Goal: Task Accomplishment & Management: Use online tool/utility

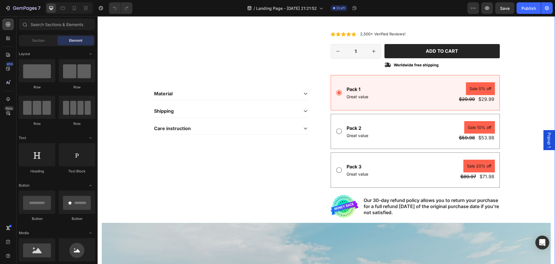
scroll to position [202, 0]
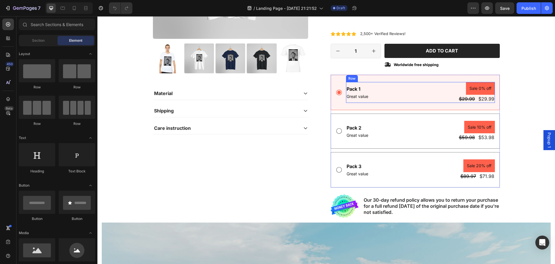
click at [427, 97] on div "Pack 1 Text Block Great value Text Block Sale 0% off Product Badge $29.99 Produ…" at bounding box center [420, 92] width 149 height 21
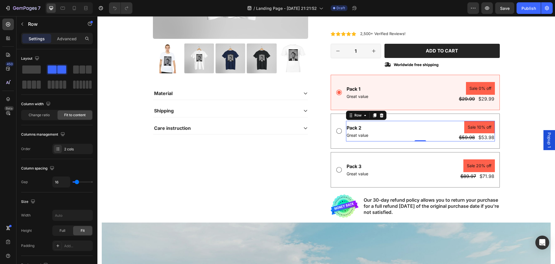
click at [415, 128] on div "Pack 2 Text Block Great value Text Block Sale 10% off Product Badge $59.98 Prod…" at bounding box center [420, 131] width 149 height 21
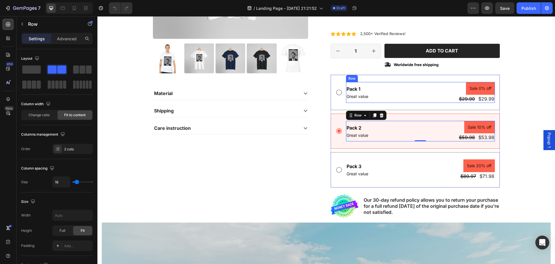
click at [414, 96] on div "Pack 1 Text Block Great value Text Block Sale 0% off Product Badge $29.99 Produ…" at bounding box center [420, 92] width 149 height 21
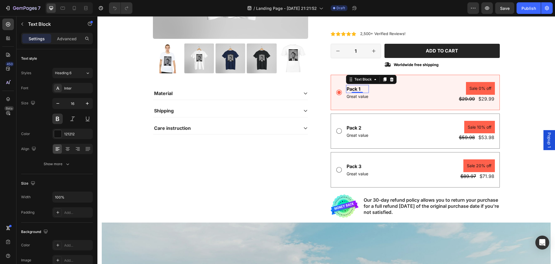
click at [353, 89] on div "Pack 1" at bounding box center [357, 89] width 23 height 8
click at [353, 89] on p "Pack 1" at bounding box center [358, 88] width 22 height 7
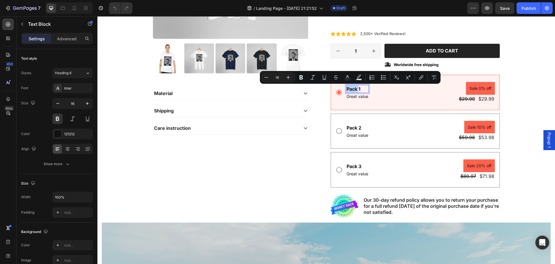
click at [355, 89] on p "Pack 1" at bounding box center [358, 88] width 22 height 7
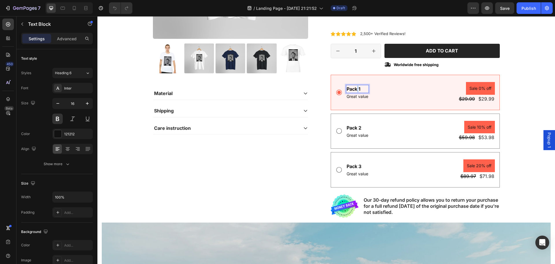
click at [357, 88] on p "Pack 1" at bounding box center [358, 88] width 22 height 7
click at [358, 88] on p "Pack 1" at bounding box center [358, 88] width 22 height 7
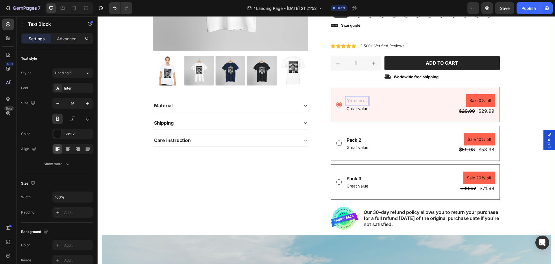
scroll to position [174, 0]
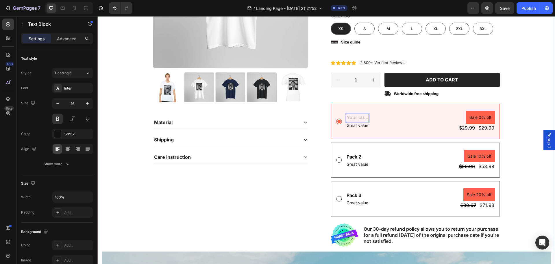
click at [513, 87] on div "FREE SHIPPING Text Block 30 DAYS MONEY BACK GUARANTEE Text Block LIMITED TIME 5…" at bounding box center [326, 151] width 449 height 547
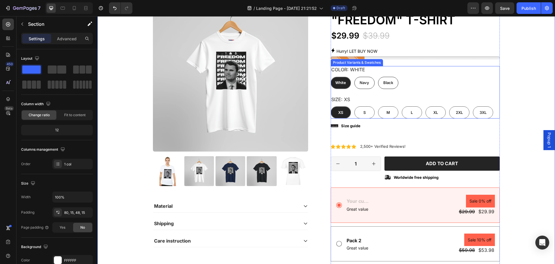
scroll to position [87, 0]
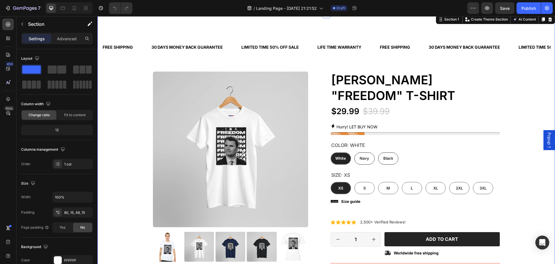
scroll to position [29, 0]
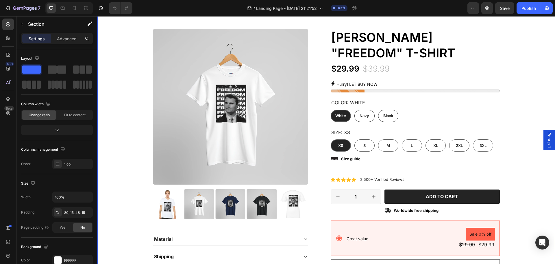
scroll to position [58, 0]
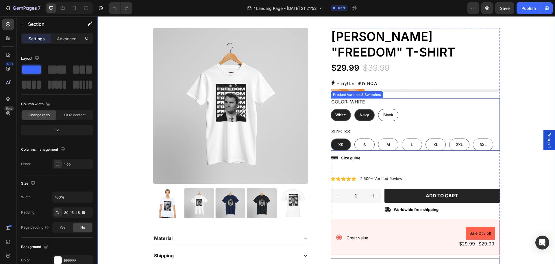
click at [363, 116] on span "Navy" at bounding box center [365, 114] width 10 height 5
click at [355, 109] on input "Navy Navy Navy" at bounding box center [354, 108] width 0 height 0
radio input "true"
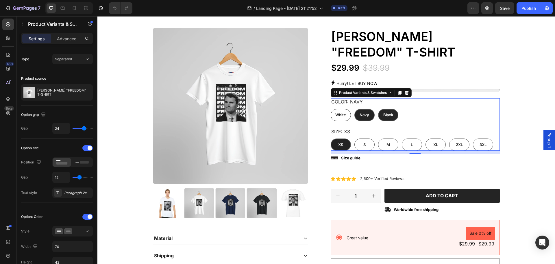
click at [388, 117] on span "Black" at bounding box center [389, 114] width 10 height 5
click at [378, 109] on input "Black Black Black" at bounding box center [378, 108] width 0 height 0
radio input "true"
click at [388, 117] on span "Black" at bounding box center [389, 114] width 10 height 5
click at [378, 109] on input "Black Black Black" at bounding box center [378, 108] width 0 height 0
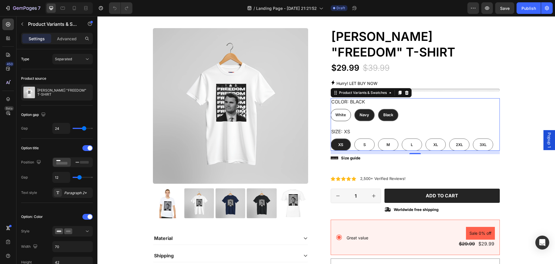
click at [364, 114] on span "Navy" at bounding box center [365, 114] width 10 height 5
click at [355, 109] on input "Navy Navy Navy" at bounding box center [354, 108] width 0 height 0
radio input "true"
click at [364, 114] on span "Navy" at bounding box center [365, 114] width 10 height 5
click at [355, 109] on input "Navy Navy Navy" at bounding box center [354, 108] width 0 height 0
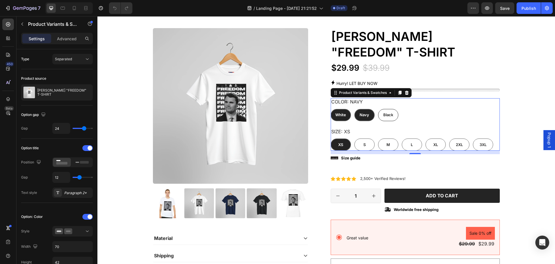
click at [343, 114] on span "White" at bounding box center [341, 114] width 11 height 5
click at [331, 109] on input "White White White" at bounding box center [331, 108] width 0 height 0
radio input "true"
click at [343, 114] on span "White" at bounding box center [341, 114] width 11 height 5
click at [331, 109] on input "White White White" at bounding box center [331, 108] width 0 height 0
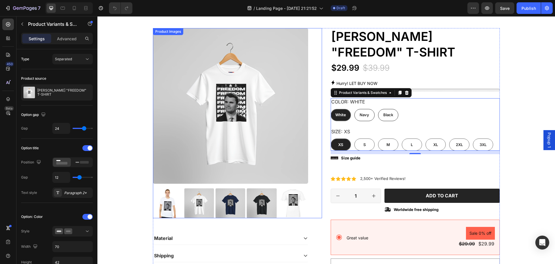
click at [253, 104] on img at bounding box center [230, 105] width 155 height 155
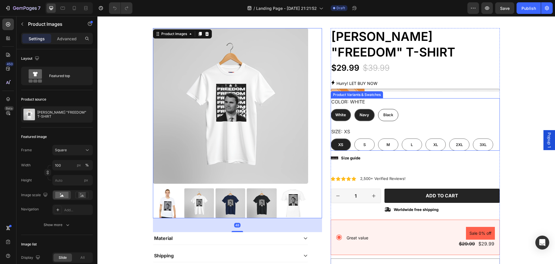
click at [361, 115] on span "Navy" at bounding box center [365, 114] width 10 height 5
click at [355, 109] on input "Navy Navy Navy" at bounding box center [354, 108] width 0 height 0
radio input "true"
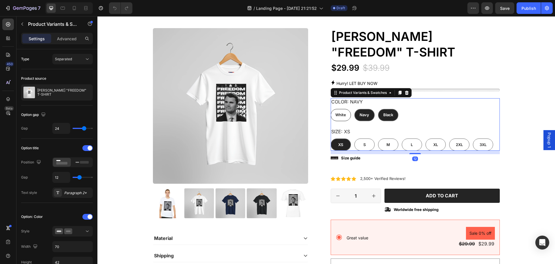
click at [390, 115] on span "Black" at bounding box center [389, 114] width 10 height 5
click at [378, 109] on input "Black Black Black" at bounding box center [378, 108] width 0 height 0
radio input "true"
click at [340, 115] on span "White" at bounding box center [341, 114] width 11 height 5
click at [331, 109] on input "White White White" at bounding box center [331, 108] width 0 height 0
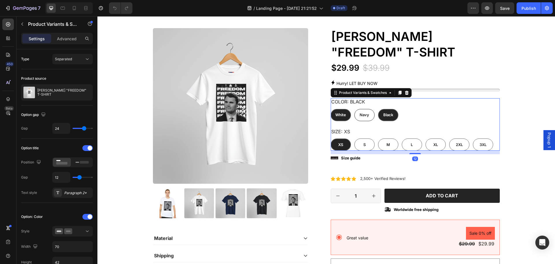
radio input "true"
click at [365, 146] on div "S" at bounding box center [365, 144] width 20 height 12
click at [355, 138] on input "S S S" at bounding box center [354, 138] width 0 height 0
radio input "true"
click at [389, 145] on div "M" at bounding box center [388, 144] width 20 height 12
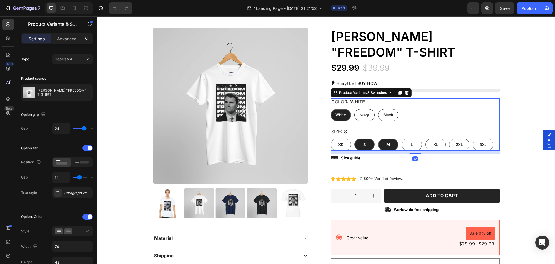
click at [378, 138] on input "M M M" at bounding box center [378, 138] width 0 height 0
radio input "true"
click at [340, 143] on span "XS" at bounding box center [340, 144] width 5 height 5
click at [331, 138] on input "XS XS XS" at bounding box center [331, 138] width 0 height 0
radio input "true"
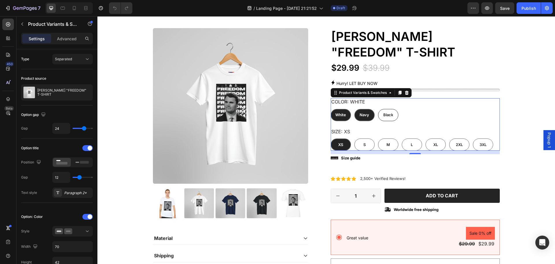
drag, startPoint x: 339, startPoint y: 114, endPoint x: 358, endPoint y: 109, distance: 20.1
click at [339, 115] on span "White" at bounding box center [341, 114] width 11 height 5
click at [331, 109] on input "White White White" at bounding box center [331, 108] width 0 height 0
click at [487, 7] on icon "button" at bounding box center [487, 7] width 4 height 3
click at [371, 94] on div "Product Variants & Swatches" at bounding box center [363, 92] width 50 height 5
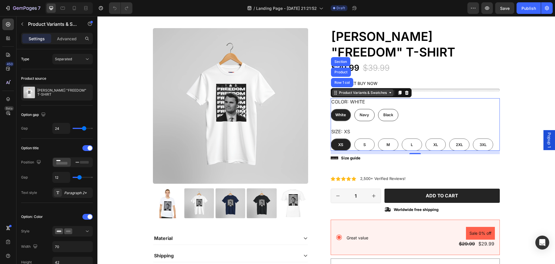
click at [371, 94] on div "Product Variants & Swatches" at bounding box center [363, 92] width 50 height 5
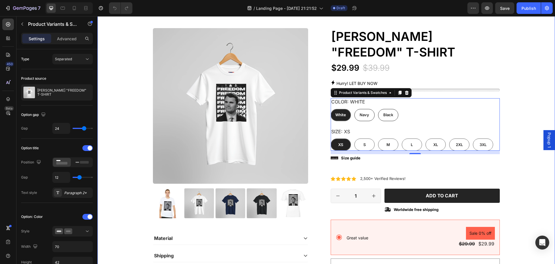
click at [526, 101] on div "FREE SHIPPING Text Block 30 DAYS MONEY BACK GUARANTEE Text Block LIMITED TIME 5…" at bounding box center [326, 264] width 449 height 543
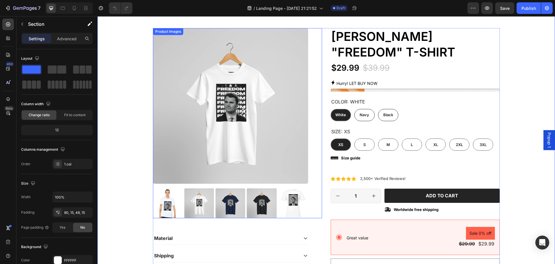
click at [233, 199] on img at bounding box center [230, 203] width 30 height 30
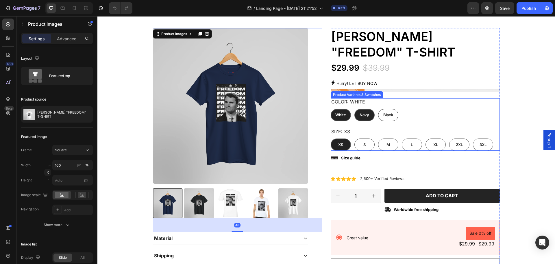
click at [363, 118] on div "Navy" at bounding box center [365, 115] width 10 height 10
click at [355, 109] on input "Navy Navy Navy" at bounding box center [354, 108] width 0 height 0
radio input "true"
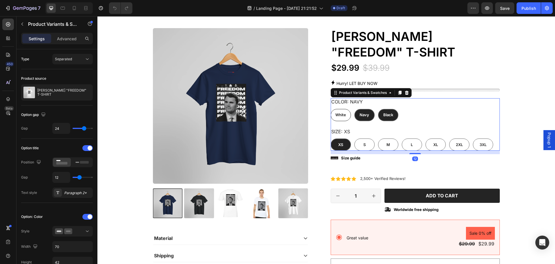
click at [385, 116] on span "Black" at bounding box center [389, 114] width 10 height 5
click at [378, 109] on input "Black Black Black" at bounding box center [378, 108] width 0 height 0
radio input "true"
click at [385, 116] on span "Black" at bounding box center [389, 114] width 10 height 5
click at [378, 109] on input "Black Black Black" at bounding box center [378, 108] width 0 height 0
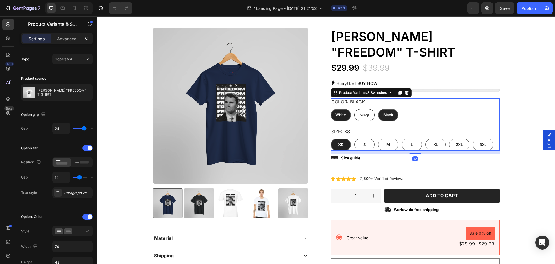
click at [344, 115] on div "White" at bounding box center [341, 115] width 20 height 12
click at [331, 109] on input "White White White" at bounding box center [331, 108] width 0 height 0
radio input "true"
click at [344, 115] on div "White" at bounding box center [341, 115] width 20 height 12
click at [331, 109] on input "White White White" at bounding box center [331, 108] width 0 height 0
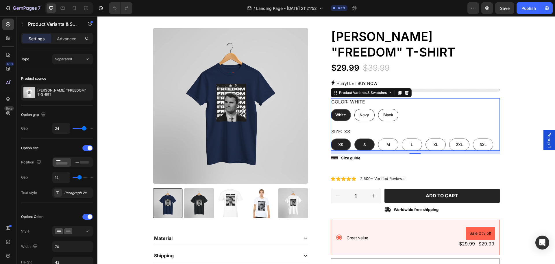
click at [358, 145] on div "S" at bounding box center [365, 144] width 20 height 12
click at [355, 138] on input "S S S" at bounding box center [354, 138] width 0 height 0
radio input "true"
click at [335, 141] on div "XS" at bounding box center [341, 144] width 20 height 12
click at [331, 138] on input "XS XS XS" at bounding box center [331, 138] width 0 height 0
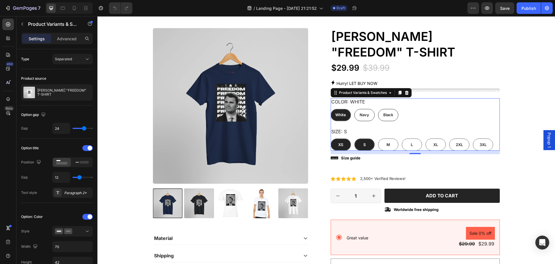
radio input "true"
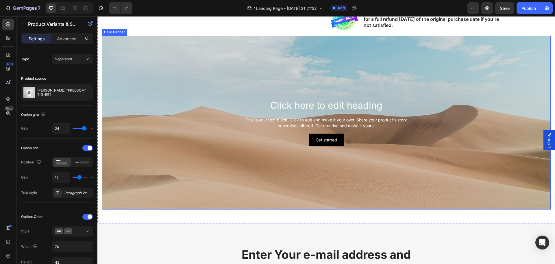
scroll to position [405, 0]
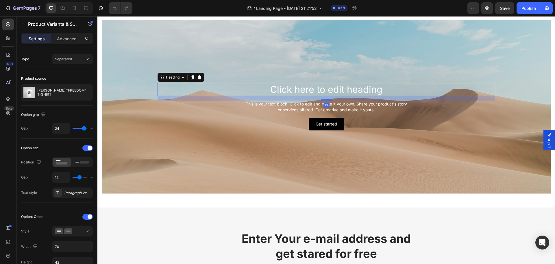
click at [320, 86] on h2 "Click here to edit heading" at bounding box center [327, 89] width 338 height 13
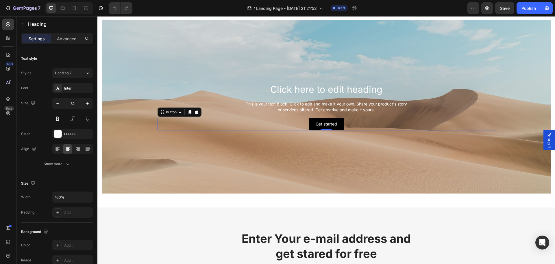
click at [235, 130] on div "Get started Button 0" at bounding box center [327, 123] width 338 height 13
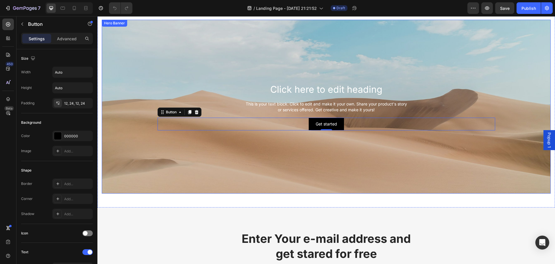
click at [236, 149] on div "Background Image" at bounding box center [326, 107] width 449 height 174
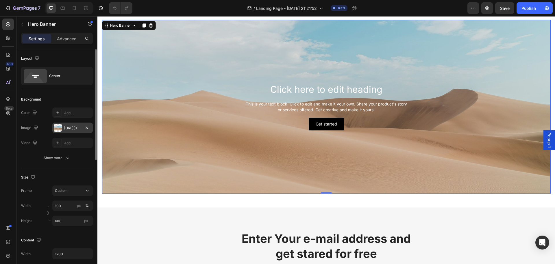
click at [61, 128] on div at bounding box center [58, 128] width 8 height 8
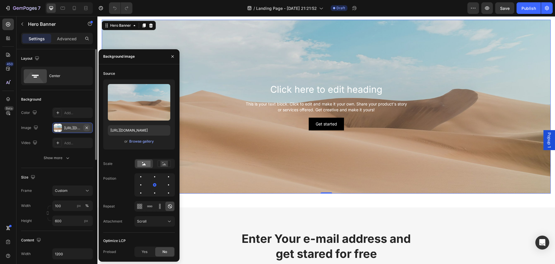
click at [86, 128] on icon "button" at bounding box center [87, 127] width 2 height 2
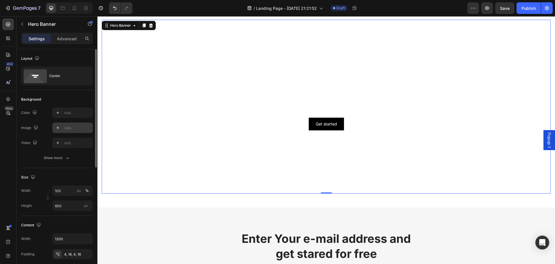
click at [56, 128] on icon at bounding box center [58, 127] width 5 height 5
type input "https://cdn.shopify.com/s/files/1/2005/9307/files/background_settings.jpg"
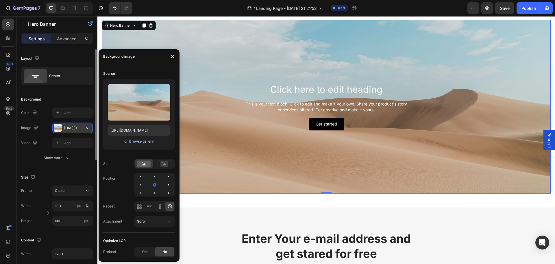
click at [142, 141] on div "Browse gallery" at bounding box center [141, 141] width 25 height 5
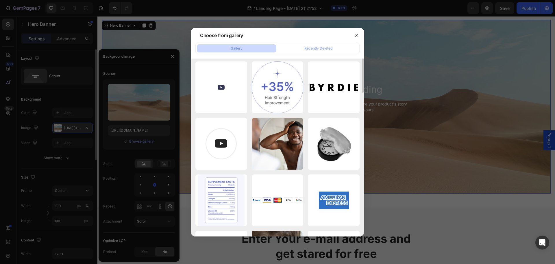
scroll to position [0, 0]
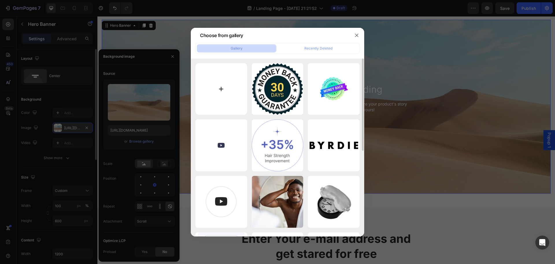
click at [226, 90] on input "file" at bounding box center [222, 89] width 52 height 52
click at [357, 36] on icon "button" at bounding box center [357, 35] width 5 height 5
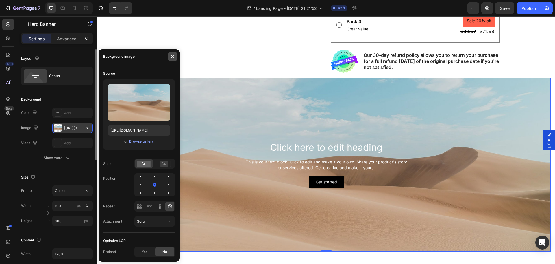
click at [172, 57] on icon "button" at bounding box center [173, 56] width 2 height 2
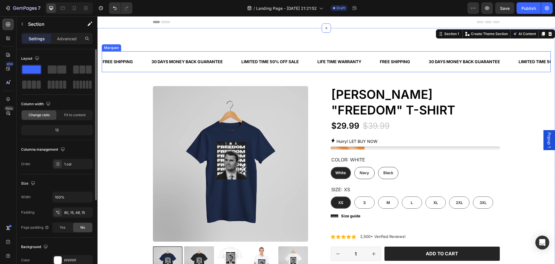
click at [309, 62] on div "LIMITED TIME 50% OFF SALE Text Block" at bounding box center [279, 62] width 76 height 12
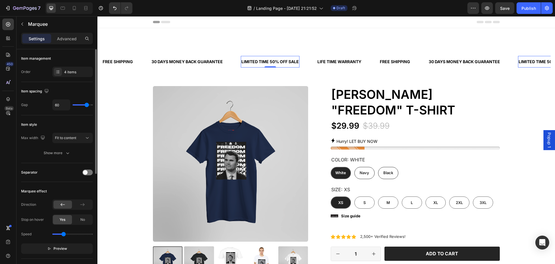
click at [281, 62] on div "LIMITED TIME 50% OFF SALE" at bounding box center [270, 61] width 59 height 7
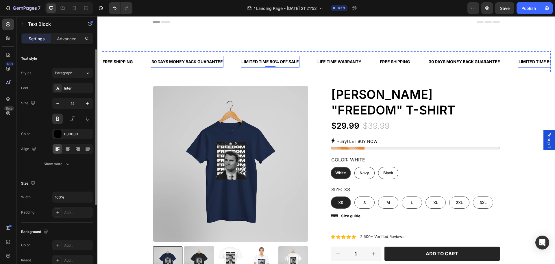
click at [189, 61] on div "30 DAYS MONEY BACK GUARANTEE" at bounding box center [187, 61] width 73 height 7
click at [198, 60] on p "30 DAYS MONEY BACK GUARANTEE" at bounding box center [187, 62] width 71 height 6
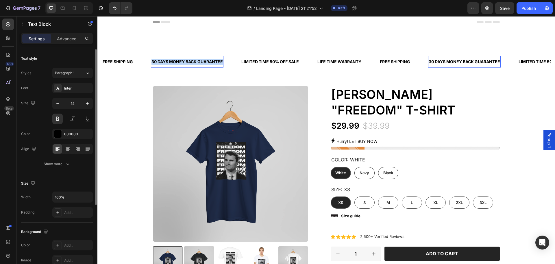
click at [198, 60] on p "30 DAYS MONEY BACK GUARANTEE" at bounding box center [187, 62] width 71 height 6
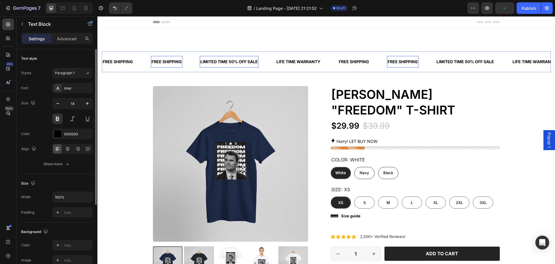
click at [248, 60] on div "LIMITED TIME 50% OFF SALE" at bounding box center [229, 61] width 59 height 7
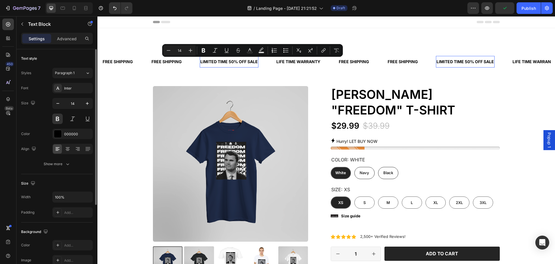
click at [248, 60] on p "LIMITED TIME 50% OFF SALE" at bounding box center [229, 62] width 58 height 6
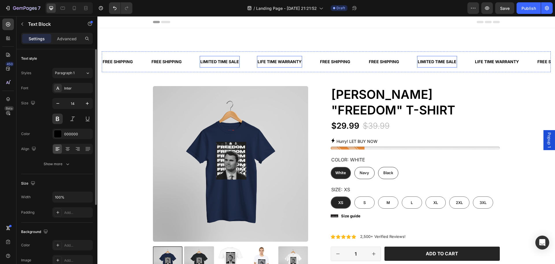
click at [296, 61] on div "LIFE TIME WARRANTY" at bounding box center [279, 61] width 45 height 7
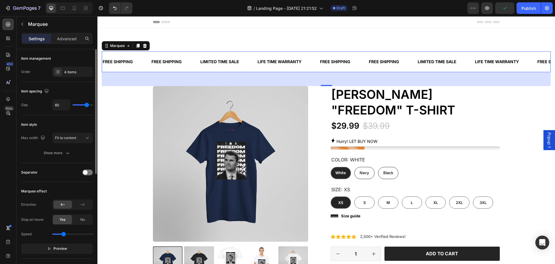
click at [247, 62] on div "LIMITED TIME SALE Text Block" at bounding box center [228, 62] width 57 height 12
click at [58, 72] on icon at bounding box center [58, 71] width 5 height 5
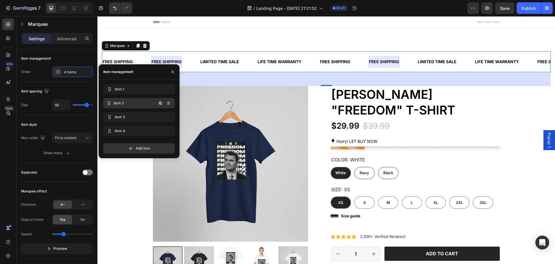
click at [124, 102] on span "Item 2" at bounding box center [135, 102] width 43 height 5
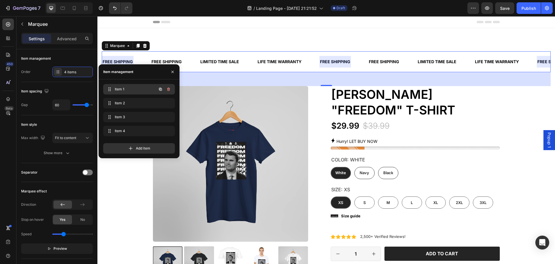
click at [128, 87] on span "Item 1" at bounding box center [131, 88] width 33 height 5
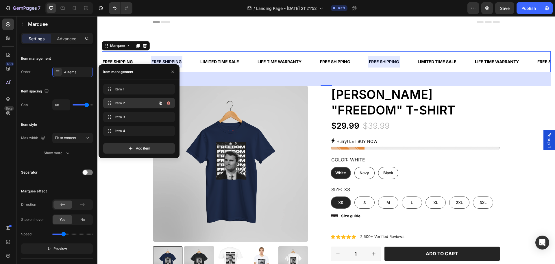
click at [126, 99] on div "Item 2 Item 2" at bounding box center [139, 103] width 72 height 10
click at [111, 103] on icon at bounding box center [109, 103] width 5 height 5
click at [145, 102] on span "Item 2" at bounding box center [131, 102] width 33 height 5
click at [167, 103] on icon "button" at bounding box center [168, 103] width 5 height 5
click at [160, 103] on div "Delete" at bounding box center [164, 102] width 11 height 5
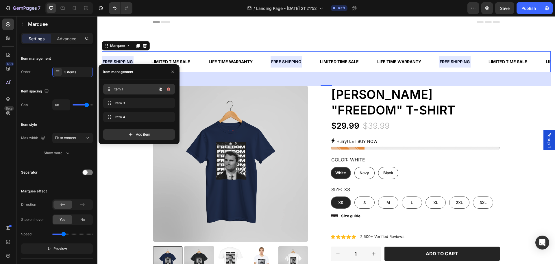
click at [131, 88] on span "Item 1" at bounding box center [135, 88] width 43 height 5
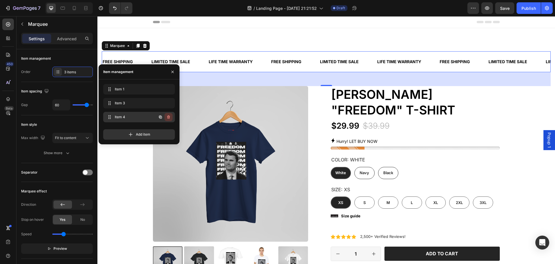
click at [167, 117] on icon "button" at bounding box center [168, 117] width 5 height 5
click at [163, 117] on div "Delete" at bounding box center [164, 116] width 11 height 5
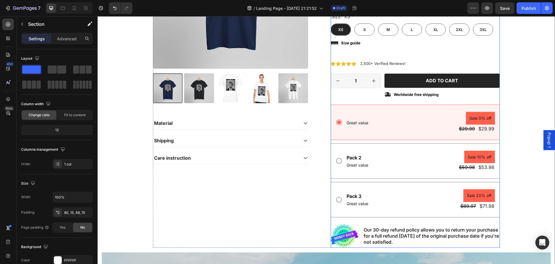
scroll to position [174, 0]
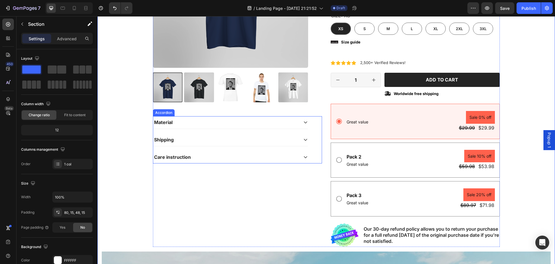
click at [303, 121] on icon at bounding box center [305, 122] width 5 height 5
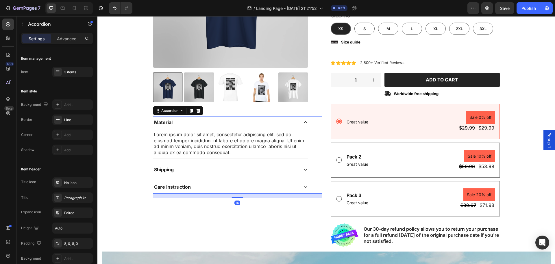
click at [303, 121] on icon at bounding box center [305, 122] width 5 height 5
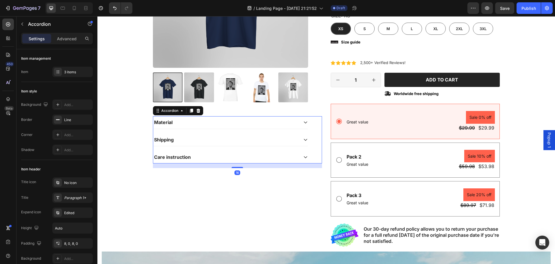
click at [303, 140] on icon at bounding box center [305, 139] width 5 height 5
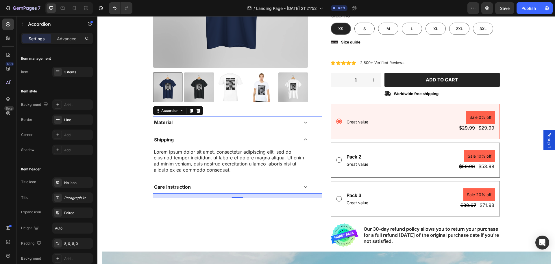
click at [303, 140] on icon at bounding box center [305, 139] width 5 height 5
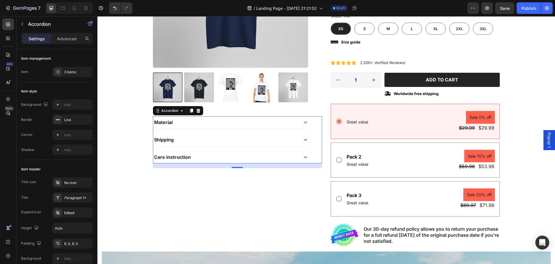
click at [304, 156] on icon at bounding box center [305, 156] width 5 height 5
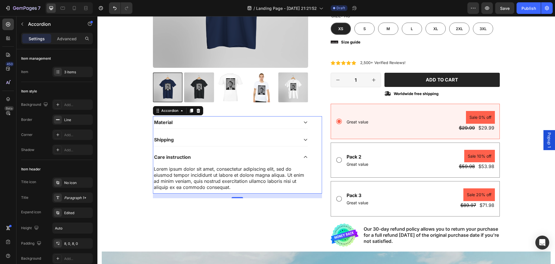
click at [304, 159] on icon at bounding box center [305, 156] width 5 height 5
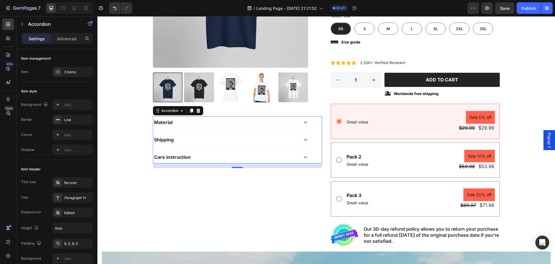
click at [165, 121] on p "Material" at bounding box center [163, 122] width 19 height 6
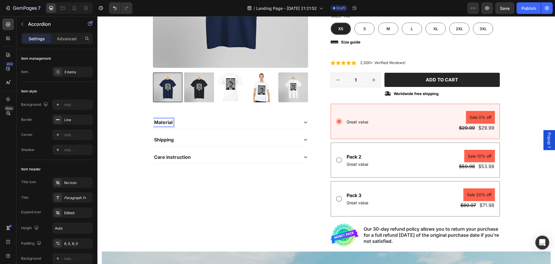
click at [194, 124] on div "Material" at bounding box center [225, 122] width 145 height 8
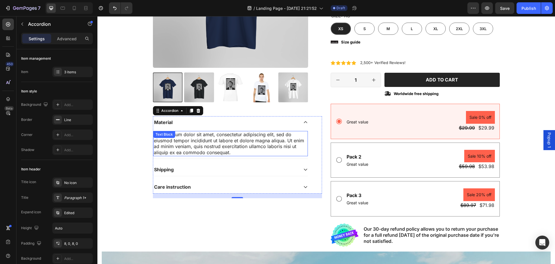
click at [196, 137] on div "Lorem ipsum dolor sit amet, consectetur adipiscing elit, sed do eiusmod tempor …" at bounding box center [230, 143] width 155 height 25
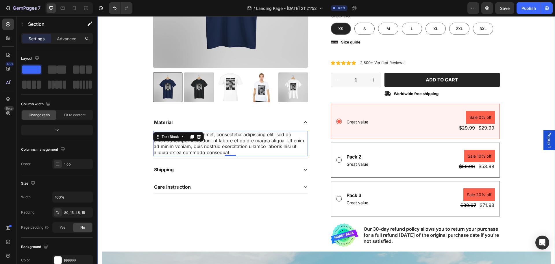
click at [136, 146] on div "FREE SHIPPING Text Block LIMITED TIME SALE Text Block FREE SHIPPING Text Block …" at bounding box center [326, 151] width 449 height 547
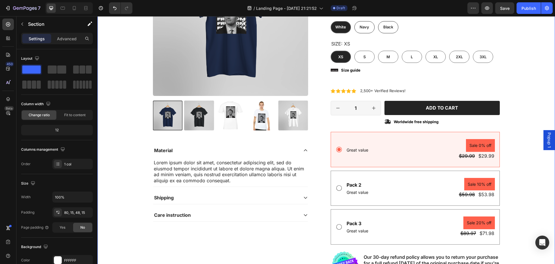
scroll to position [0, 0]
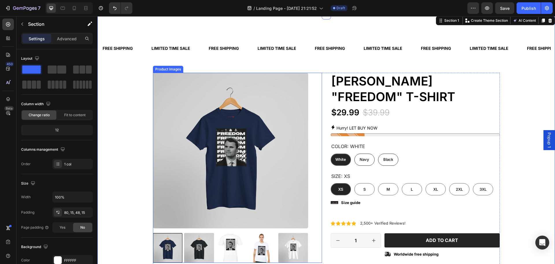
scroll to position [58, 0]
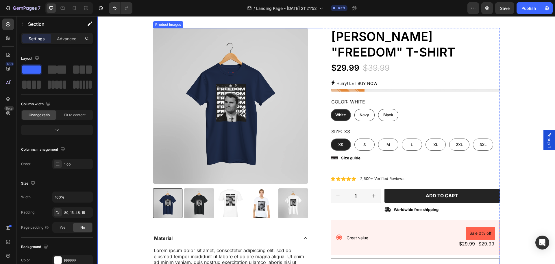
click at [235, 202] on img at bounding box center [230, 203] width 30 height 30
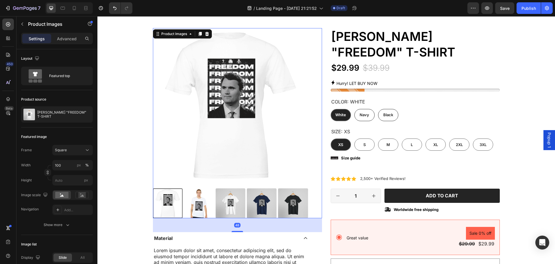
click at [230, 202] on img at bounding box center [230, 203] width 30 height 30
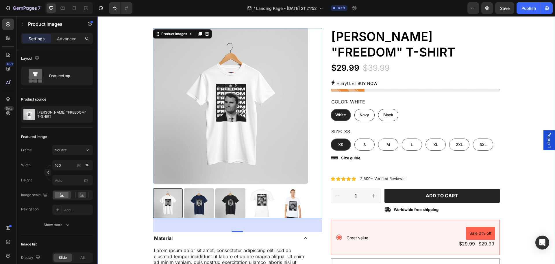
click at [525, 124] on div "FREE SHIPPING Text Block LIMITED TIME SALE Text Block FREE SHIPPING Text Block …" at bounding box center [326, 266] width 449 height 547
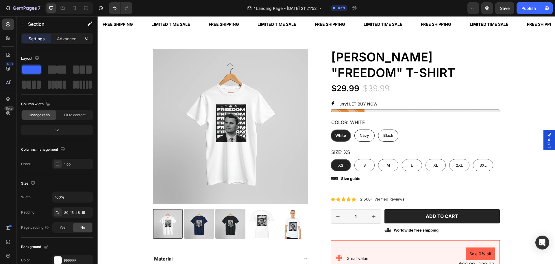
scroll to position [29, 0]
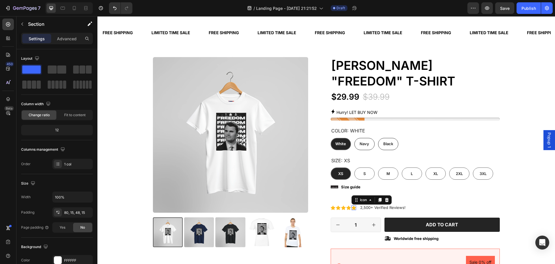
click at [352, 207] on div "Icon 0" at bounding box center [354, 207] width 5 height 5
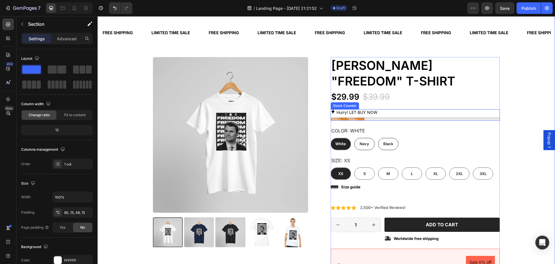
click at [352, 119] on div at bounding box center [415, 118] width 169 height 3
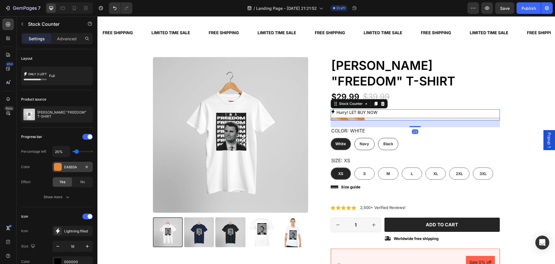
click at [60, 166] on div at bounding box center [58, 167] width 8 height 8
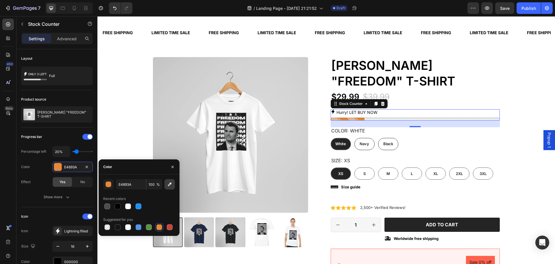
click at [172, 185] on icon "button" at bounding box center [170, 184] width 6 height 6
click at [157, 226] on div at bounding box center [159, 227] width 6 height 6
click at [108, 185] on div "button" at bounding box center [109, 184] width 6 height 6
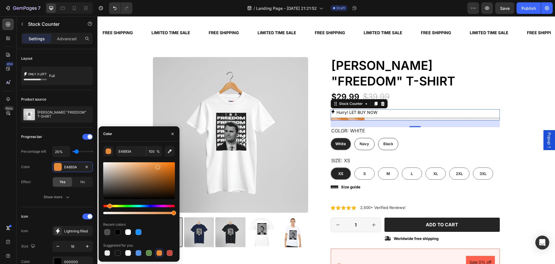
click at [115, 205] on div "Hue" at bounding box center [139, 205] width 72 height 2
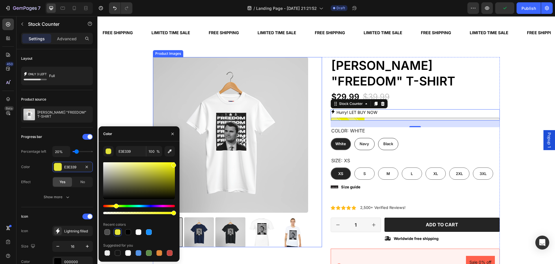
drag, startPoint x: 269, startPoint y: 182, endPoint x: 184, endPoint y: 160, distance: 88.0
drag, startPoint x: 174, startPoint y: 164, endPoint x: 175, endPoint y: 156, distance: 8.0
click at [175, 156] on div "F2F200 100 % Recent colors Suggested for you" at bounding box center [139, 201] width 81 height 111
click at [160, 252] on div at bounding box center [159, 253] width 6 height 6
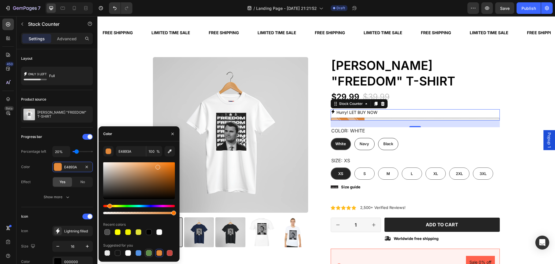
click at [148, 252] on div at bounding box center [149, 253] width 6 height 6
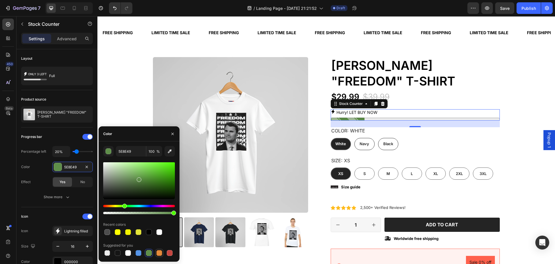
click at [158, 251] on div at bounding box center [159, 253] width 6 height 6
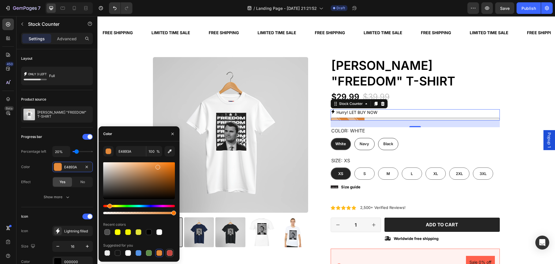
click at [170, 252] on div at bounding box center [170, 253] width 6 height 6
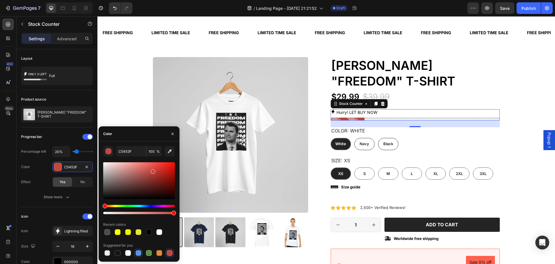
click at [141, 251] on div at bounding box center [139, 253] width 6 height 6
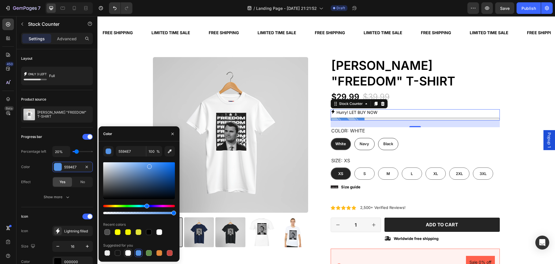
click at [130, 251] on div at bounding box center [128, 253] width 6 height 6
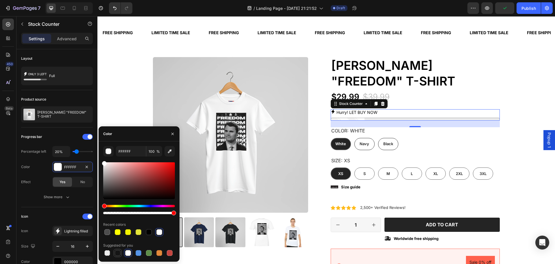
click at [120, 251] on div at bounding box center [118, 253] width 6 height 6
click at [156, 251] on div at bounding box center [159, 253] width 6 height 6
type input "E4893A"
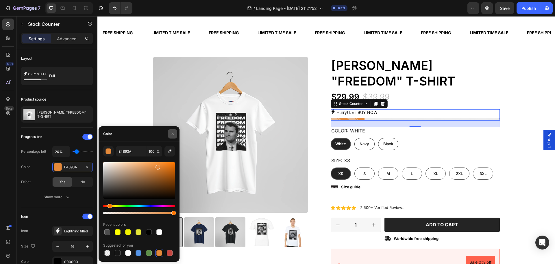
drag, startPoint x: 173, startPoint y: 135, endPoint x: 60, endPoint y: 115, distance: 114.9
click at [173, 135] on icon "button" at bounding box center [172, 133] width 5 height 5
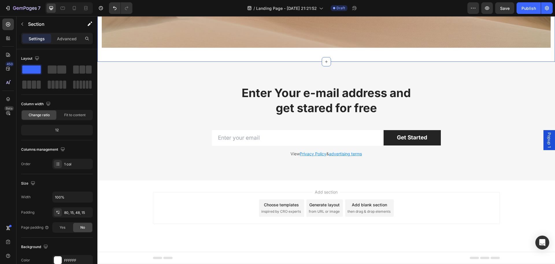
scroll to position [464, 0]
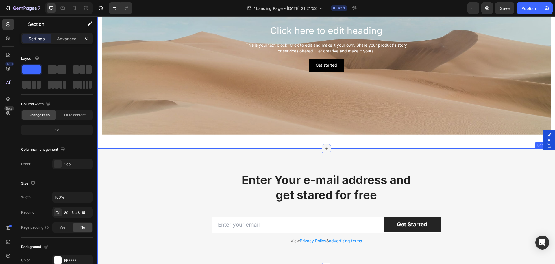
click at [325, 148] on icon at bounding box center [326, 148] width 3 height 3
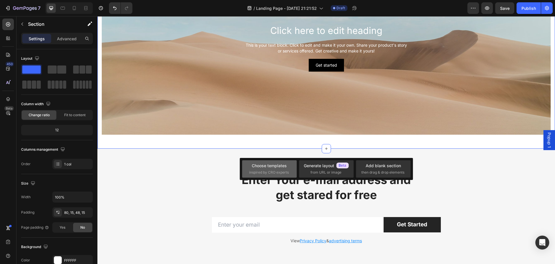
click at [290, 169] on div "Choose templates inspired by CRO experts" at bounding box center [269, 168] width 55 height 17
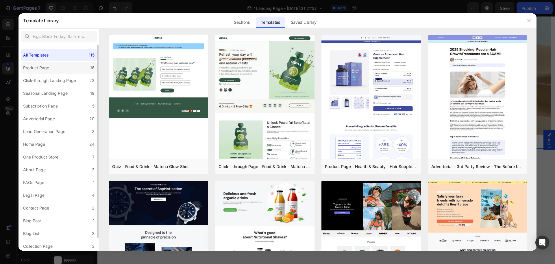
click at [35, 65] on div "Product Page" at bounding box center [36, 67] width 26 height 7
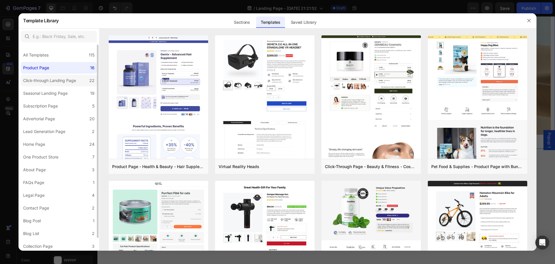
click at [71, 80] on div "Click-through Landing Page" at bounding box center [49, 80] width 53 height 7
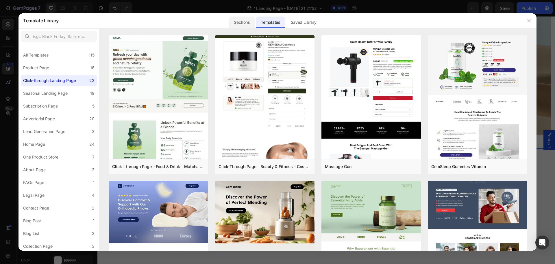
click at [245, 25] on div "Sections" at bounding box center [241, 22] width 25 height 12
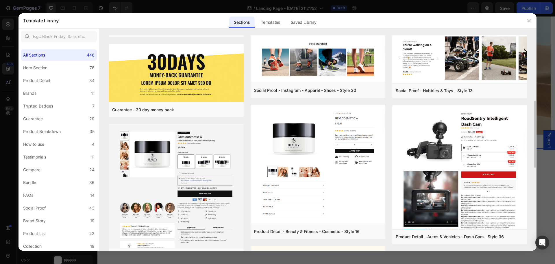
scroll to position [231, 0]
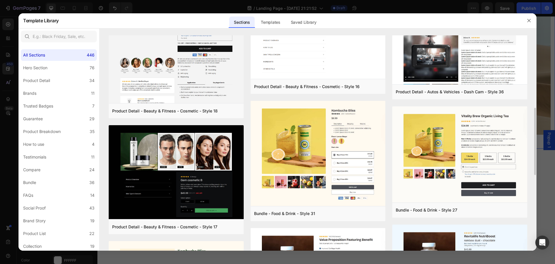
click at [388, 98] on div "Comparison - Beauty & Fitness - Cosmetic - Ingredients - Style 19 Add to page P…" at bounding box center [318, 147] width 419 height 687
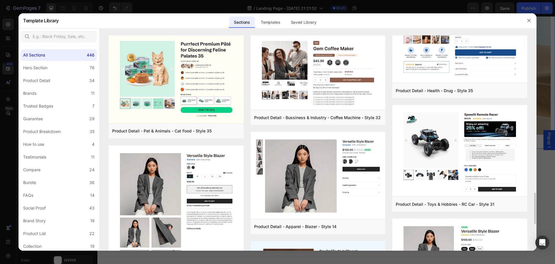
scroll to position [1137, 0]
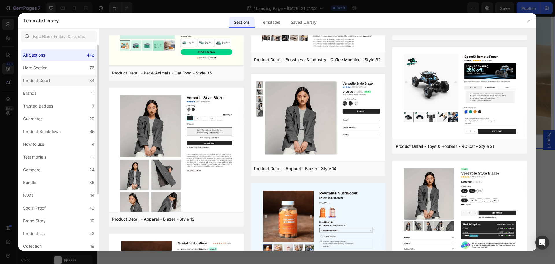
click at [52, 85] on label "Product Detail 34" at bounding box center [59, 81] width 76 height 12
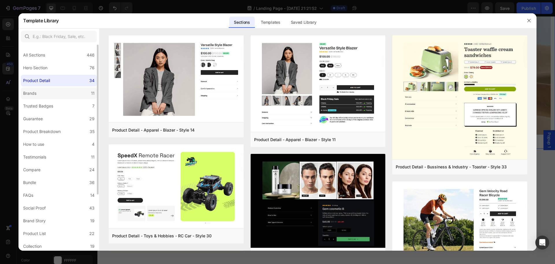
click at [58, 93] on label "Brands 11" at bounding box center [59, 93] width 76 height 12
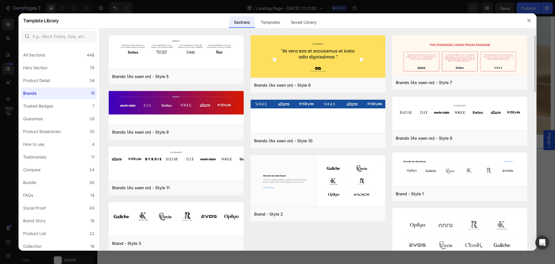
click at [248, 96] on div "Brands (As seen on) - Style 5 Add to page Preview Brands (As seen on) - Style 8…" at bounding box center [318, 159] width 419 height 248
click at [63, 105] on label "Trusted Badges 7" at bounding box center [59, 106] width 76 height 12
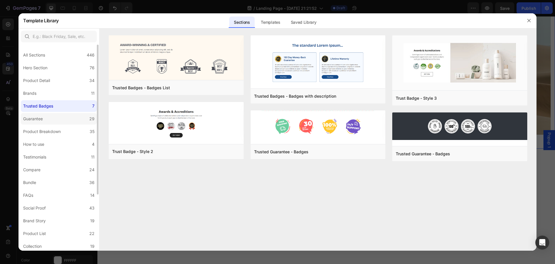
click at [68, 118] on label "Guarantee 29" at bounding box center [59, 119] width 76 height 12
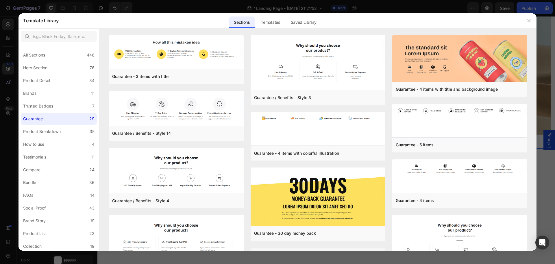
click at [246, 81] on div "Guarantee - 3 items with title Add to page Preview Guarantee / Benefits - Style…" at bounding box center [318, 262] width 419 height 454
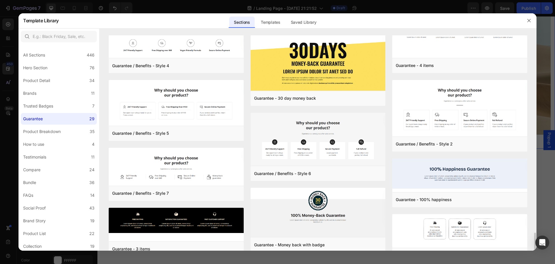
scroll to position [308, 0]
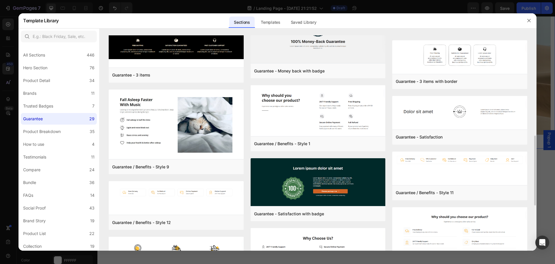
click at [246, 81] on div "Guarantee - 3 items with title Add to page Preview Guarantee / Benefits - Style…" at bounding box center [318, 58] width 419 height 663
click at [530, 19] on icon "button" at bounding box center [529, 20] width 3 height 3
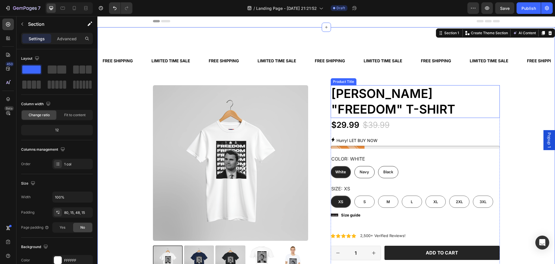
scroll to position [0, 0]
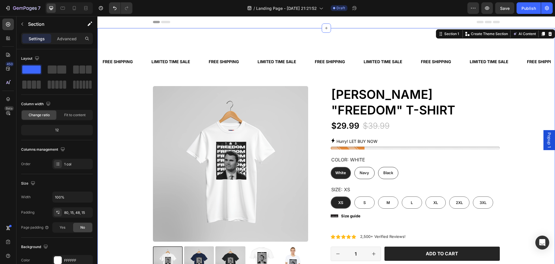
drag, startPoint x: 526, startPoint y: 91, endPoint x: 516, endPoint y: 86, distance: 10.5
click at [515, 85] on div "FREE SHIPPING Text Block LIMITED TIME SALE Text Block FREE SHIPPING Text Block …" at bounding box center [326, 68] width 449 height 35
click at [512, 83] on div "FREE SHIPPING Text Block LIMITED TIME SALE Text Block FREE SHIPPING Text Block …" at bounding box center [326, 68] width 449 height 35
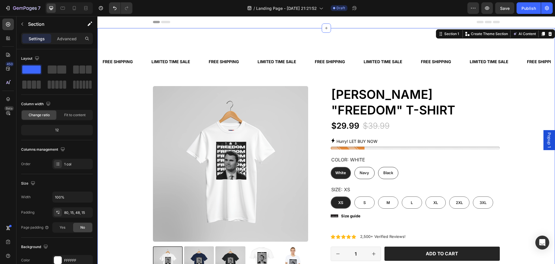
click at [512, 82] on div "FREE SHIPPING Text Block LIMITED TIME SALE Text Block FREE SHIPPING Text Block …" at bounding box center [326, 68] width 449 height 35
click at [527, 86] on div "FREE SHIPPING Text Block LIMITED TIME SALE Text Block FREE SHIPPING Text Block …" at bounding box center [326, 68] width 449 height 35
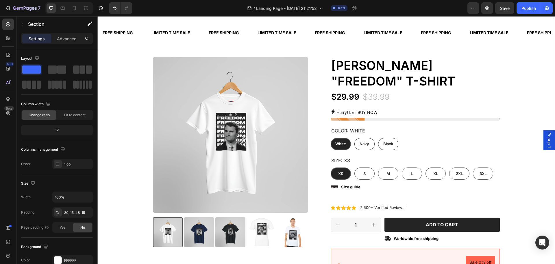
scroll to position [58, 0]
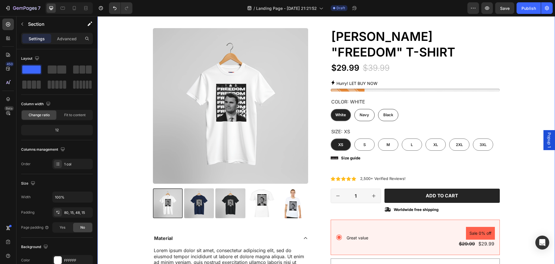
click at [515, 69] on div "FREE SHIPPING Text Block LIMITED TIME SALE Text Block FREE SHIPPING Text Block …" at bounding box center [326, 266] width 449 height 547
click at [528, 104] on div "FREE SHIPPING Text Block LIMITED TIME SALE Text Block FREE SHIPPING Text Block …" at bounding box center [326, 266] width 449 height 547
click at [199, 202] on img at bounding box center [199, 203] width 30 height 30
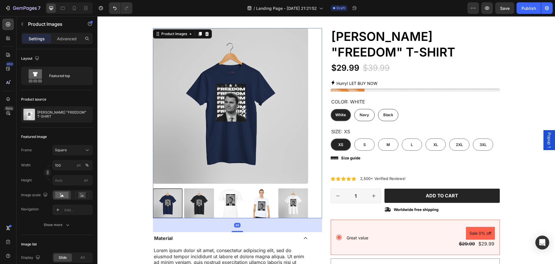
click at [203, 203] on img at bounding box center [199, 203] width 30 height 30
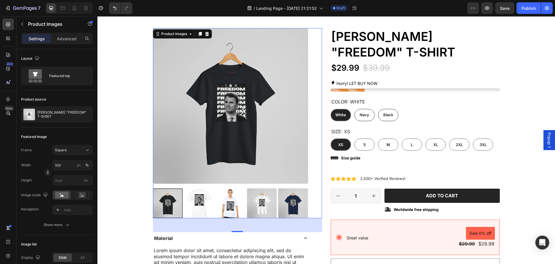
click at [203, 203] on img at bounding box center [199, 203] width 30 height 30
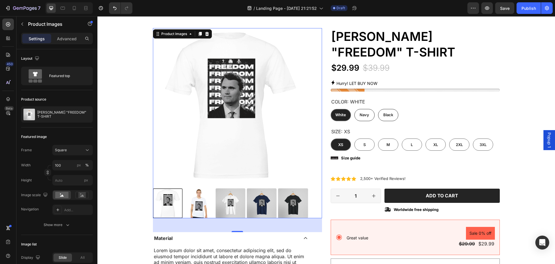
click at [203, 203] on img at bounding box center [199, 203] width 30 height 30
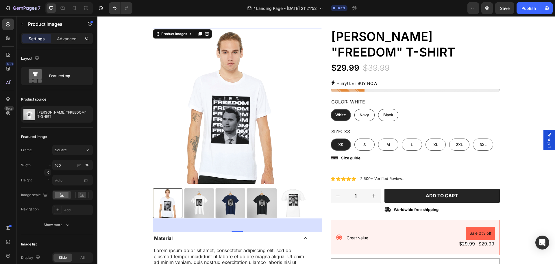
click at [203, 203] on img at bounding box center [199, 203] width 30 height 30
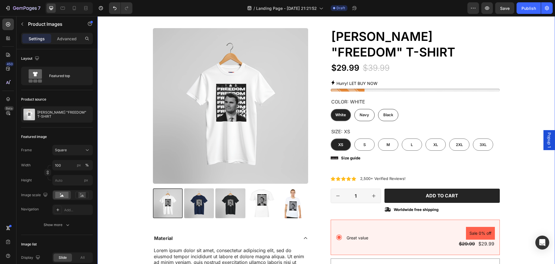
click at [514, 130] on div "FREE SHIPPING Text Block LIMITED TIME SALE Text Block FREE SHIPPING Text Block …" at bounding box center [326, 266] width 449 height 547
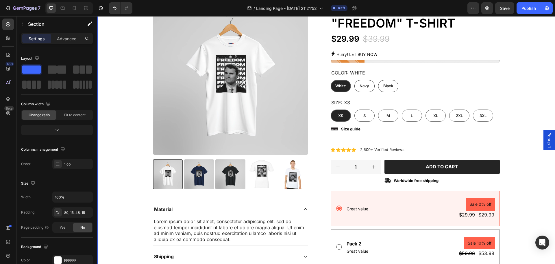
scroll to position [0, 0]
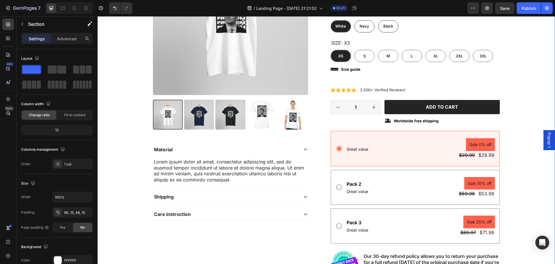
scroll to position [145, 0]
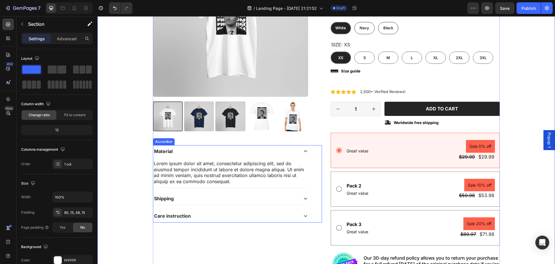
click at [303, 150] on icon at bounding box center [305, 151] width 5 height 5
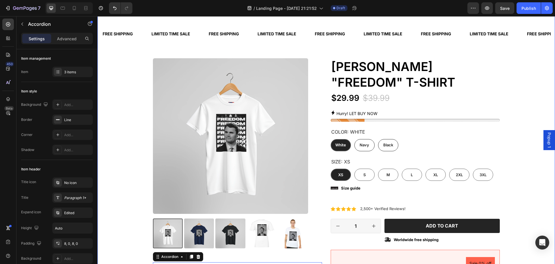
scroll to position [29, 0]
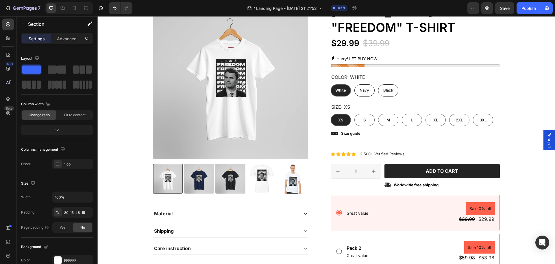
scroll to position [87, 0]
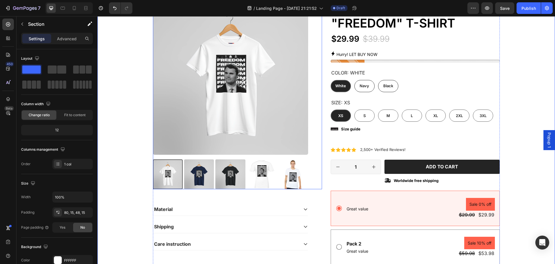
click at [198, 170] on img at bounding box center [199, 174] width 30 height 30
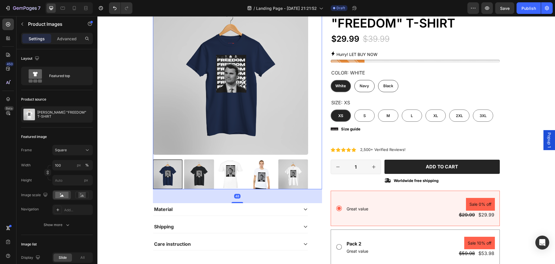
click at [204, 170] on img at bounding box center [199, 174] width 30 height 30
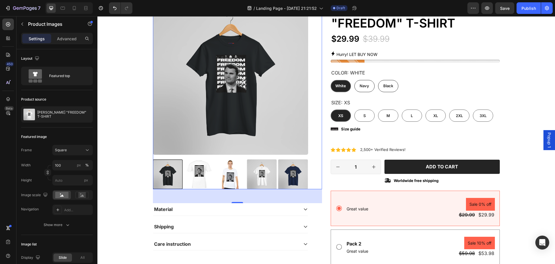
click at [192, 175] on img at bounding box center [199, 174] width 30 height 30
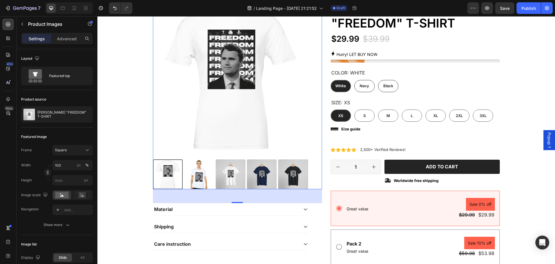
click at [201, 173] on div at bounding box center [230, 174] width 155 height 30
click at [203, 174] on img at bounding box center [199, 174] width 30 height 30
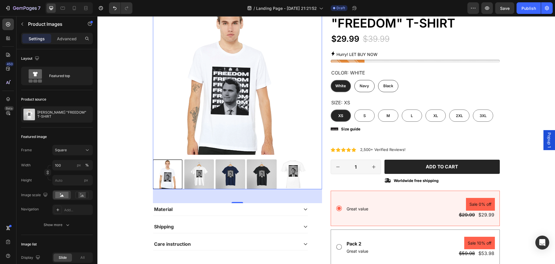
click at [197, 176] on img at bounding box center [199, 174] width 30 height 30
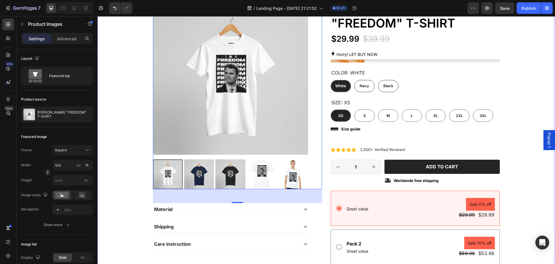
click at [518, 119] on div "FREE SHIPPING Text Block LIMITED TIME SALE Text Block FREE SHIPPING Text Block …" at bounding box center [326, 237] width 449 height 547
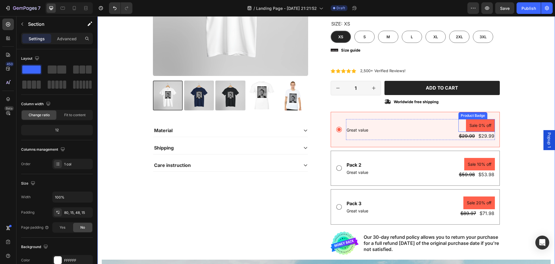
scroll to position [174, 0]
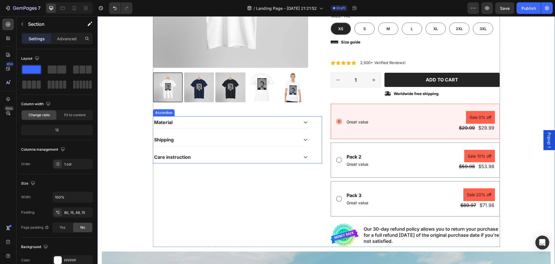
click at [304, 123] on icon at bounding box center [305, 122] width 5 height 5
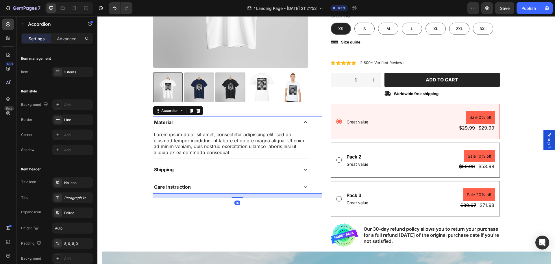
click at [304, 123] on icon at bounding box center [305, 122] width 5 height 5
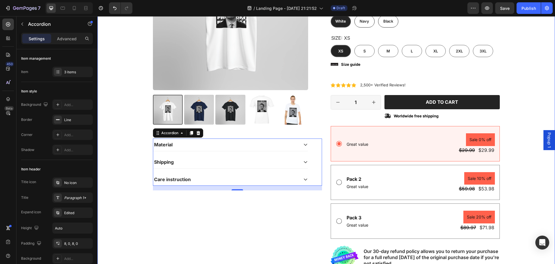
scroll to position [145, 0]
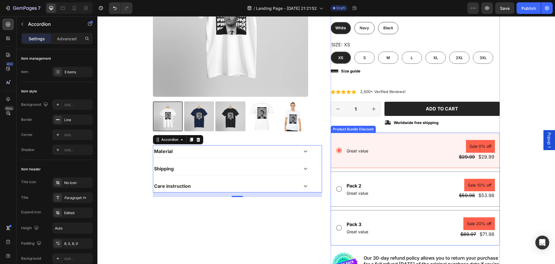
click at [437, 169] on div "Text Block Great value Text Block Sale 0% off Product Badge $29.99 Product Pric…" at bounding box center [415, 188] width 169 height 113
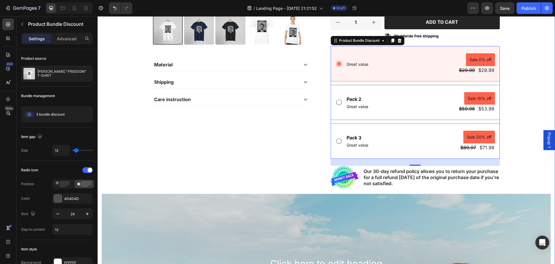
scroll to position [231, 0]
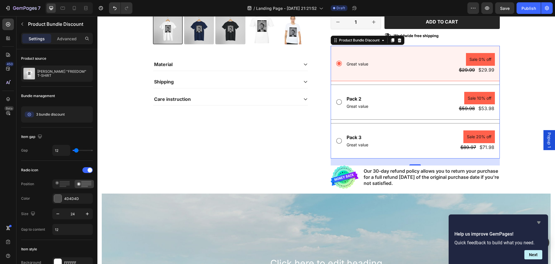
click at [540, 222] on icon "Hide survey" at bounding box center [539, 222] width 7 height 7
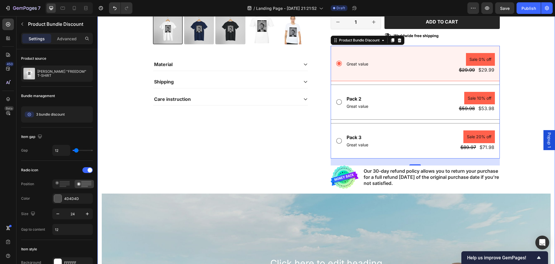
click at [525, 166] on div "FREE SHIPPING Text Block LIMITED TIME SALE Text Block FREE SHIPPING Text Block …" at bounding box center [326, 93] width 449 height 547
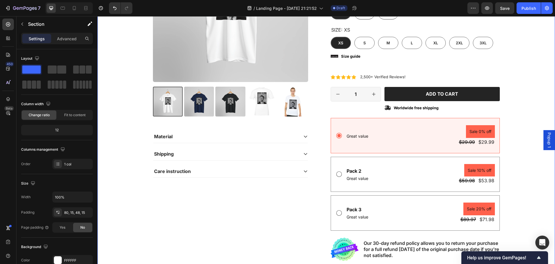
scroll to position [174, 0]
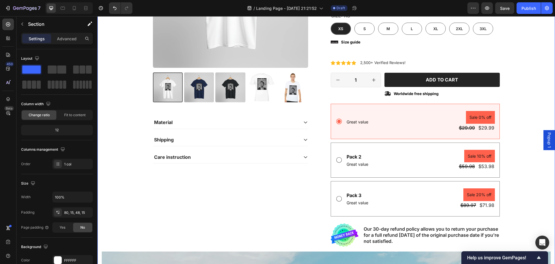
click at [523, 165] on div "FREE SHIPPING Text Block LIMITED TIME SALE Text Block FREE SHIPPING Text Block …" at bounding box center [326, 151] width 449 height 547
click at [522, 165] on div "FREE SHIPPING Text Block LIMITED TIME SALE Text Block FREE SHIPPING Text Block …" at bounding box center [326, 151] width 449 height 547
click at [430, 142] on div "Text Block Great value Text Block Sale 0% off Product Badge $29.99 Product Pric…" at bounding box center [415, 160] width 169 height 113
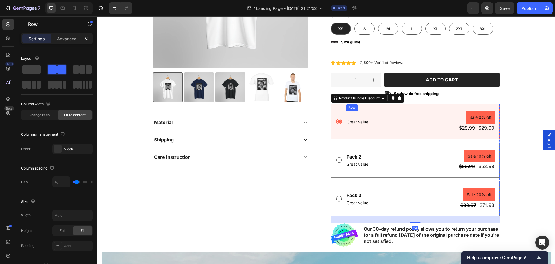
click at [352, 115] on div "Text Block Great value Text Block" at bounding box center [357, 121] width 23 height 21
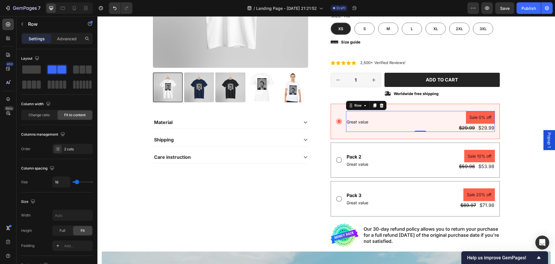
click at [352, 115] on div "Text Block Great value Text Block" at bounding box center [357, 121] width 23 height 21
click at [356, 116] on div "Text Block Great value Text Block" at bounding box center [357, 121] width 23 height 21
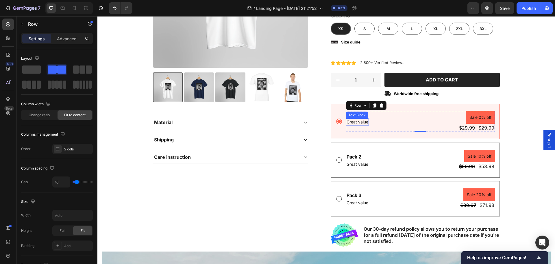
click at [360, 121] on p "Great value" at bounding box center [358, 122] width 22 height 6
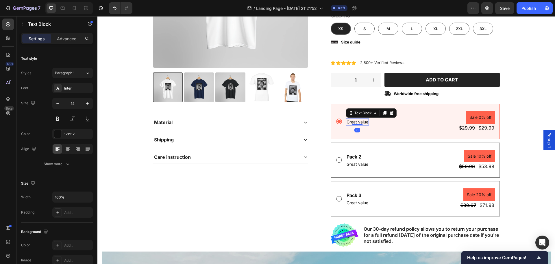
click at [381, 127] on div "Text Block Great value Text Block 0 Sale 0% off Product Badge $29.99 Product Pr…" at bounding box center [420, 121] width 149 height 21
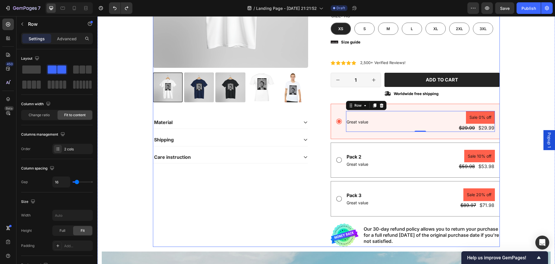
click at [298, 194] on div "Product Images Material Shipping Care instruction Accordion" at bounding box center [237, 79] width 169 height 334
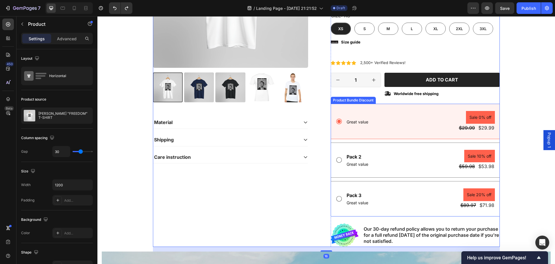
click at [362, 113] on div "Text Block Great value Text Block" at bounding box center [357, 121] width 23 height 21
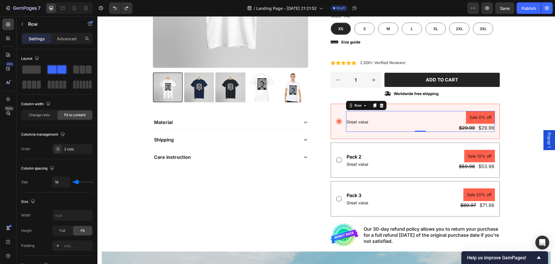
click at [356, 116] on div "Text Block Great value Text Block" at bounding box center [357, 121] width 23 height 21
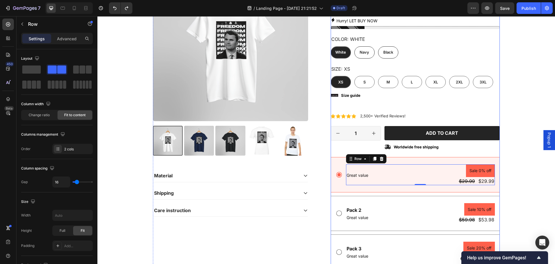
scroll to position [116, 0]
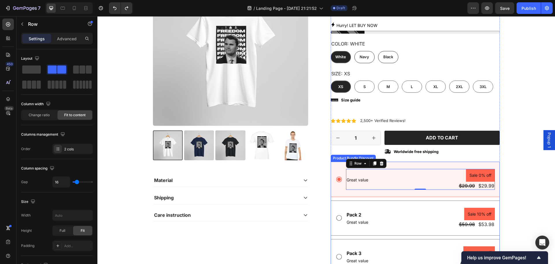
click at [338, 219] on icon at bounding box center [339, 217] width 7 height 7
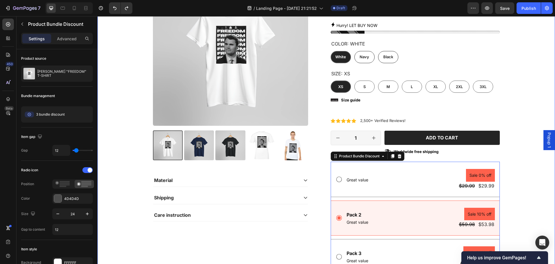
click at [511, 109] on div "FREE SHIPPING Text Block LIMITED TIME SALE Text Block FREE SHIPPING Text Block …" at bounding box center [326, 208] width 449 height 547
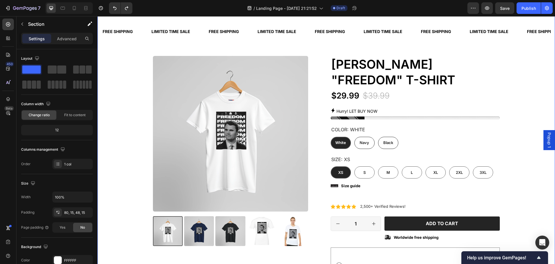
scroll to position [29, 0]
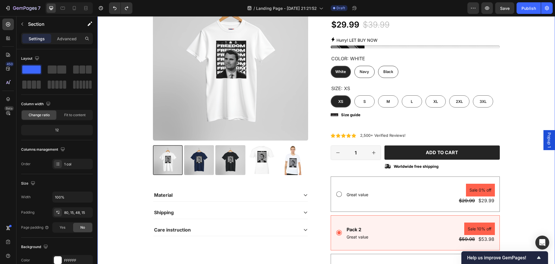
scroll to position [87, 0]
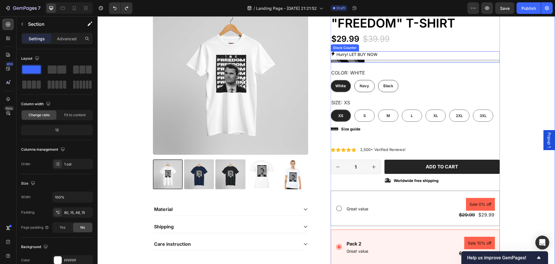
click at [452, 60] on div at bounding box center [415, 61] width 169 height 3
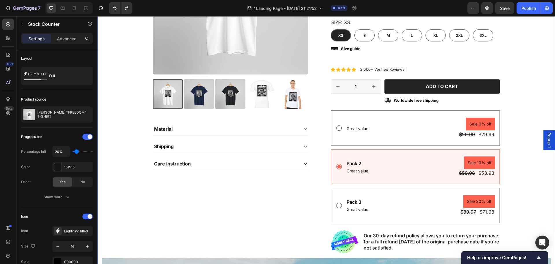
scroll to position [174, 0]
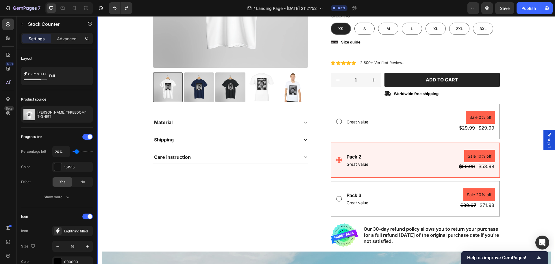
click at [517, 75] on div "FREE SHIPPING Text Block LIMITED TIME SALE Text Block FREE SHIPPING Text Block …" at bounding box center [326, 151] width 449 height 547
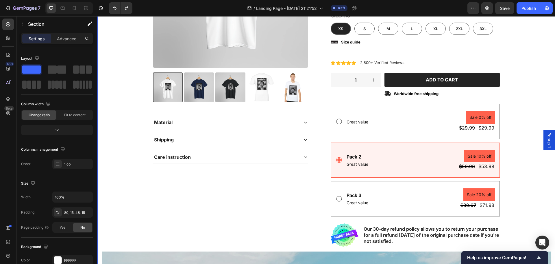
click at [523, 79] on div "FREE SHIPPING Text Block LIMITED TIME SALE Text Block FREE SHIPPING Text Block …" at bounding box center [326, 151] width 449 height 547
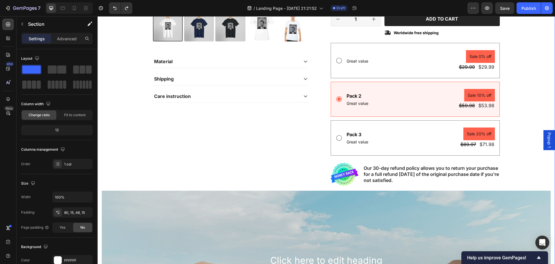
scroll to position [202, 0]
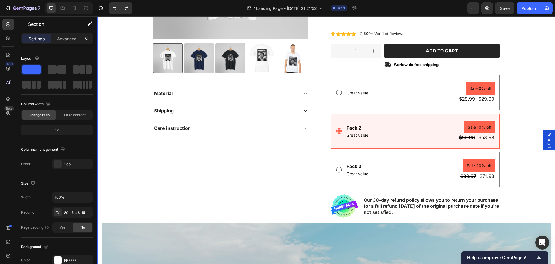
click at [524, 82] on div "FREE SHIPPING Text Block LIMITED TIME SALE Text Block FREE SHIPPING Text Block …" at bounding box center [326, 122] width 449 height 547
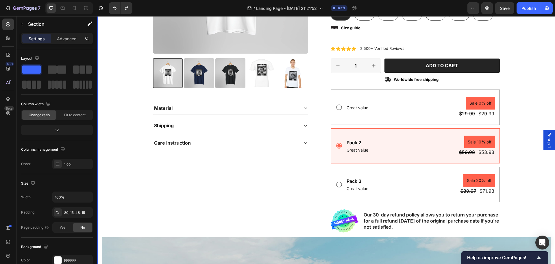
scroll to position [174, 0]
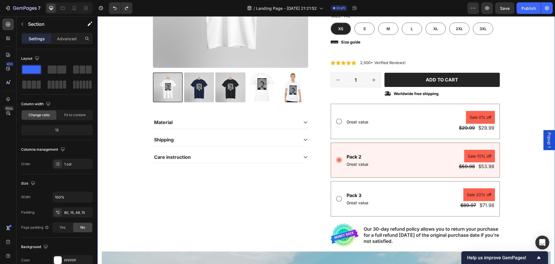
click at [524, 82] on div "FREE SHIPPING Text Block LIMITED TIME SALE Text Block FREE SHIPPING Text Block …" at bounding box center [326, 151] width 449 height 547
click at [531, 51] on div "FREE SHIPPING Text Block LIMITED TIME SALE Text Block FREE SHIPPING Text Block …" at bounding box center [326, 151] width 449 height 547
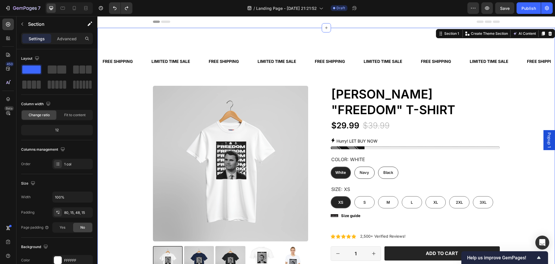
scroll to position [0, 0]
click at [529, 84] on div "FREE SHIPPING Text Block LIMITED TIME SALE Text Block FREE SHIPPING Text Block …" at bounding box center [326, 68] width 449 height 35
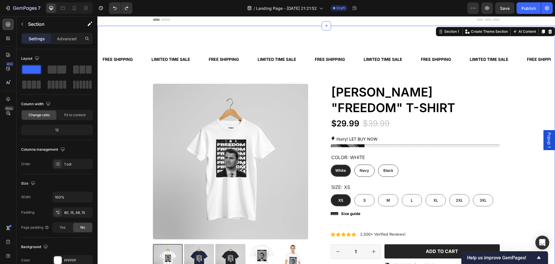
scroll to position [29, 0]
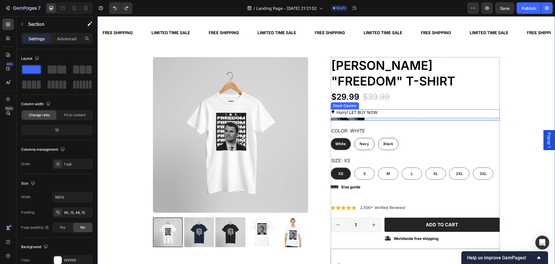
click at [368, 118] on div at bounding box center [415, 118] width 169 height 3
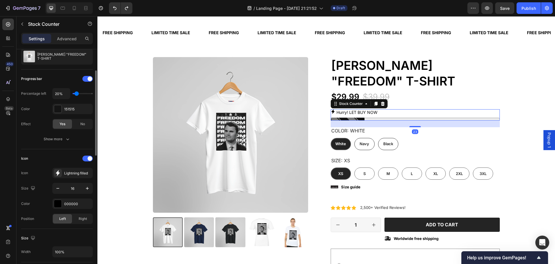
scroll to position [116, 0]
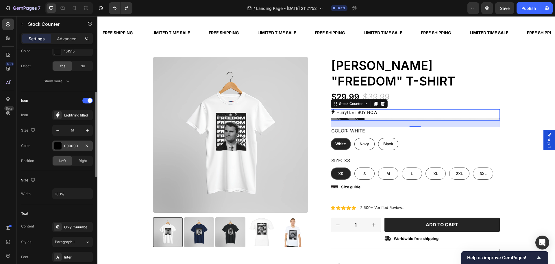
click at [55, 148] on div at bounding box center [58, 146] width 8 height 8
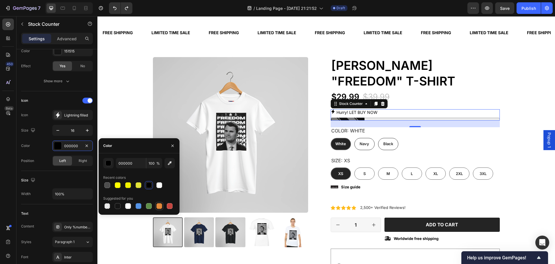
click at [159, 207] on div at bounding box center [159, 206] width 6 height 6
type input "E4893A"
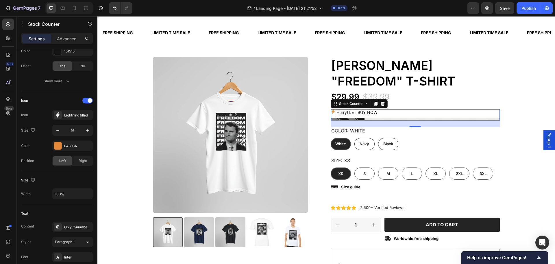
click at [357, 118] on div at bounding box center [415, 118] width 169 height 3
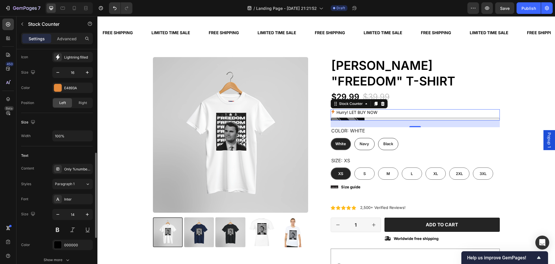
scroll to position [231, 0]
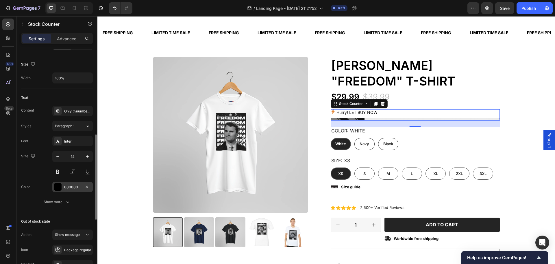
click at [62, 188] on div "000000" at bounding box center [72, 186] width 40 height 10
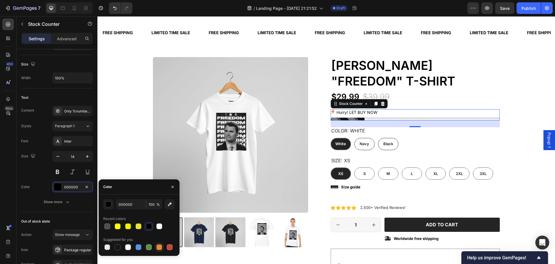
click at [159, 248] on div at bounding box center [159, 247] width 6 height 6
click at [149, 227] on div at bounding box center [149, 226] width 6 height 6
click at [158, 226] on div at bounding box center [159, 226] width 6 height 6
click at [151, 226] on div at bounding box center [149, 226] width 6 height 6
click at [139, 248] on div at bounding box center [139, 247] width 6 height 6
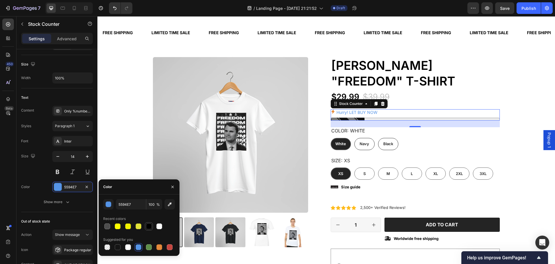
click at [149, 226] on div at bounding box center [149, 226] width 6 height 6
type input "000000"
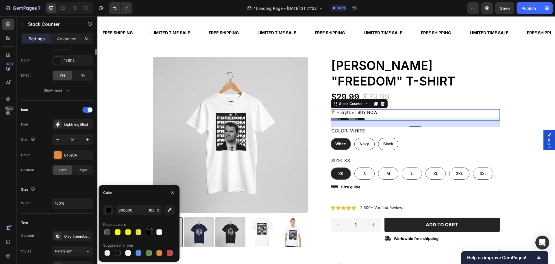
scroll to position [0, 0]
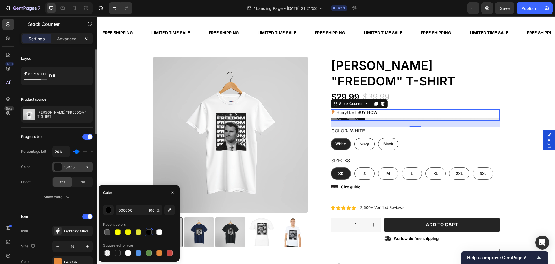
click at [58, 165] on div at bounding box center [58, 167] width 8 height 8
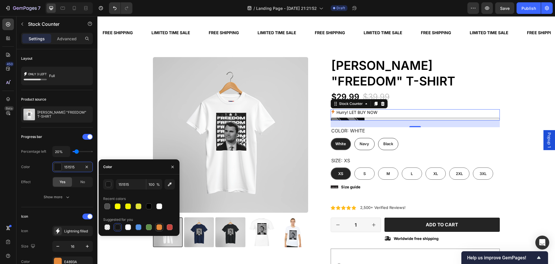
click at [159, 228] on div at bounding box center [159, 227] width 6 height 6
type input "E4893A"
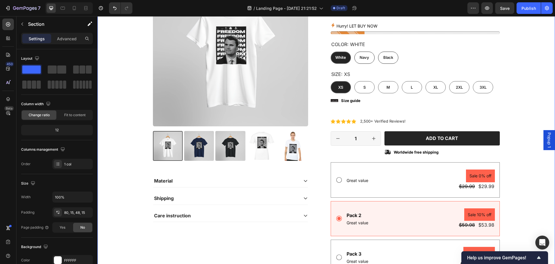
scroll to position [116, 0]
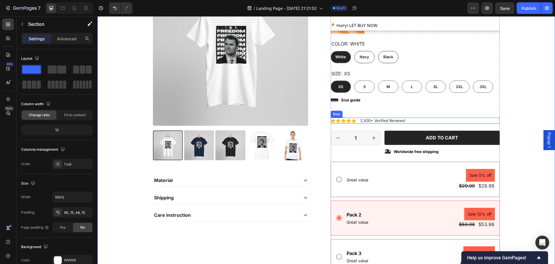
click at [419, 122] on div "Icon Icon Icon Icon Icon Icon List 2,500+ Verified Reviews! Text Block Row" at bounding box center [415, 120] width 169 height 6
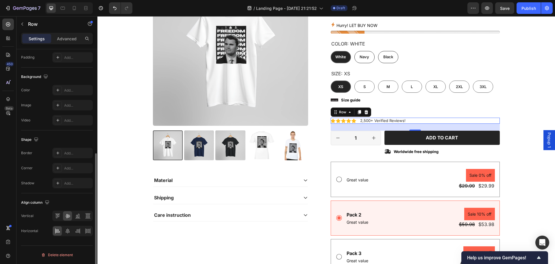
scroll to position [0, 0]
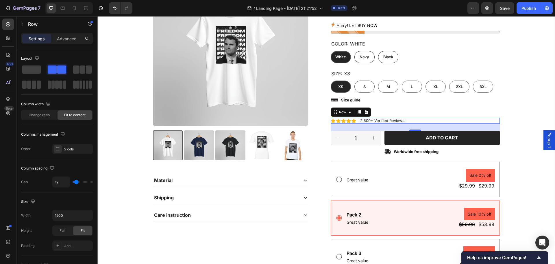
click at [507, 96] on div "FREE SHIPPING Text Block LIMITED TIME SALE Text Block FREE SHIPPING Text Block …" at bounding box center [326, 208] width 449 height 547
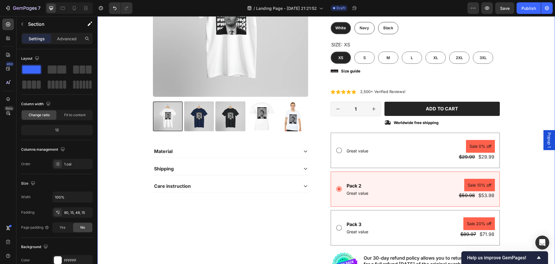
click at [533, 98] on div "FREE SHIPPING Text Block LIMITED TIME SALE Text Block FREE SHIPPING Text Block …" at bounding box center [326, 180] width 449 height 547
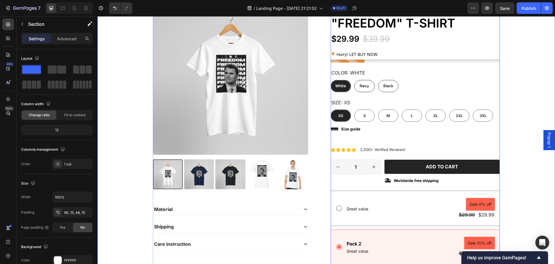
scroll to position [231, 0]
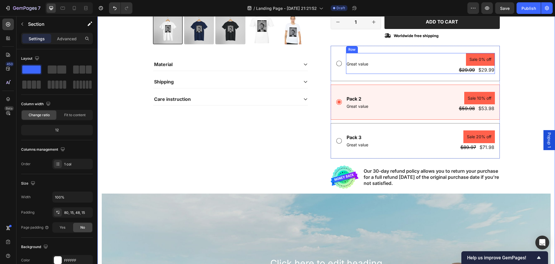
click at [426, 73] on div "Text Block Great value Text Block Sale 0% off Product Badge $29.99 Product Pric…" at bounding box center [420, 63] width 149 height 21
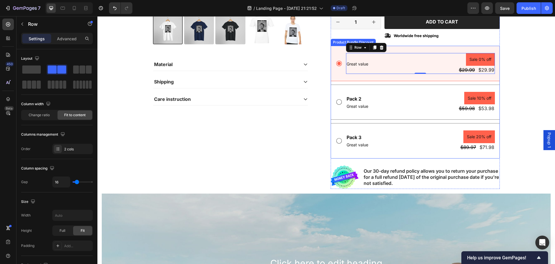
click at [422, 82] on div "Text Block Great value Text Block Sale 0% off Product Badge $29.99 Product Pric…" at bounding box center [415, 102] width 169 height 113
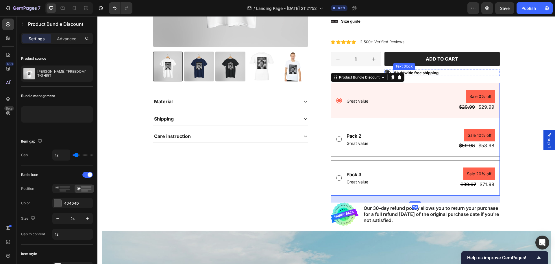
scroll to position [174, 0]
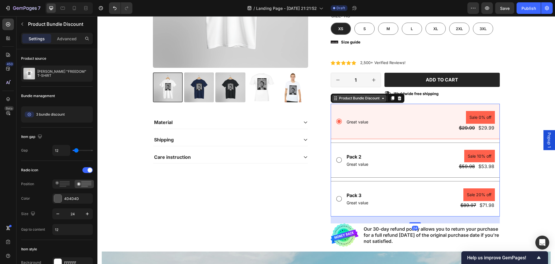
click at [381, 96] on icon at bounding box center [383, 98] width 5 height 5
click at [381, 99] on icon at bounding box center [383, 98] width 5 height 5
click at [412, 120] on div "Text Block Great value Text Block Sale 0% off Product Badge $29.99 Product Pric…" at bounding box center [420, 121] width 149 height 21
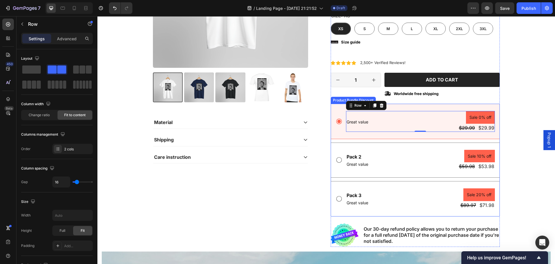
click at [416, 107] on div "Text Block Great value Text Block Sale 0% off Product Badge $29.99 Product Pric…" at bounding box center [415, 121] width 169 height 35
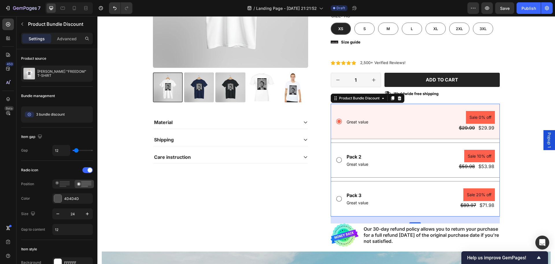
click at [383, 132] on div "Text Block Great value Text Block Sale 0% off Product Badge $29.99 Product Pric…" at bounding box center [415, 121] width 169 height 35
click at [385, 159] on div "Pack 2 Text Block Great value Text Block Sale 10% off Product Badge $59.98 Prod…" at bounding box center [420, 160] width 149 height 21
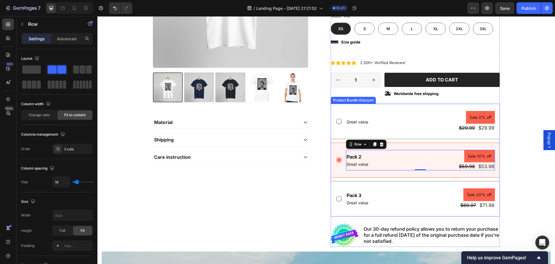
click at [413, 146] on div "Pack 2 Text Block Great value Text Block Sale 10% off Product Badge $59.98 Prod…" at bounding box center [415, 159] width 169 height 35
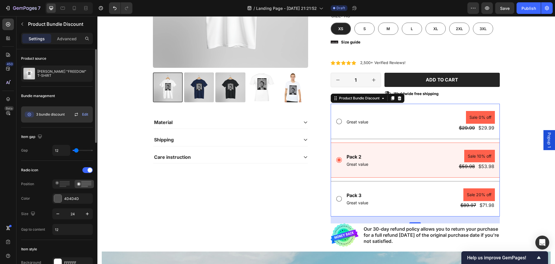
click at [31, 113] on icon at bounding box center [29, 114] width 9 height 6
click at [85, 116] on span "Edit" at bounding box center [85, 114] width 6 height 5
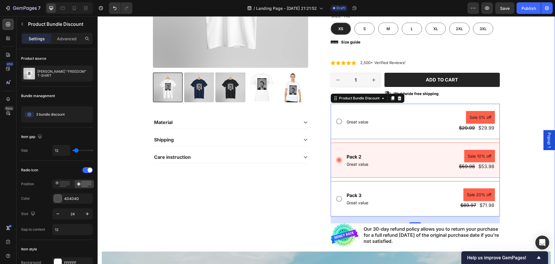
click at [527, 68] on div "FREE SHIPPING Text Block LIMITED TIME SALE Text Block FREE SHIPPING Text Block …" at bounding box center [326, 151] width 449 height 547
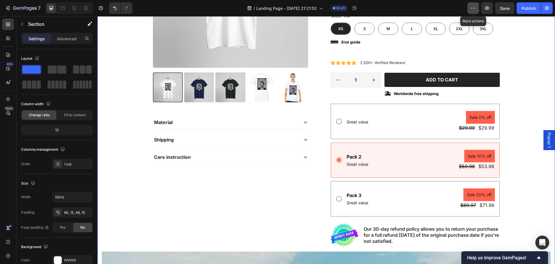
click at [474, 8] on icon "button" at bounding box center [474, 8] width 6 height 6
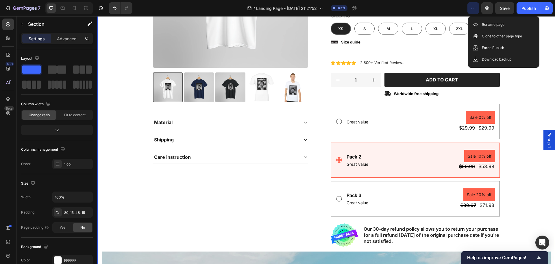
click at [475, 9] on icon "button" at bounding box center [474, 8] width 6 height 6
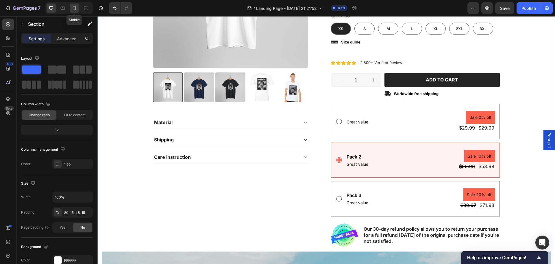
click at [73, 7] on icon at bounding box center [74, 8] width 3 height 4
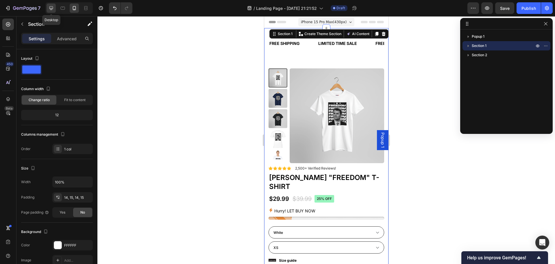
click at [54, 7] on icon at bounding box center [51, 8] width 6 height 6
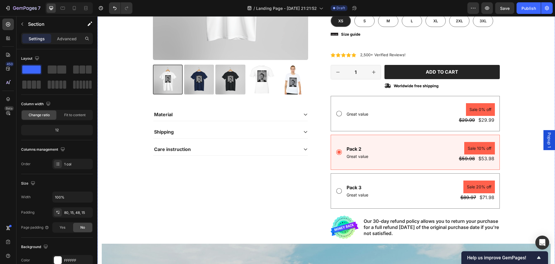
scroll to position [202, 0]
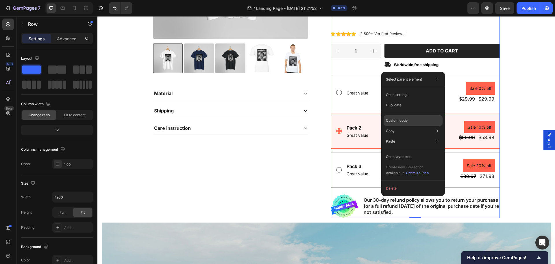
click at [407, 123] on div "Custom code" at bounding box center [413, 120] width 59 height 10
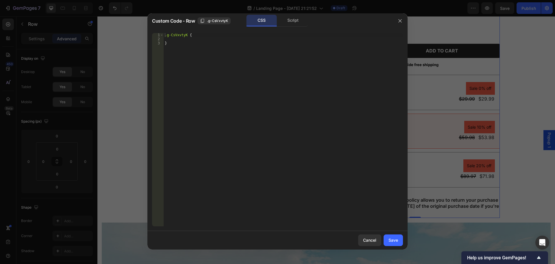
click at [173, 48] on div ".g-CsVxvtyK { }" at bounding box center [283, 133] width 239 height 201
type textarea "}"
paste textarea "... (135 lines left)"
type textarea "... (135 lines left)"
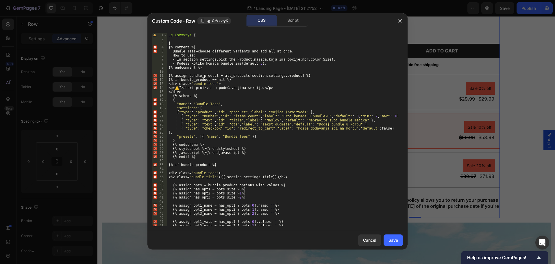
scroll to position [0, 0]
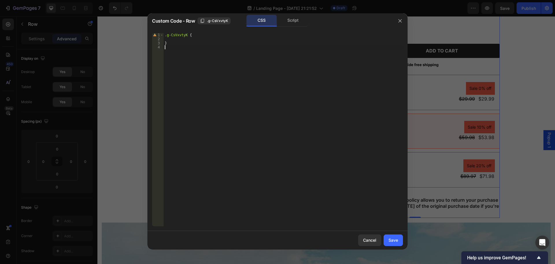
type textarea "}"
type textarea "."
paste textarea "... (135 lines left)"
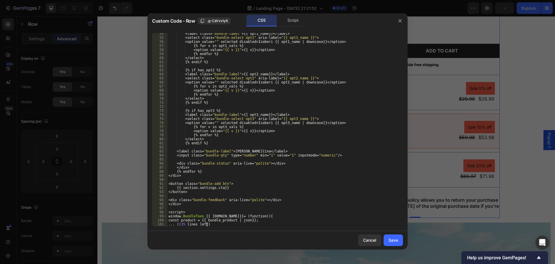
scroll to position [216, 0]
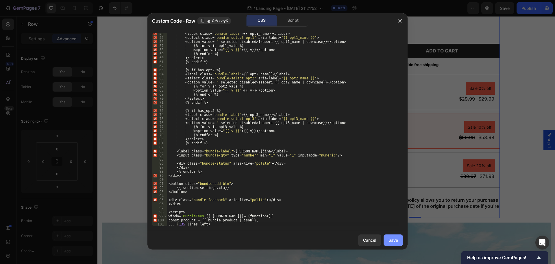
type textarea "... (135 lines left)"
click at [396, 239] on div "Save" at bounding box center [394, 240] width 10 height 6
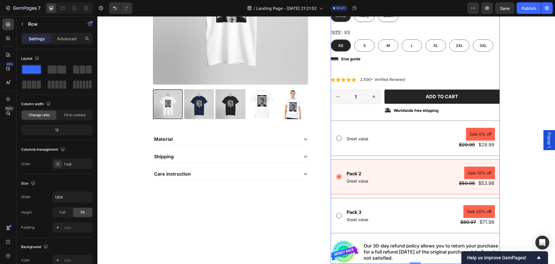
scroll to position [117, 0]
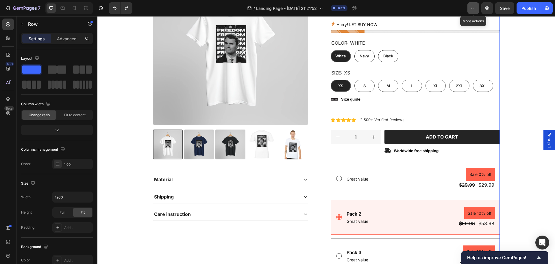
click at [473, 10] on icon "button" at bounding box center [474, 8] width 6 height 6
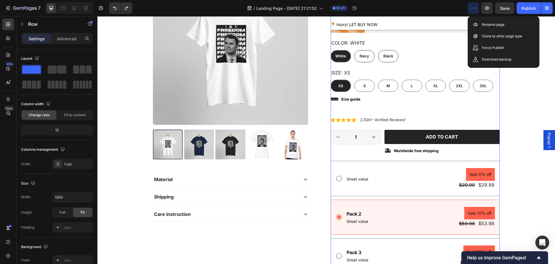
drag, startPoint x: 472, startPoint y: 11, endPoint x: 360, endPoint y: 45, distance: 117.2
click at [472, 11] on button "button" at bounding box center [474, 8] width 12 height 12
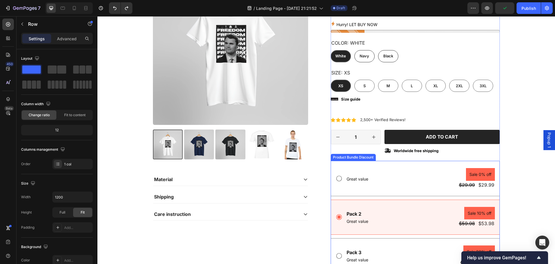
click at [405, 196] on div "Text Block Great value Text Block Sale 0% off Product Badge $29.99 Product Pric…" at bounding box center [415, 217] width 169 height 113
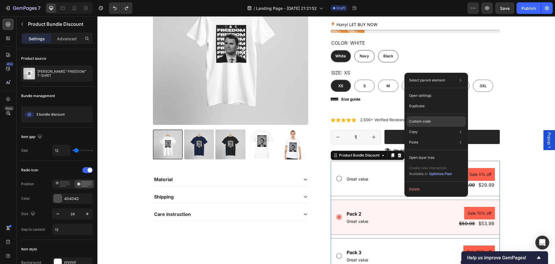
click at [429, 121] on p "Custom code" at bounding box center [420, 121] width 22 height 5
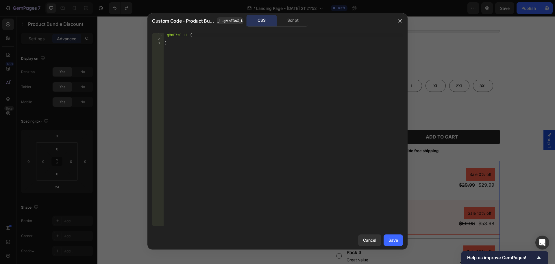
click at [293, 23] on div "Script" at bounding box center [293, 21] width 30 height 12
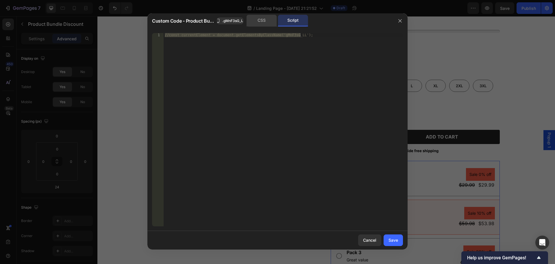
click at [265, 22] on div "CSS" at bounding box center [262, 21] width 30 height 12
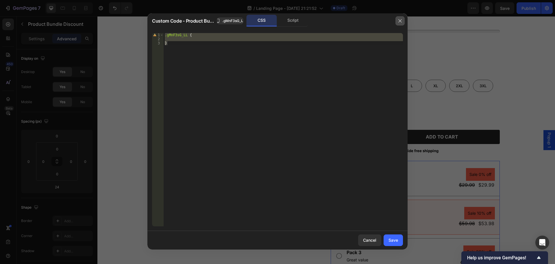
click at [402, 20] on icon "button" at bounding box center [400, 21] width 5 height 5
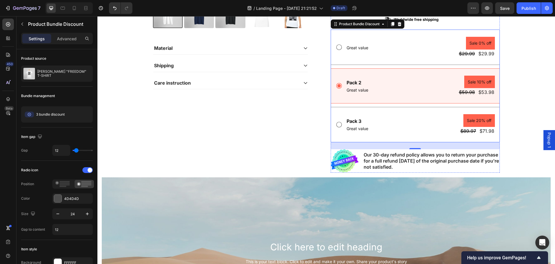
scroll to position [261, 0]
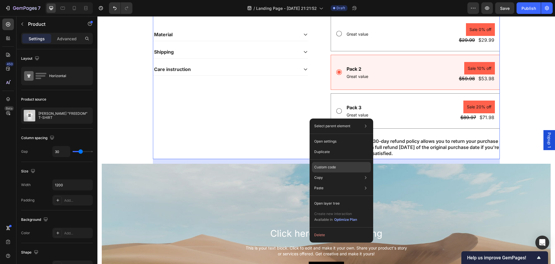
click at [353, 164] on div "Custom code" at bounding box center [341, 167] width 59 height 10
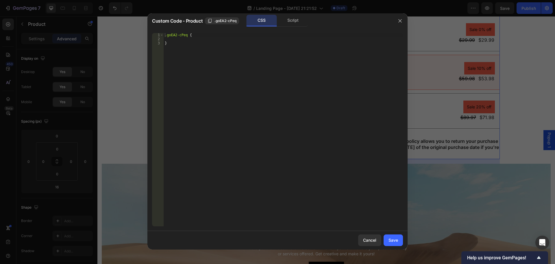
click at [176, 43] on div ".goEA2-cPeq { }" at bounding box center [283, 133] width 239 height 201
type textarea "}"
type textarea "."
paste textarea "... (135 lines left)"
type textarea "... (135 lines left)"
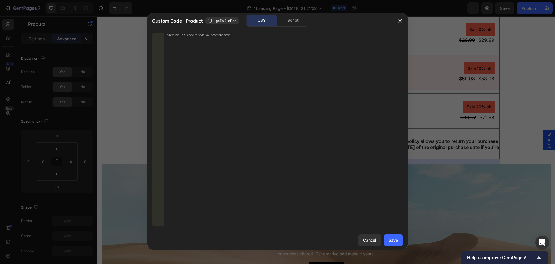
scroll to position [216, 0]
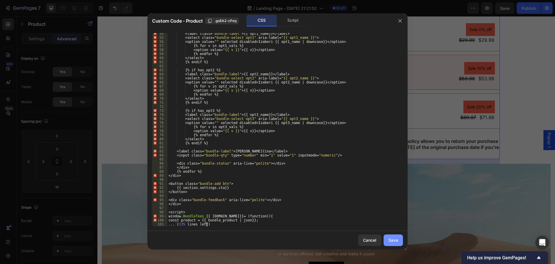
click at [395, 239] on div "Save" at bounding box center [394, 240] width 10 height 6
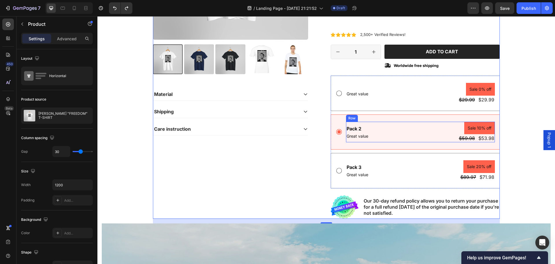
scroll to position [202, 0]
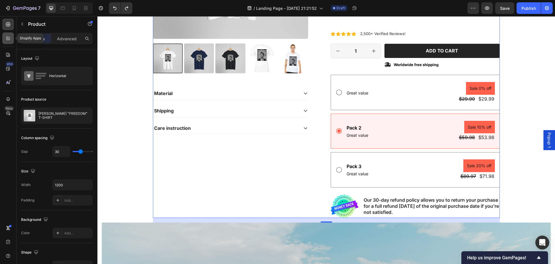
click at [7, 37] on icon at bounding box center [7, 37] width 2 height 2
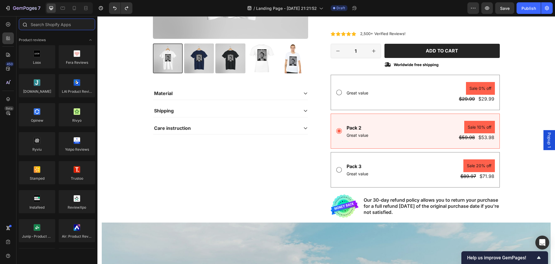
click at [51, 26] on input "text" at bounding box center [57, 25] width 76 height 12
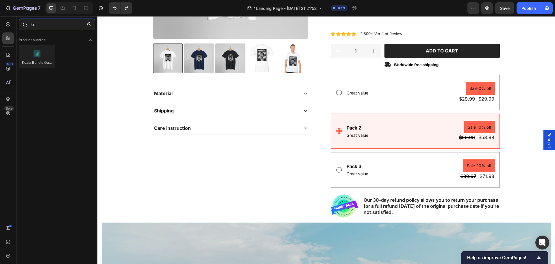
type input "k"
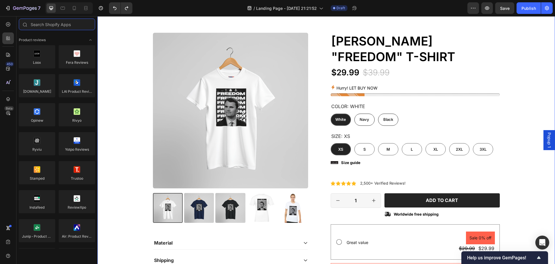
scroll to position [58, 0]
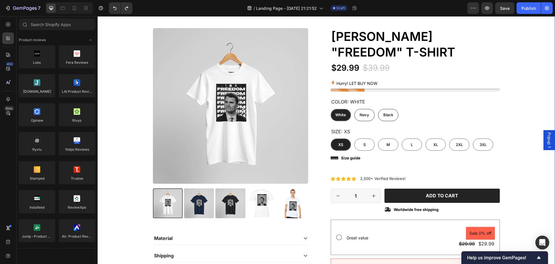
click at [518, 90] on div "FREE SHIPPING Text Block LIMITED TIME SALE Text Block FREE SHIPPING Text Block …" at bounding box center [326, 266] width 449 height 547
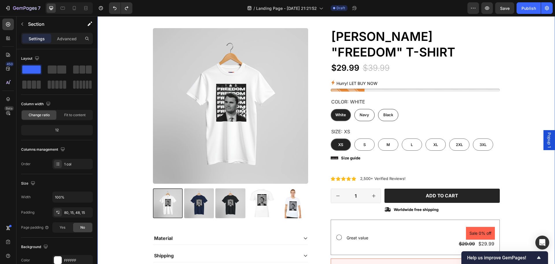
click at [518, 90] on div "FREE SHIPPING Text Block LIMITED TIME SALE Text Block FREE SHIPPING Text Block …" at bounding box center [326, 266] width 449 height 547
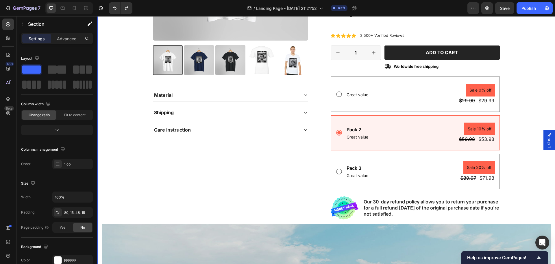
scroll to position [231, 0]
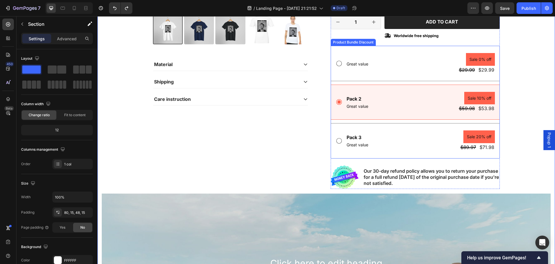
click at [399, 83] on div "Text Block Great value Text Block Sale 0% off Product Badge $29.99 Product Pric…" at bounding box center [415, 102] width 169 height 113
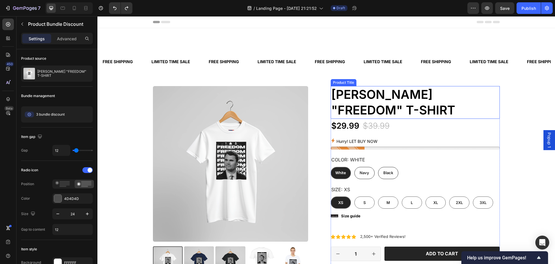
scroll to position [174, 0]
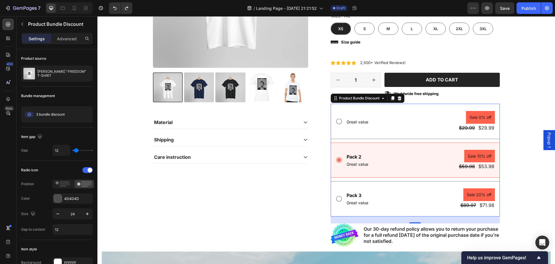
click at [406, 140] on div "Text Block Great value Text Block Sale 0% off Product Badge $29.99 Product Pric…" at bounding box center [415, 160] width 169 height 113
click at [398, 99] on icon at bounding box center [400, 98] width 4 height 4
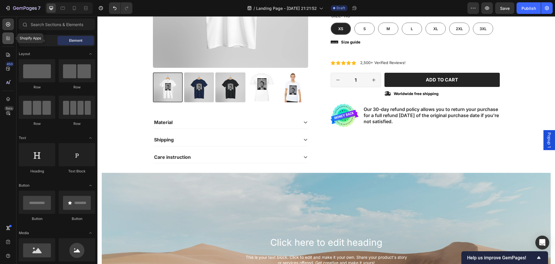
click at [7, 41] on div at bounding box center [8, 38] width 12 height 12
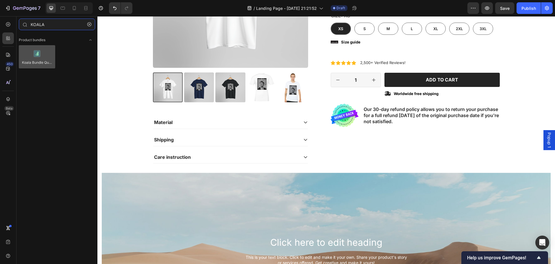
type input "KOALA"
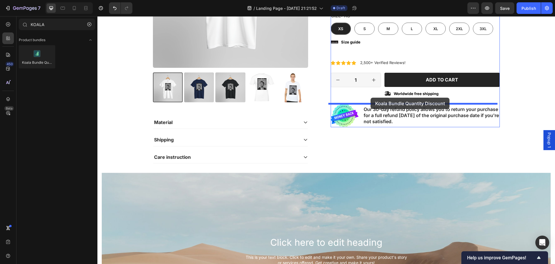
drag, startPoint x: 135, startPoint y: 74, endPoint x: 371, endPoint y: 97, distance: 237.2
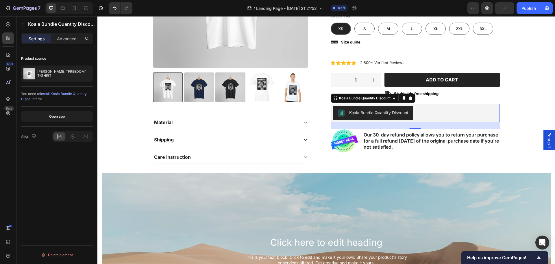
click at [397, 112] on div "Koala Bundle Quantity Discount" at bounding box center [378, 112] width 59 height 6
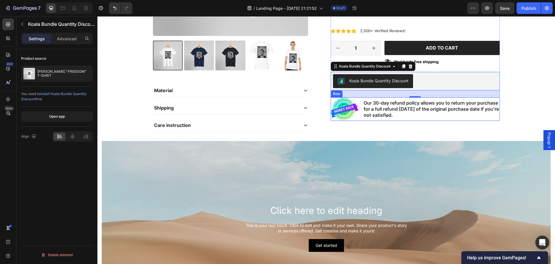
scroll to position [145, 0]
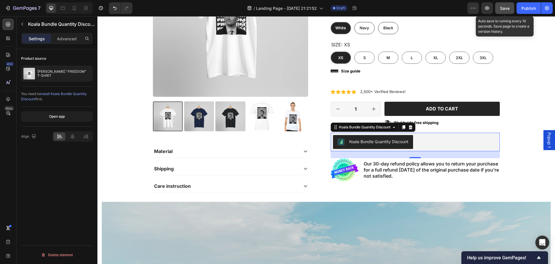
click at [504, 11] on div "Save" at bounding box center [505, 8] width 10 height 6
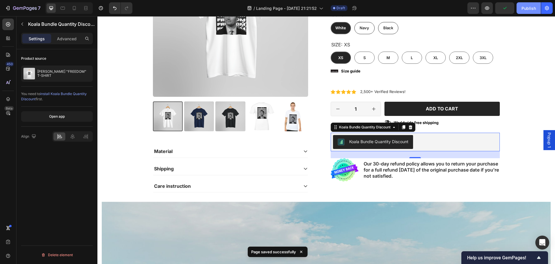
click at [526, 11] on div "Publish" at bounding box center [529, 8] width 14 height 6
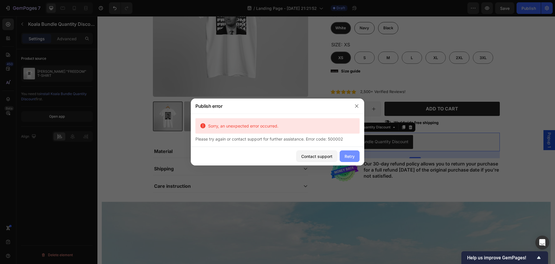
click at [348, 154] on div "Retry" at bounding box center [350, 156] width 10 height 6
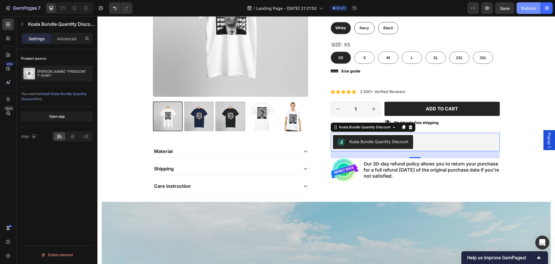
click at [530, 6] on div "Publish" at bounding box center [529, 8] width 14 height 6
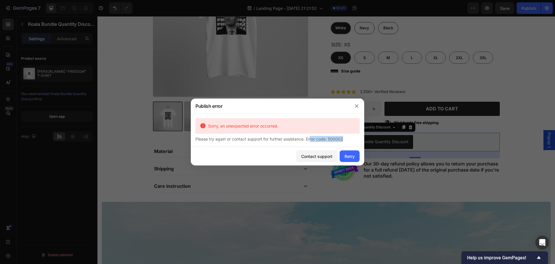
drag, startPoint x: 343, startPoint y: 139, endPoint x: 309, endPoint y: 139, distance: 33.8
click at [309, 139] on div "Please try again or contact support for further assistance. Error code: 500002" at bounding box center [278, 139] width 164 height 6
click at [342, 141] on div "Please try again or contact support for further assistance. Error code: 500002" at bounding box center [278, 139] width 164 height 6
drag, startPoint x: 345, startPoint y: 139, endPoint x: 307, endPoint y: 139, distance: 38.2
click at [307, 139] on div "Please try again or contact support for further assistance. Error code: 500002" at bounding box center [278, 139] width 164 height 6
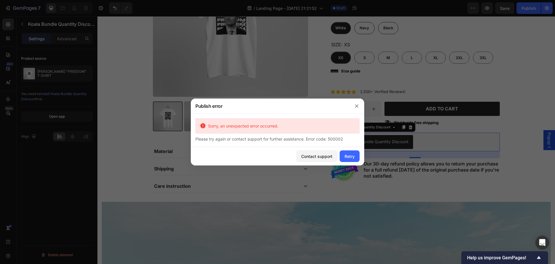
copy div "Error code: 500002"
drag, startPoint x: 326, startPoint y: 156, endPoint x: 229, endPoint y: 128, distance: 100.9
click at [326, 156] on div "Contact support" at bounding box center [316, 156] width 31 height 6
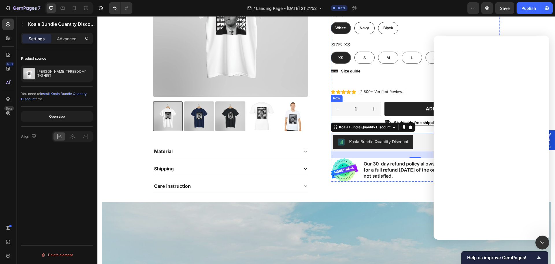
scroll to position [0, 0]
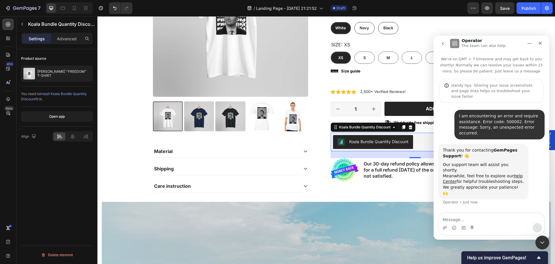
click at [67, 94] on span "install Koala Bundle Quantity Discount" at bounding box center [54, 96] width 66 height 10
click at [72, 115] on button "Open app" at bounding box center [57, 116] width 72 height 10
click at [481, 220] on textarea "Message…" at bounding box center [492, 218] width 106 height 10
click at [78, 115] on button "Open app" at bounding box center [57, 116] width 72 height 10
click at [541, 244] on icon "Close Intercom Messenger" at bounding box center [541, 241] width 7 height 7
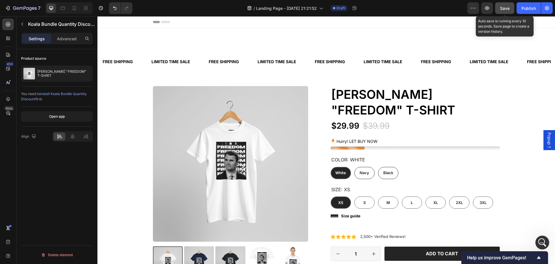
click at [507, 9] on span "Save" at bounding box center [505, 8] width 10 height 5
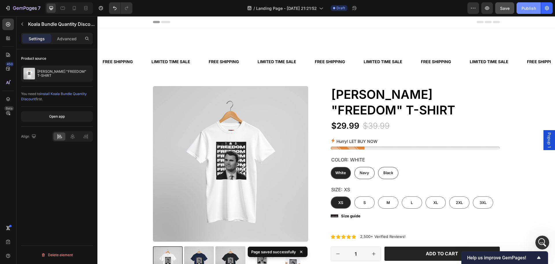
click at [524, 8] on div "Publish" at bounding box center [529, 8] width 14 height 6
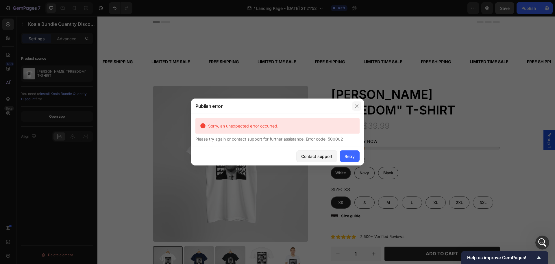
click at [354, 107] on button "button" at bounding box center [356, 105] width 9 height 9
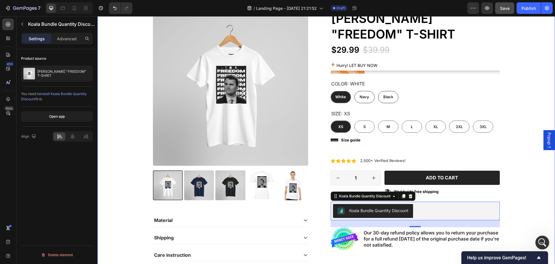
scroll to position [87, 0]
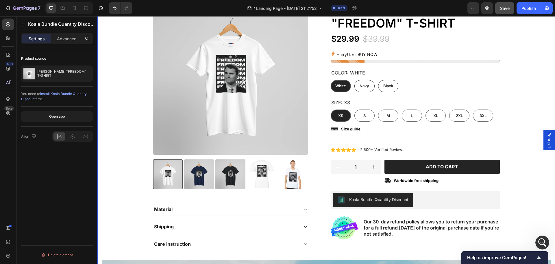
click at [519, 88] on div "FREE SHIPPING Text Block LIMITED TIME SALE Text Block FREE SHIPPING Text Block …" at bounding box center [326, 198] width 449 height 468
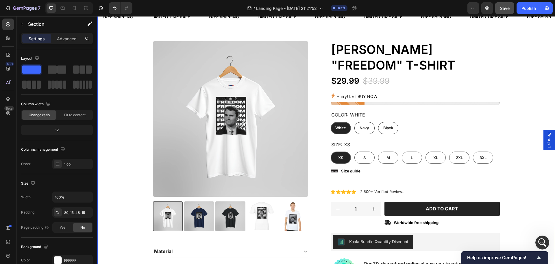
scroll to position [0, 0]
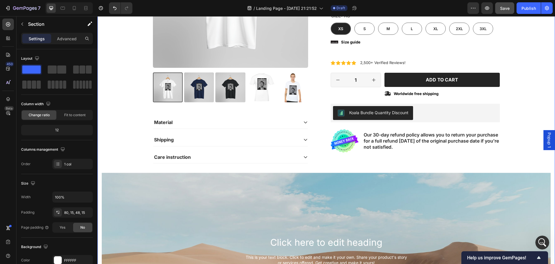
click at [519, 88] on div "FREE SHIPPING Text Block LIMITED TIME SALE Text Block FREE SHIPPING Text Block …" at bounding box center [326, 112] width 449 height 468
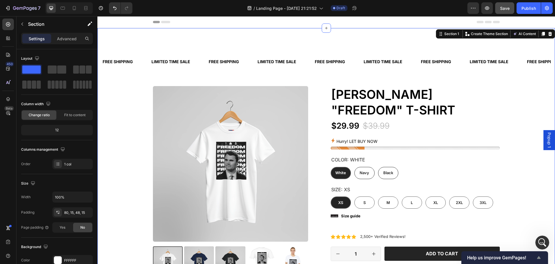
click at [537, 255] on icon "Show survey - Help us improve GemPages!" at bounding box center [539, 257] width 7 height 7
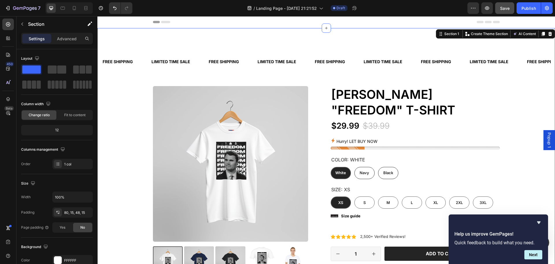
click at [538, 226] on div "Help us improve GemPages! Quick feedback to build what you need. Next" at bounding box center [499, 239] width 88 height 40
click at [538, 221] on icon "Hide survey" at bounding box center [538, 222] width 3 height 3
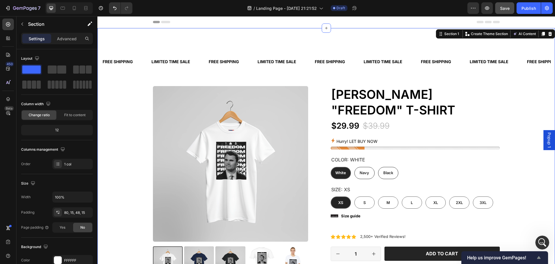
click at [537, 258] on icon "Show survey - Help us improve GemPages!" at bounding box center [539, 257] width 7 height 7
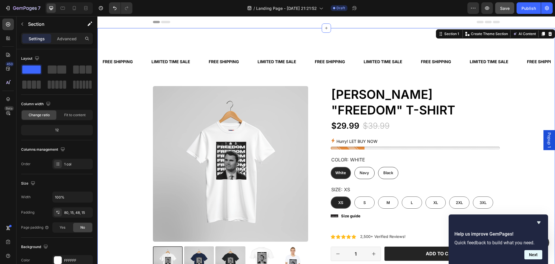
click at [537, 255] on button "Next" at bounding box center [534, 254] width 18 height 9
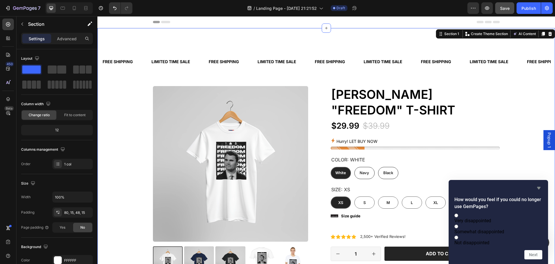
click at [538, 187] on icon "Hide survey" at bounding box center [538, 188] width 3 height 3
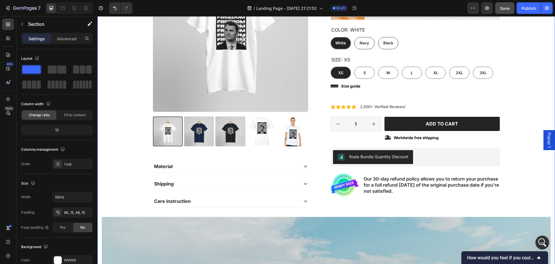
scroll to position [145, 0]
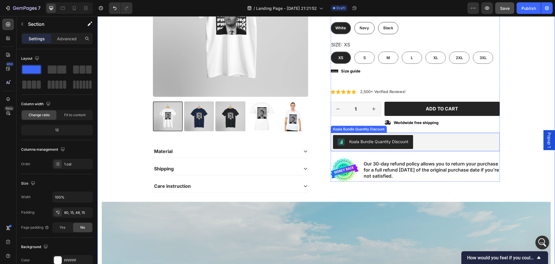
click at [373, 141] on div "Koala Bundle Quantity Discount" at bounding box center [378, 141] width 59 height 6
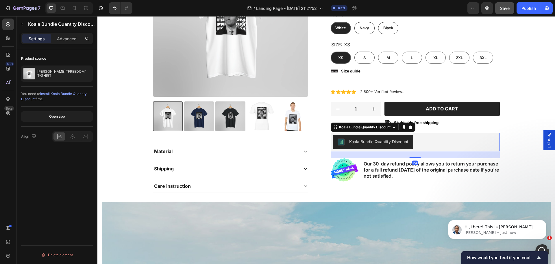
scroll to position [0, 0]
click at [373, 141] on div "Koala Bundle Quantity Discount" at bounding box center [378, 141] width 59 height 6
click at [500, 225] on span "Hi, there! This is Sinclair from Gempages, and I am here to assist you with you…" at bounding box center [501, 238] width 72 height 28
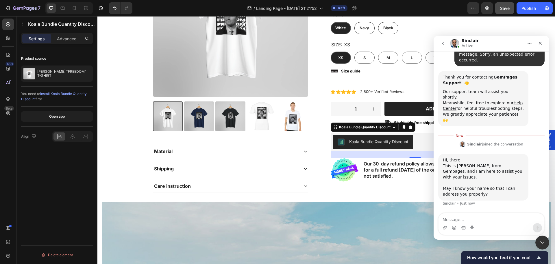
scroll to position [72, 0]
click at [498, 218] on textarea "Message…" at bounding box center [492, 218] width 106 height 10
type textarea "Hello, my name is [PERSON_NAME]"
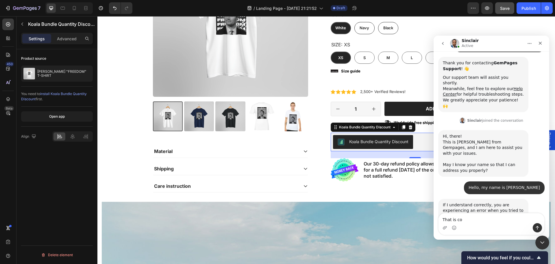
scroll to position [108, 0]
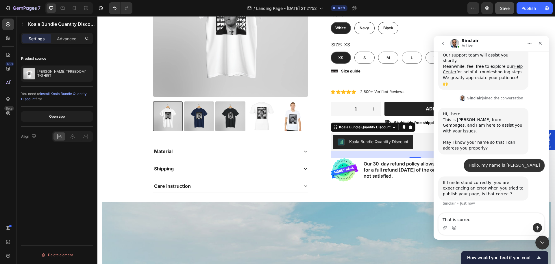
type textarea "That is correct"
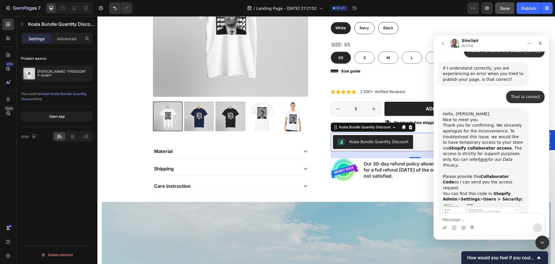
scroll to position [233, 0]
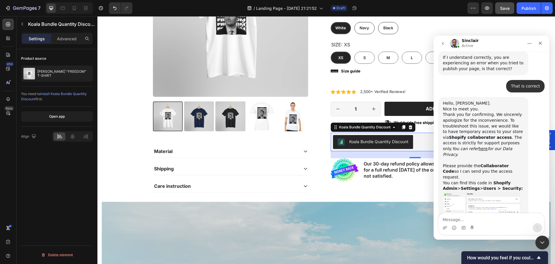
click at [465, 191] on img "Sinclair says…" at bounding box center [482, 206] width 78 height 31
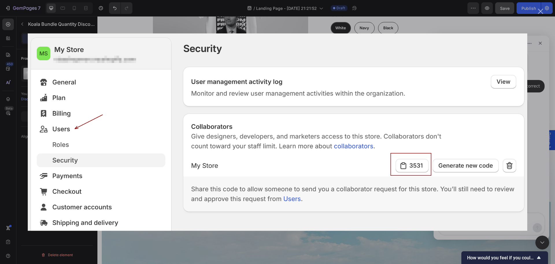
click at [543, 10] on div "Close" at bounding box center [540, 11] width 5 height 5
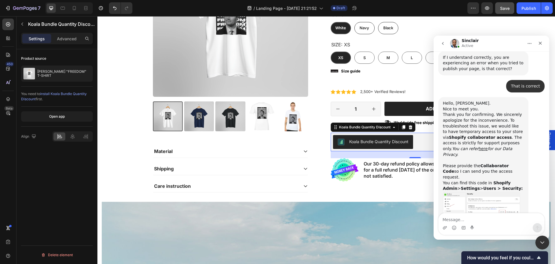
click at [481, 191] on img "Sinclair says…" at bounding box center [482, 206] width 78 height 31
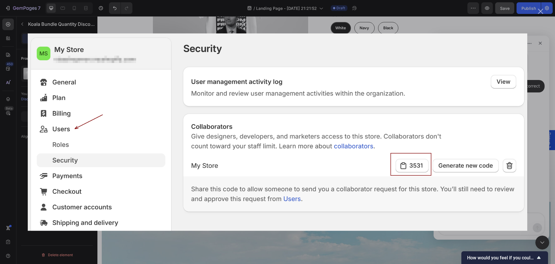
click at [540, 12] on div "Close" at bounding box center [540, 11] width 5 height 5
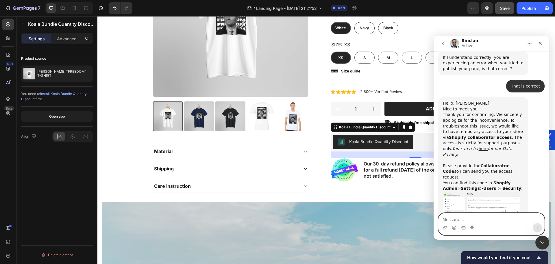
click at [494, 219] on textarea "Message…" at bounding box center [492, 218] width 106 height 10
paste textarea "5295"
type textarea "5295"
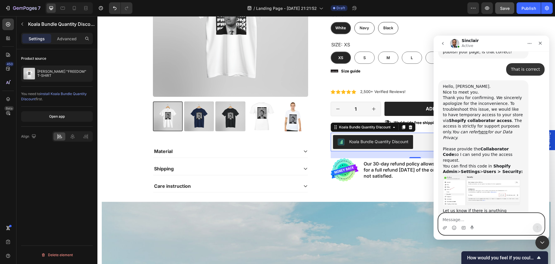
scroll to position [251, 0]
type textarea "This is my code"
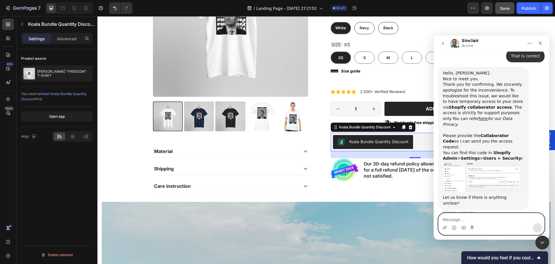
scroll to position [264, 0]
click at [484, 220] on div "5295 • 1m ago" at bounding box center [491, 226] width 106 height 13
click at [504, 161] on img "Sinclair says…" at bounding box center [482, 176] width 78 height 31
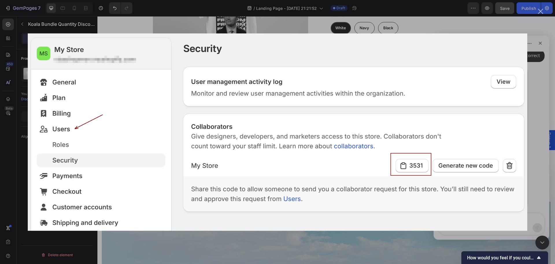
scroll to position [0, 0]
click at [541, 13] on div "Close" at bounding box center [540, 11] width 5 height 5
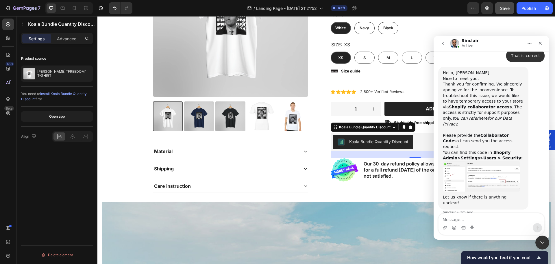
click at [492, 43] on div "Sinclair Active" at bounding box center [486, 43] width 73 height 10
click at [529, 44] on icon "Home" at bounding box center [530, 43] width 4 height 1
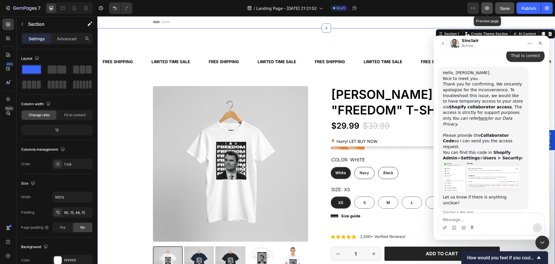
click at [489, 6] on icon "button" at bounding box center [487, 8] width 6 height 6
click at [546, 8] on icon "button" at bounding box center [547, 8] width 4 height 4
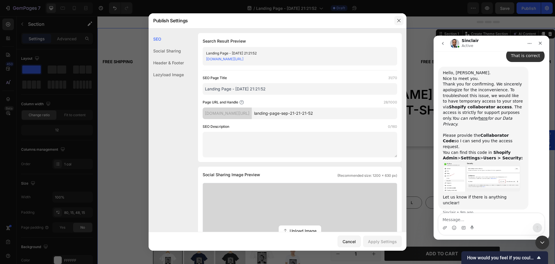
click at [401, 21] on icon "button" at bounding box center [399, 20] width 5 height 5
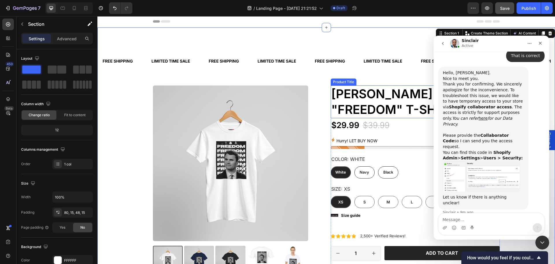
scroll to position [145, 0]
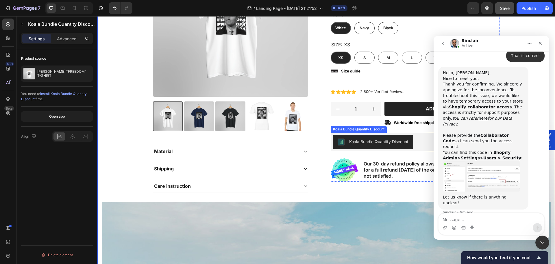
click at [375, 141] on div "Koala Bundle Quantity Discount" at bounding box center [378, 141] width 59 height 6
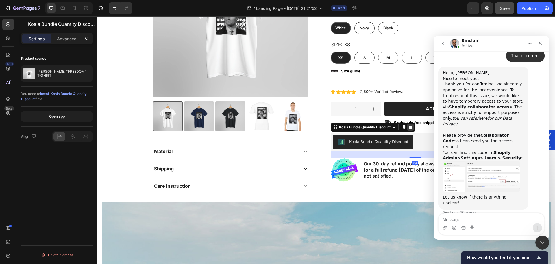
click at [410, 127] on icon at bounding box center [410, 127] width 5 height 5
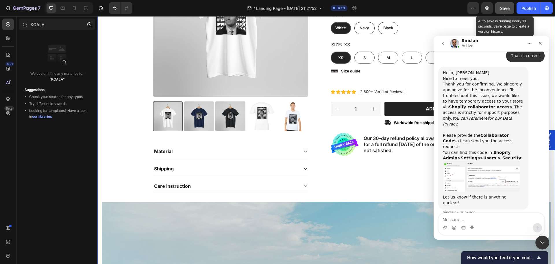
click at [507, 12] on button "Save" at bounding box center [504, 8] width 19 height 12
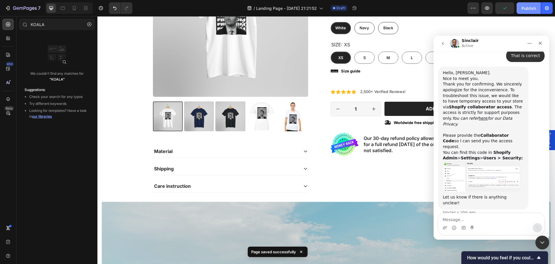
click at [527, 9] on div "Publish" at bounding box center [529, 8] width 14 height 6
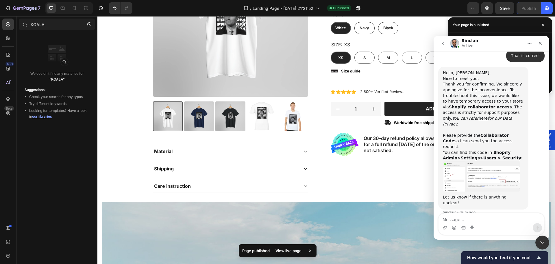
click at [521, 24] on div "Your page is published" at bounding box center [500, 24] width 104 height 15
click at [445, 42] on icon "go back" at bounding box center [443, 43] width 5 height 5
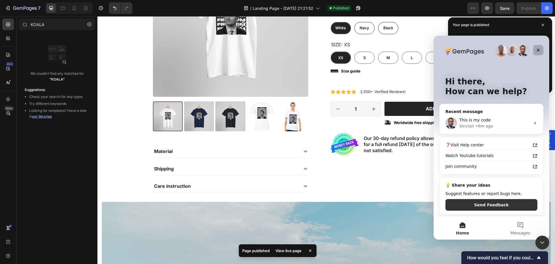
drag, startPoint x: 540, startPoint y: 51, endPoint x: 973, endPoint y: 87, distance: 434.2
click at [540, 51] on icon "Close" at bounding box center [538, 50] width 5 height 5
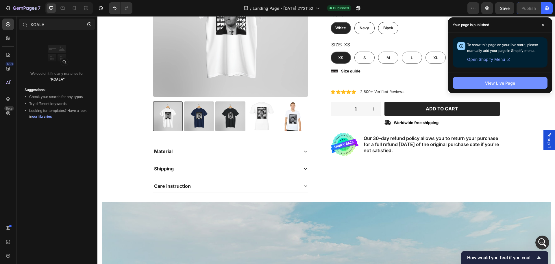
click at [495, 80] on div "View Live Page" at bounding box center [500, 83] width 30 height 6
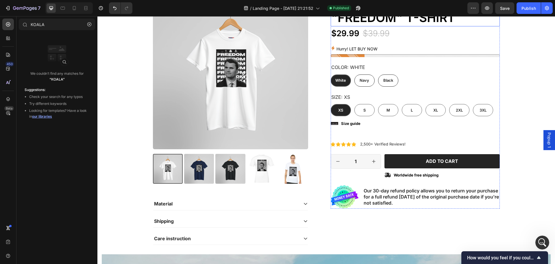
scroll to position [145, 0]
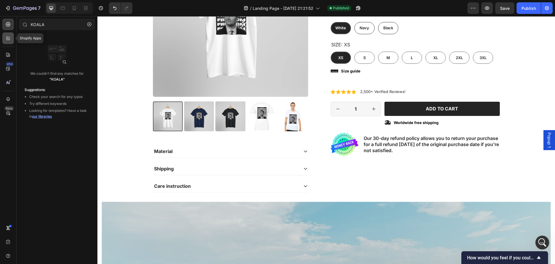
click at [10, 40] on icon at bounding box center [8, 38] width 6 height 6
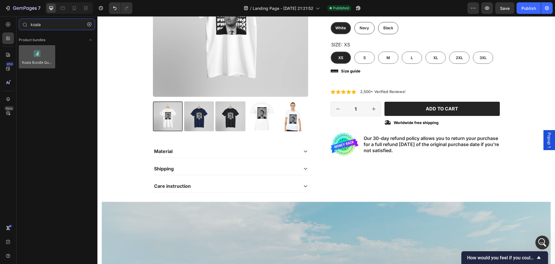
type input "koala"
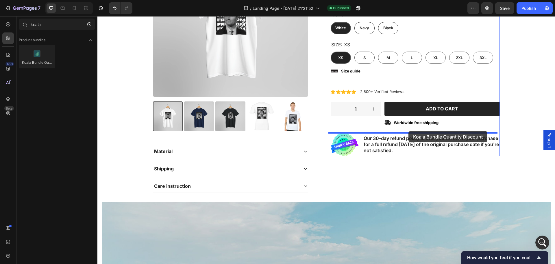
drag, startPoint x: 137, startPoint y: 74, endPoint x: 409, endPoint y: 131, distance: 277.1
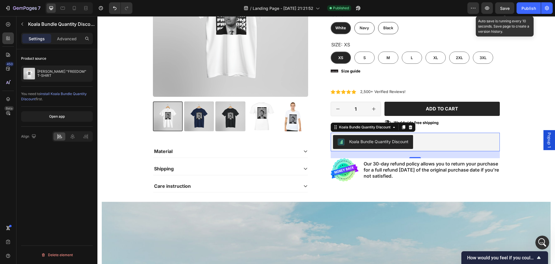
click at [504, 10] on span "Save" at bounding box center [505, 8] width 10 height 5
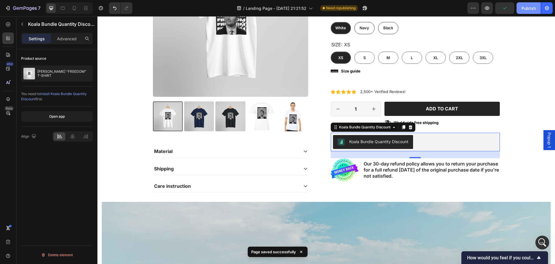
click at [528, 10] on div "Publish" at bounding box center [529, 8] width 14 height 6
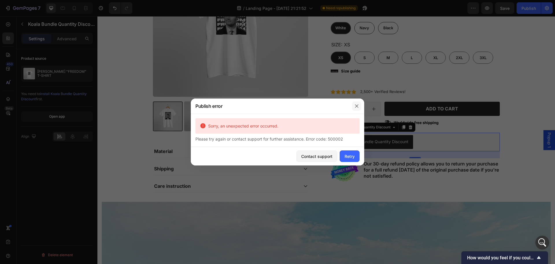
click at [354, 105] on button "button" at bounding box center [356, 105] width 9 height 9
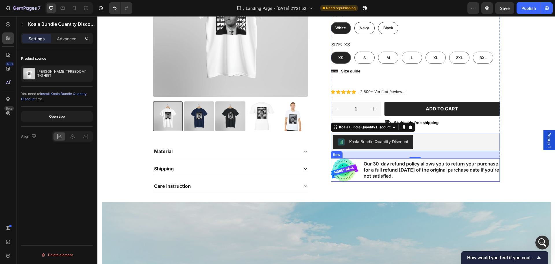
click at [360, 169] on div "Image Our 30-day refund policy allows you to return your purchase for a full re…" at bounding box center [415, 169] width 169 height 23
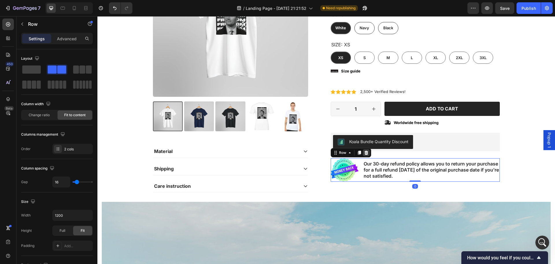
click at [364, 154] on icon at bounding box center [366, 152] width 4 height 4
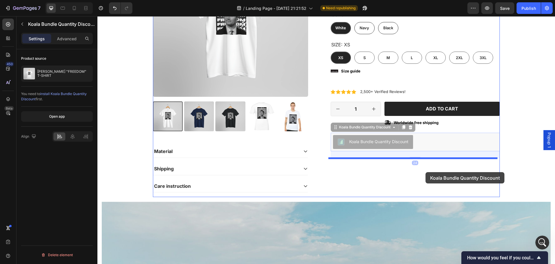
drag, startPoint x: 431, startPoint y: 140, endPoint x: 426, endPoint y: 172, distance: 32.5
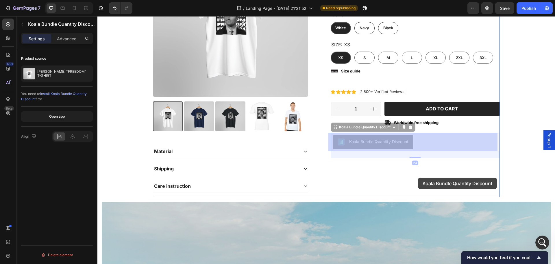
drag, startPoint x: 425, startPoint y: 138, endPoint x: 419, endPoint y: 169, distance: 32.4
click at [418, 177] on div "Header FREE SHIPPING Text Block LIMITED TIME SALE Text Block FREE SHIPPING Text…" at bounding box center [326, 231] width 458 height 719
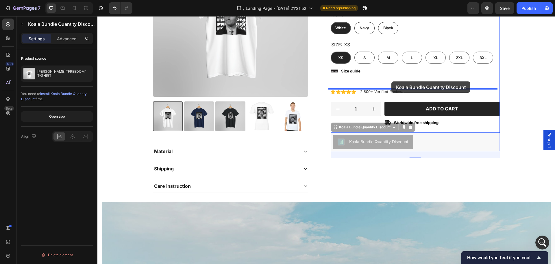
drag, startPoint x: 393, startPoint y: 139, endPoint x: 392, endPoint y: 81, distance: 57.9
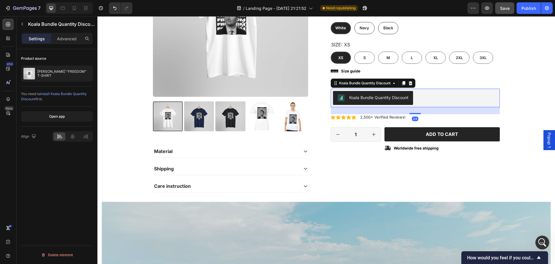
click at [505, 12] on button "Save" at bounding box center [504, 8] width 19 height 12
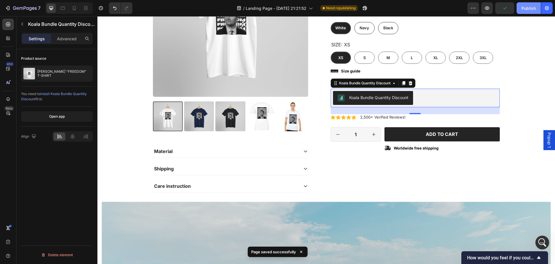
click at [526, 12] on button "Publish" at bounding box center [529, 8] width 24 height 12
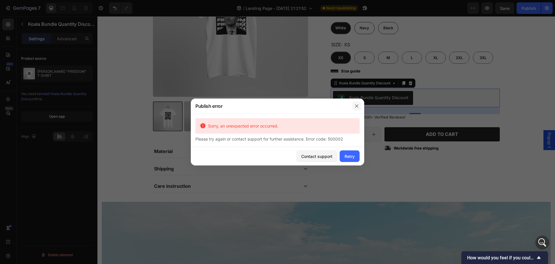
drag, startPoint x: 357, startPoint y: 106, endPoint x: 258, endPoint y: 90, distance: 100.8
click at [357, 106] on icon "button" at bounding box center [357, 106] width 5 height 5
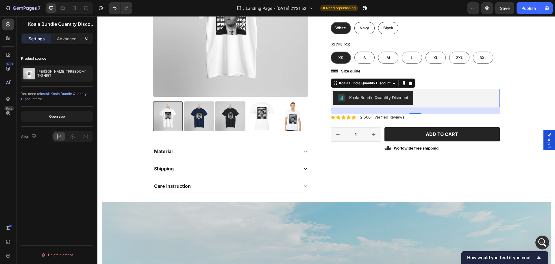
click at [65, 93] on span "install Koala Bundle Quantity Discount" at bounding box center [54, 96] width 66 height 10
click at [539, 259] on icon "Show survey - How would you feel if you could no longer use GemPages?" at bounding box center [539, 257] width 7 height 7
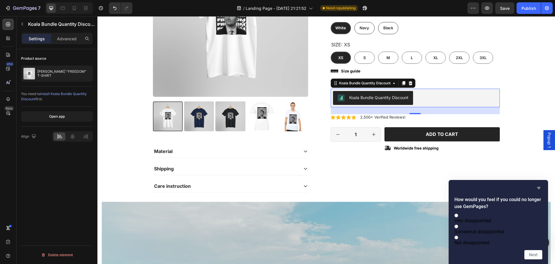
click at [537, 184] on icon "Hide survey" at bounding box center [539, 187] width 7 height 7
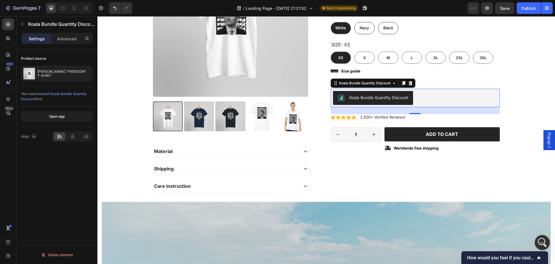
click at [541, 239] on icon "Open Intercom Messenger" at bounding box center [542, 242] width 10 height 10
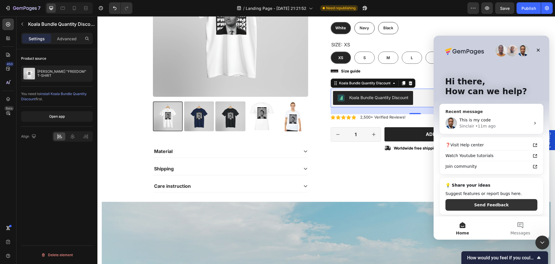
click at [484, 122] on span "This is my code" at bounding box center [476, 119] width 32 height 5
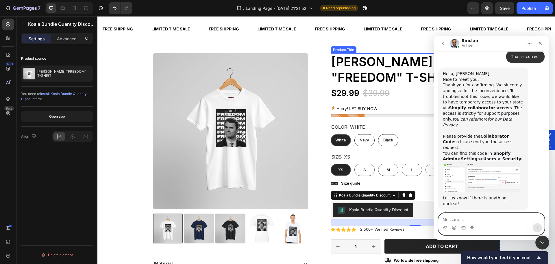
scroll to position [29, 0]
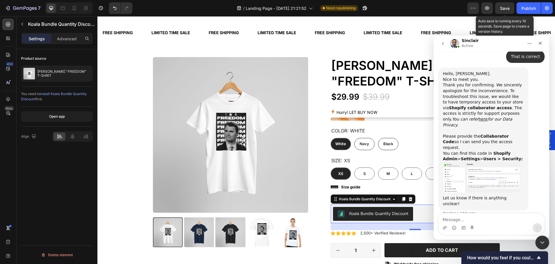
click at [508, 11] on div "Save" at bounding box center [505, 8] width 10 height 6
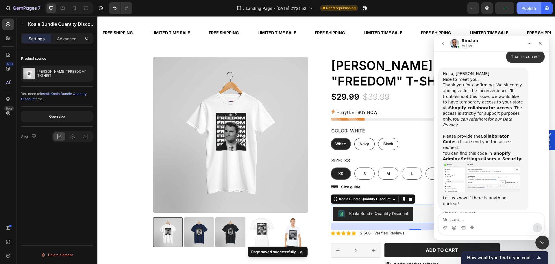
click at [532, 4] on button "Publish" at bounding box center [529, 8] width 24 height 12
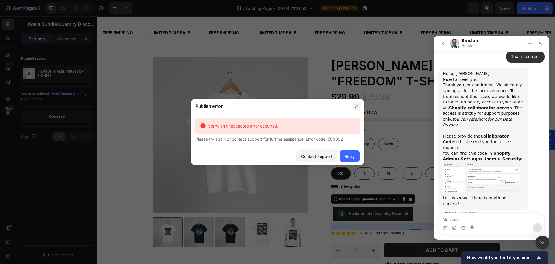
click at [357, 105] on icon "button" at bounding box center [357, 106] width 5 height 5
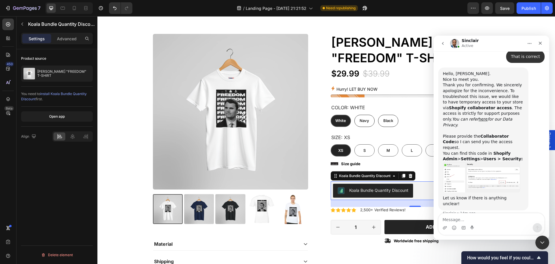
scroll to position [0, 0]
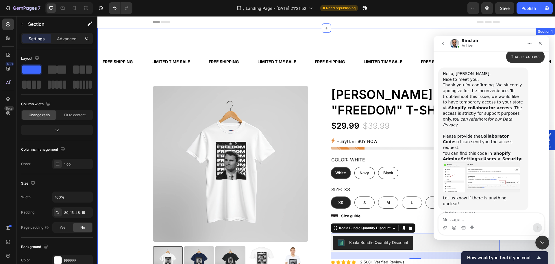
click at [189, 78] on div "FREE SHIPPING Text Block LIMITED TIME SALE Text Block FREE SHIPPING Text Block …" at bounding box center [326, 68] width 449 height 35
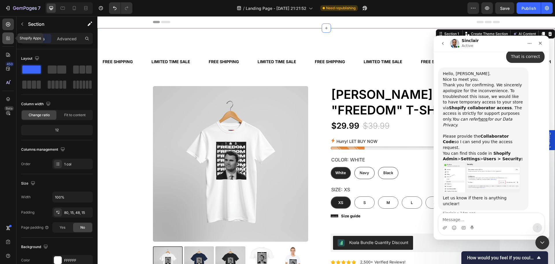
click at [8, 39] on icon at bounding box center [7, 39] width 2 height 2
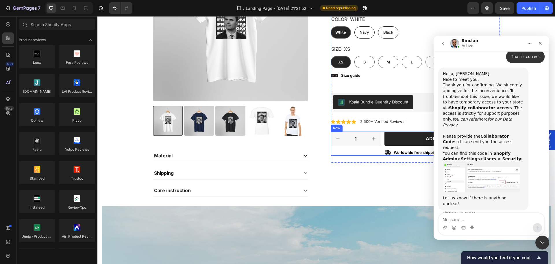
scroll to position [87, 0]
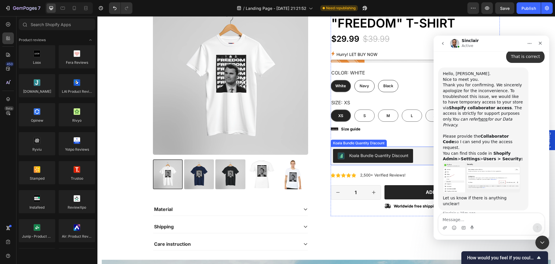
click at [384, 154] on div "Koala Bundle Quantity Discount" at bounding box center [378, 155] width 59 height 6
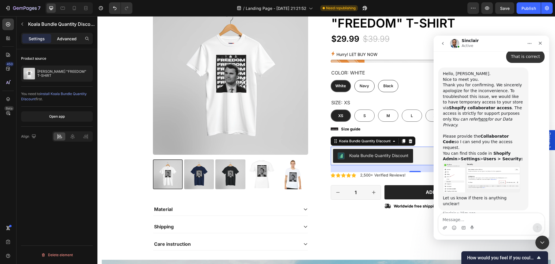
click at [70, 34] on div "Advanced" at bounding box center [66, 38] width 29 height 9
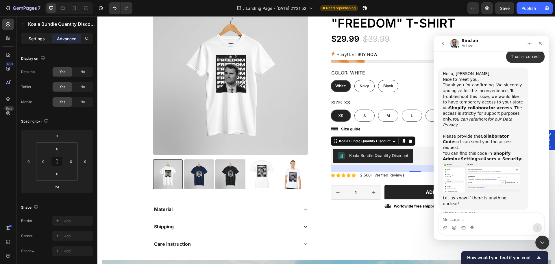
click at [33, 37] on p "Settings" at bounding box center [37, 39] width 16 height 6
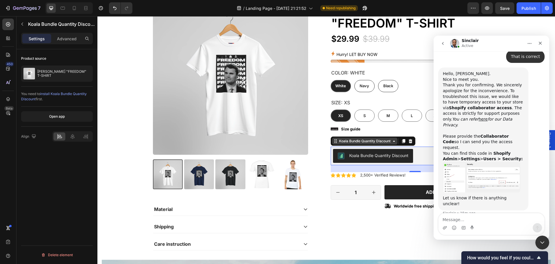
click at [393, 141] on icon at bounding box center [394, 140] width 2 height 1
click at [393, 141] on icon at bounding box center [394, 141] width 5 height 5
click at [58, 94] on span "install Koala Bundle Quantity Discount" at bounding box center [54, 96] width 66 height 10
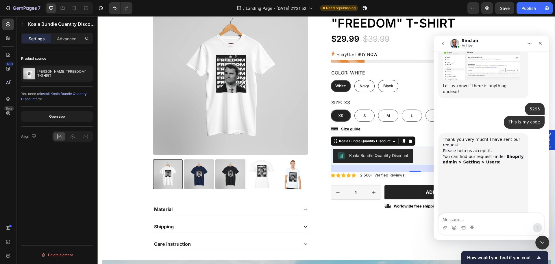
scroll to position [380, 0]
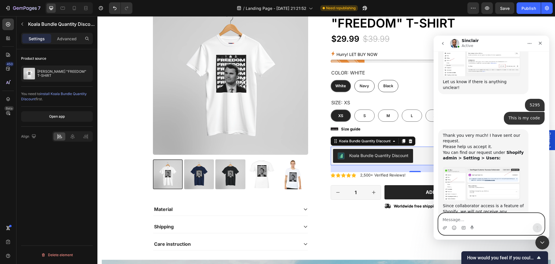
click at [517, 219] on textarea "Message…" at bounding box center [492, 218] width 106 height 10
type textarea "I accepted the request. Thank you."
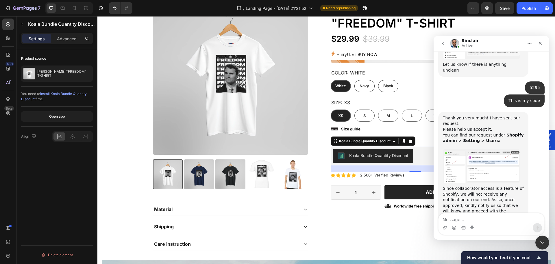
click at [65, 185] on div "Product source CHARLIE KIRK "FREEDOM" T-SHIRT You need to install Koala Bundle …" at bounding box center [56, 164] width 81 height 231
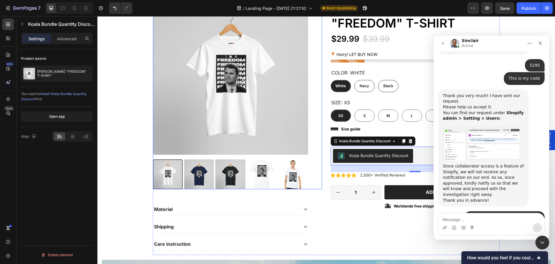
scroll to position [425, 0]
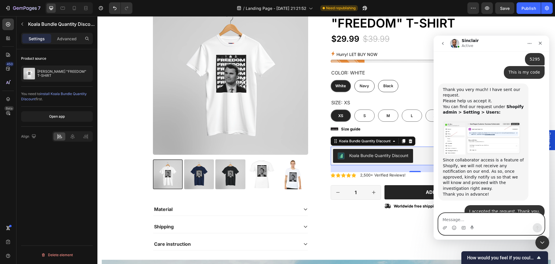
click at [463, 218] on textarea "Message…" at bounding box center [492, 218] width 106 height 10
type textarea "Okay, thanks"
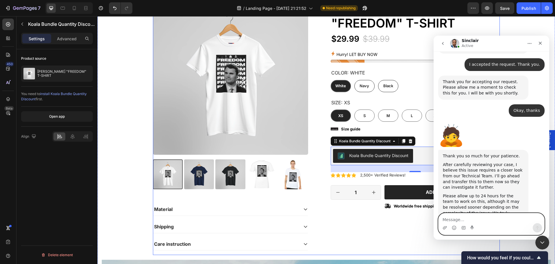
scroll to position [576, 0]
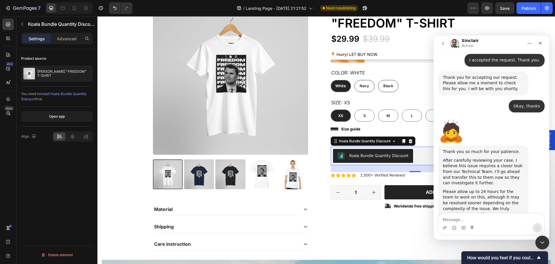
click at [532, 145] on div "Thank you so much for your patience. After carefully reviewing your case, I bel…" at bounding box center [491, 207] width 106 height 125
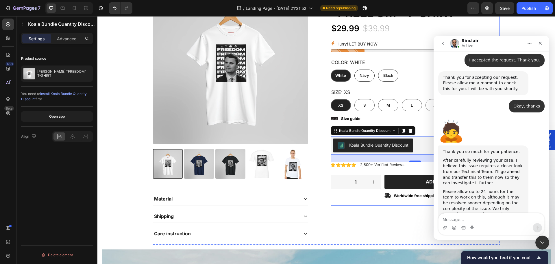
scroll to position [116, 0]
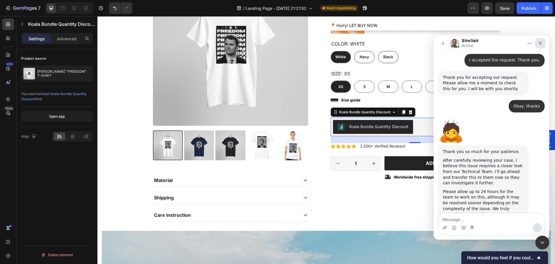
click at [542, 41] on icon "Close" at bounding box center [540, 43] width 5 height 5
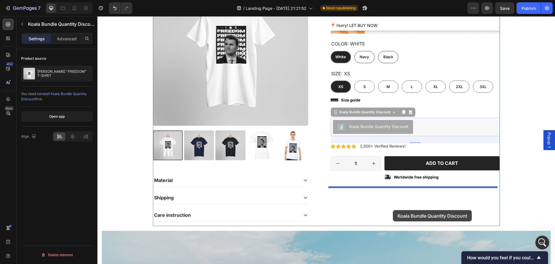
drag, startPoint x: 421, startPoint y: 124, endPoint x: 393, endPoint y: 210, distance: 89.8
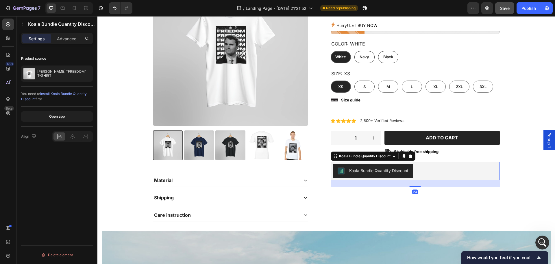
click at [504, 3] on button "Save" at bounding box center [504, 8] width 19 height 12
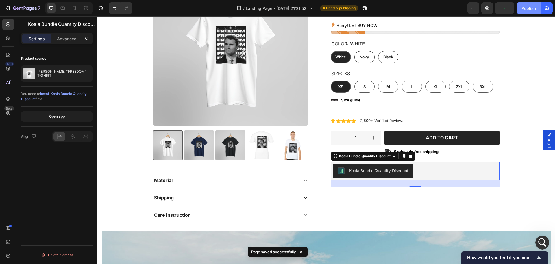
click at [525, 11] on button "Publish" at bounding box center [529, 8] width 24 height 12
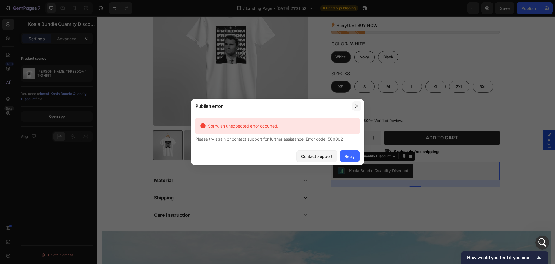
click at [359, 106] on icon "button" at bounding box center [357, 106] width 5 height 5
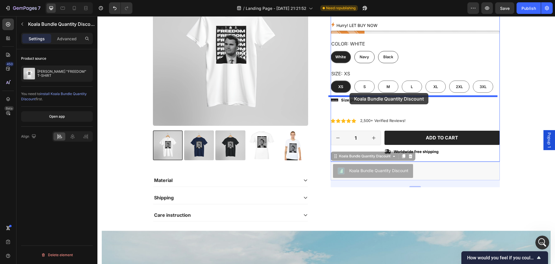
drag, startPoint x: 425, startPoint y: 170, endPoint x: 350, endPoint y: 93, distance: 108.2
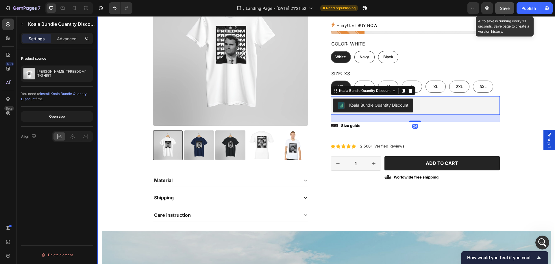
click at [504, 11] on button "Save" at bounding box center [504, 8] width 19 height 12
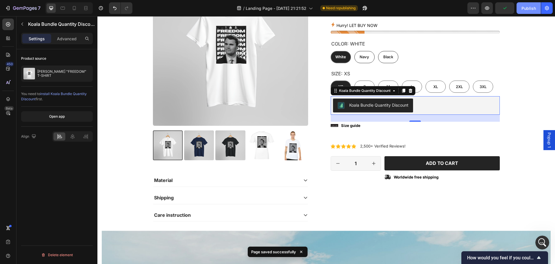
click at [532, 9] on div "Publish" at bounding box center [529, 8] width 14 height 6
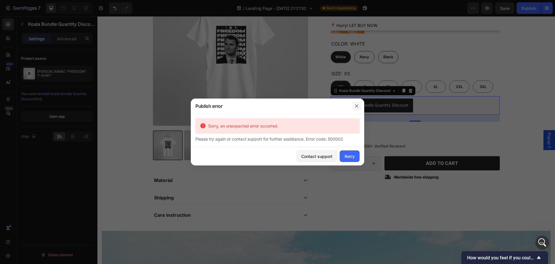
click at [356, 105] on icon "button" at bounding box center [357, 106] width 5 height 5
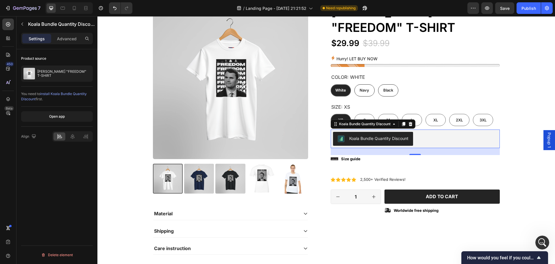
scroll to position [87, 0]
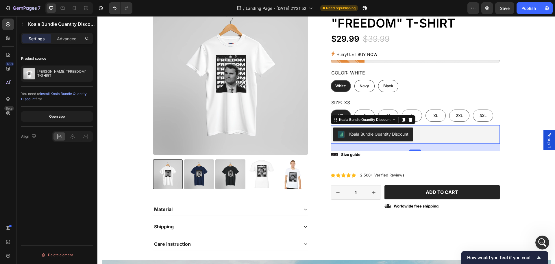
click at [538, 256] on icon "Show survey - How would you feel if you could no longer use GemPages?" at bounding box center [539, 257] width 7 height 7
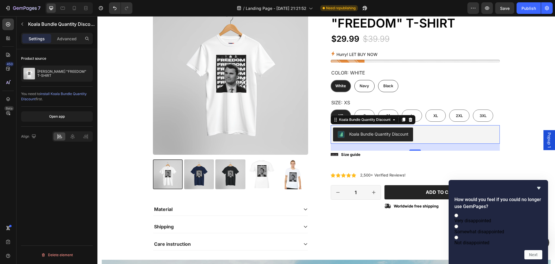
drag, startPoint x: 441, startPoint y: 163, endPoint x: 540, endPoint y: 185, distance: 101.4
click at [539, 184] on icon "Hide survey" at bounding box center [539, 187] width 7 height 7
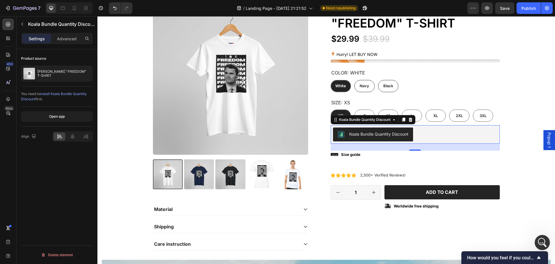
click at [543, 244] on icon "Open Intercom Messenger" at bounding box center [542, 242] width 10 height 10
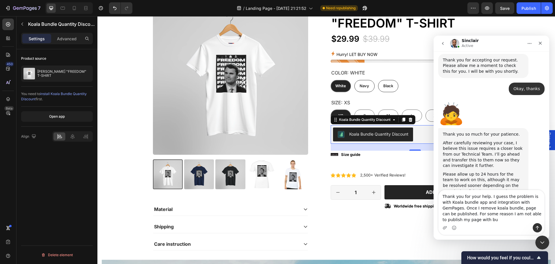
scroll to position [600, 0]
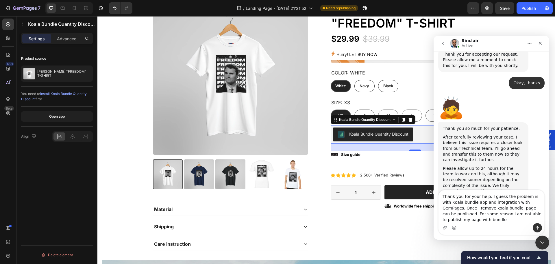
type textarea "Thank you for your help. I guess the problem is with Koala bundle app and integ…"
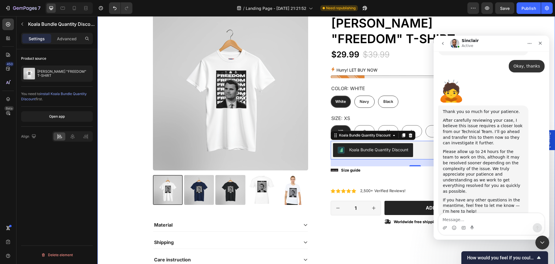
scroll to position [0, 0]
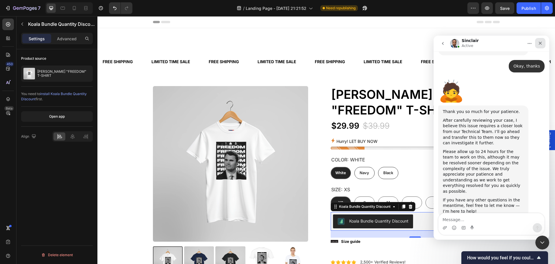
click at [540, 44] on icon "Close" at bounding box center [540, 43] width 5 height 5
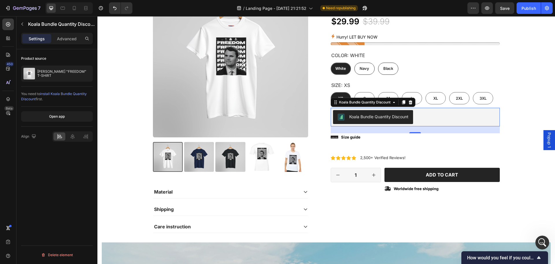
scroll to position [87, 0]
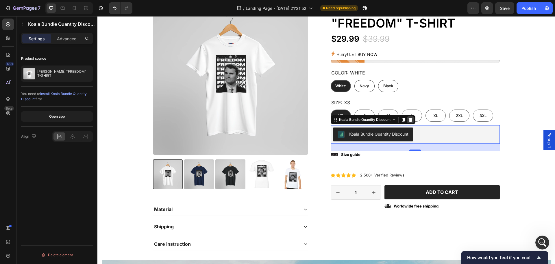
click at [408, 121] on icon at bounding box center [410, 119] width 5 height 5
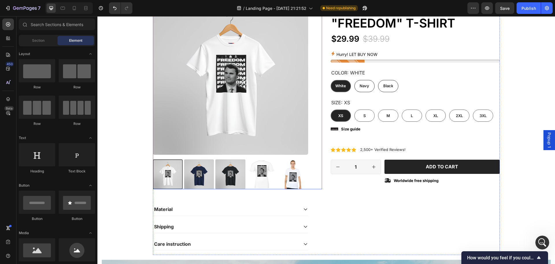
scroll to position [0, 0]
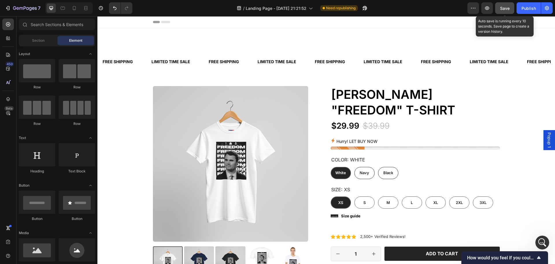
click at [501, 10] on span "Save" at bounding box center [505, 8] width 10 height 5
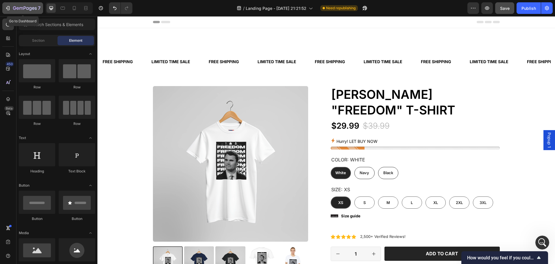
click at [12, 7] on div "7" at bounding box center [23, 8] width 36 height 7
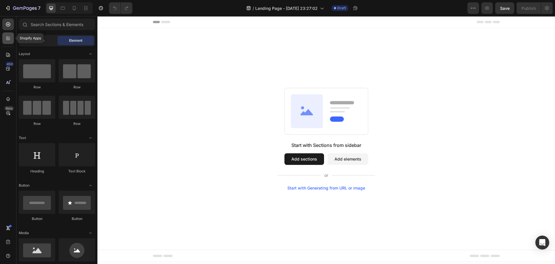
click at [7, 36] on icon at bounding box center [8, 38] width 6 height 6
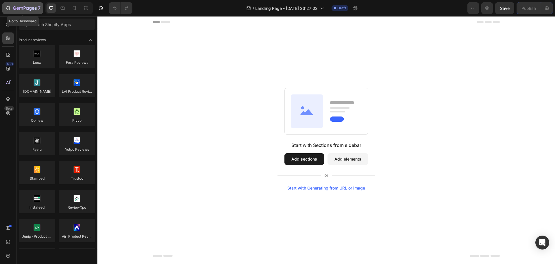
click at [36, 8] on icon "button" at bounding box center [25, 8] width 24 height 5
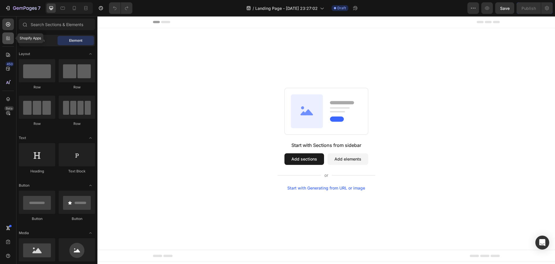
click at [7, 39] on icon at bounding box center [8, 38] width 6 height 6
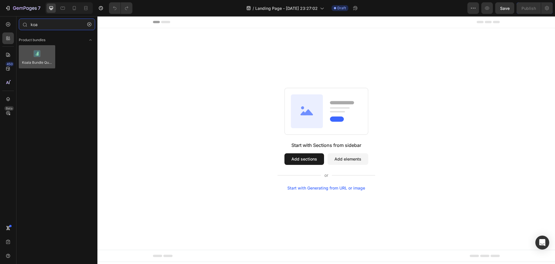
type input "koa"
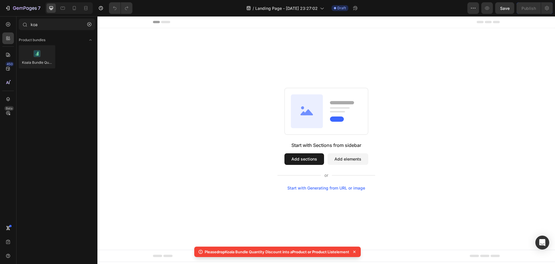
click at [312, 153] on button "Add sections" at bounding box center [305, 159] width 40 height 12
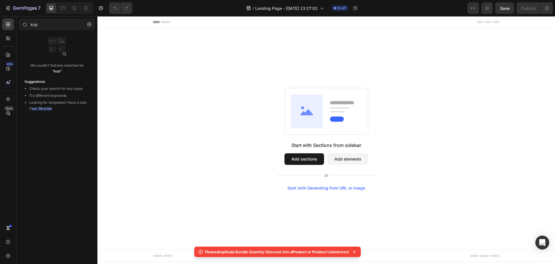
click at [314, 161] on button "Add sections" at bounding box center [305, 159] width 40 height 12
click at [92, 23] on button "button" at bounding box center [89, 24] width 9 height 9
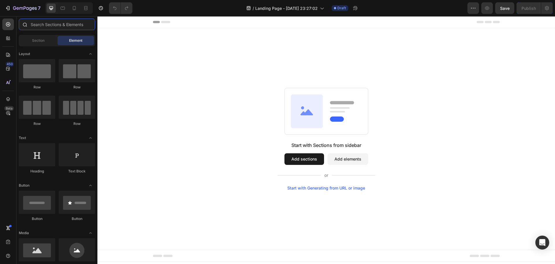
click at [57, 28] on input "text" at bounding box center [57, 25] width 76 height 12
click at [311, 159] on button "Add sections" at bounding box center [305, 159] width 40 height 12
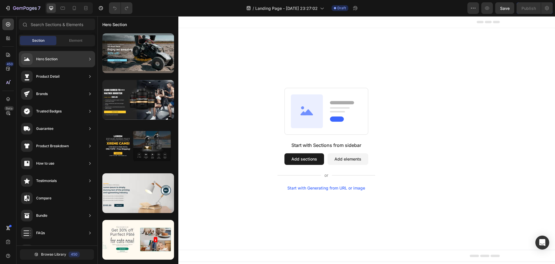
click at [51, 78] on div "Product Detail" at bounding box center [47, 76] width 23 height 6
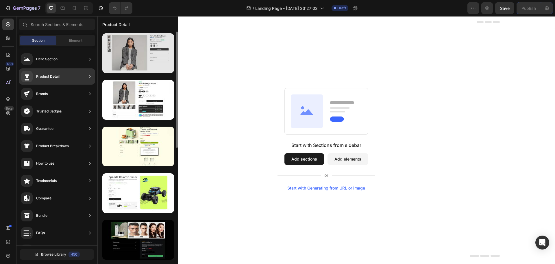
click at [131, 60] on div at bounding box center [138, 53] width 72 height 40
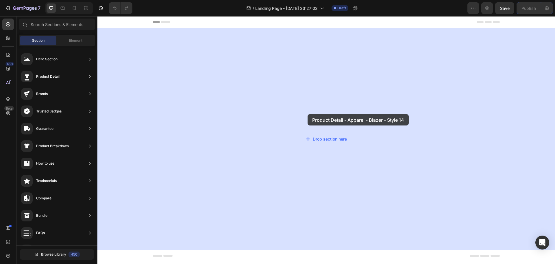
drag, startPoint x: 246, startPoint y: 76, endPoint x: 307, endPoint y: 110, distance: 69.5
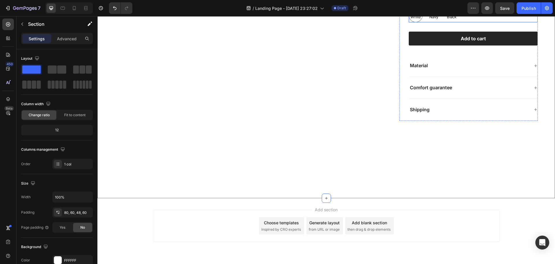
scroll to position [139, 0]
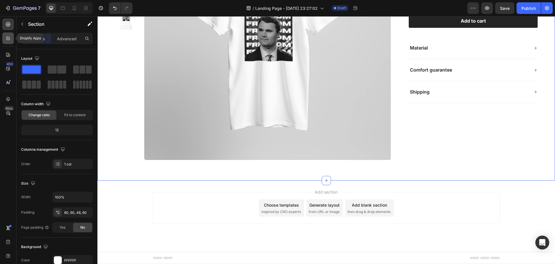
click at [6, 40] on icon at bounding box center [8, 38] width 6 height 6
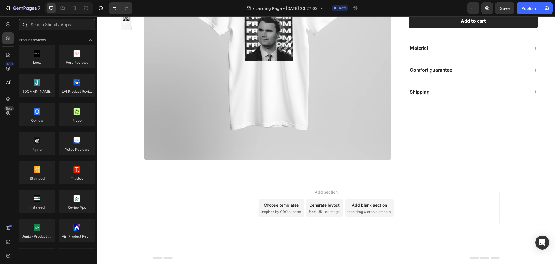
click at [55, 25] on input "text" at bounding box center [57, 25] width 76 height 12
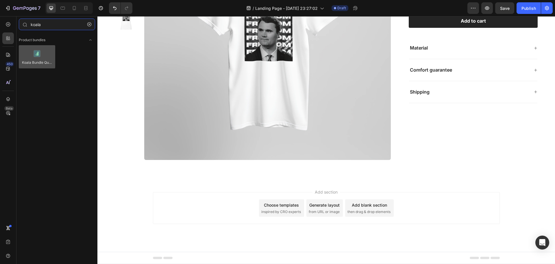
type input "koala"
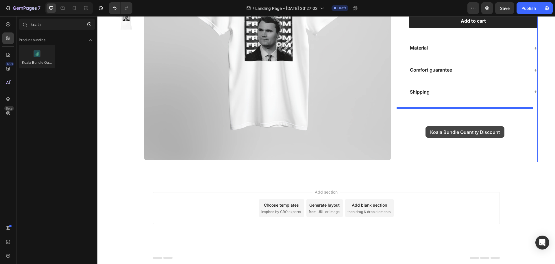
drag, startPoint x: 137, startPoint y: 75, endPoint x: 426, endPoint y: 126, distance: 293.1
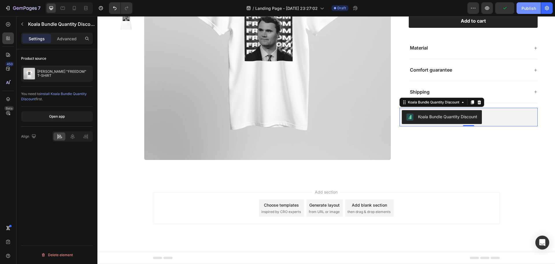
click at [523, 12] on button "Publish" at bounding box center [529, 8] width 24 height 12
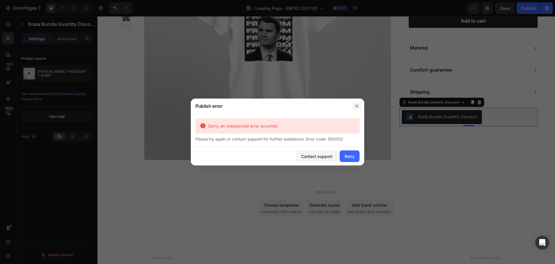
click at [357, 104] on icon "button" at bounding box center [357, 106] width 5 height 5
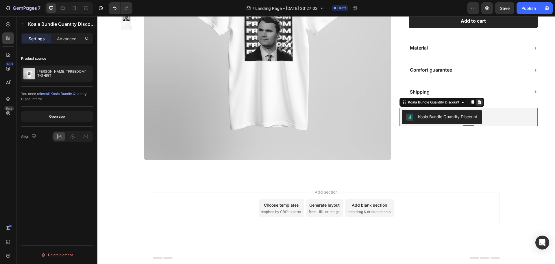
click at [479, 102] on icon at bounding box center [480, 102] width 4 height 4
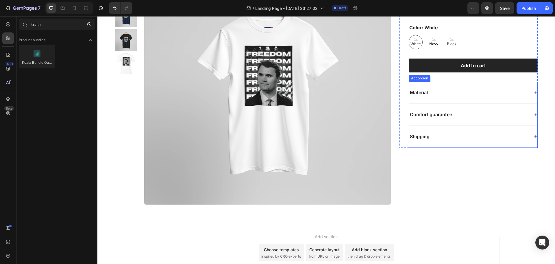
scroll to position [0, 0]
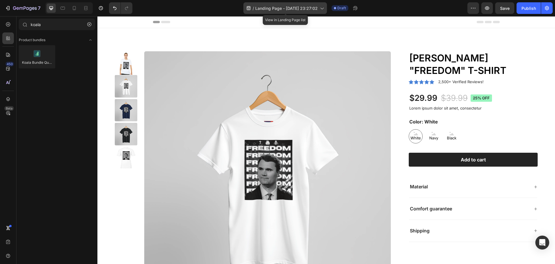
click at [320, 6] on icon at bounding box center [322, 8] width 6 height 6
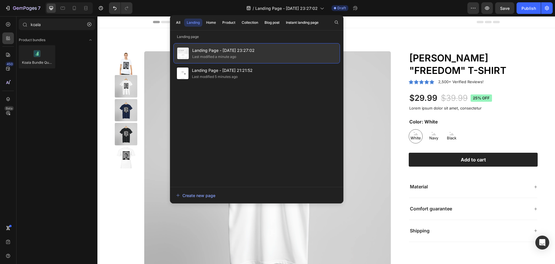
click at [281, 53] on div "Landing Page - Sep 28, 23:27:02 Last modified a minute ago" at bounding box center [257, 53] width 167 height 20
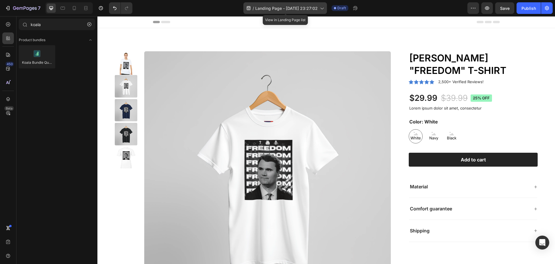
click at [315, 13] on div "/ Landing Page - Sep 28, 23:27:02" at bounding box center [286, 8] width 84 height 12
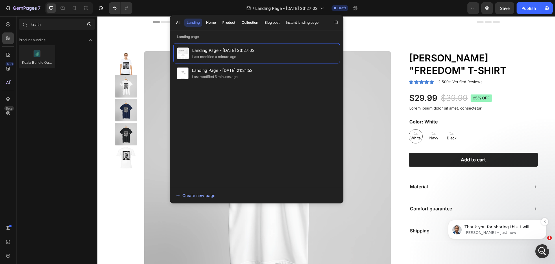
click at [498, 230] on p "Sinclair • Just now" at bounding box center [502, 232] width 75 height 5
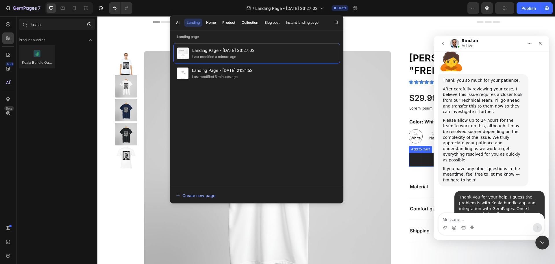
scroll to position [655, 0]
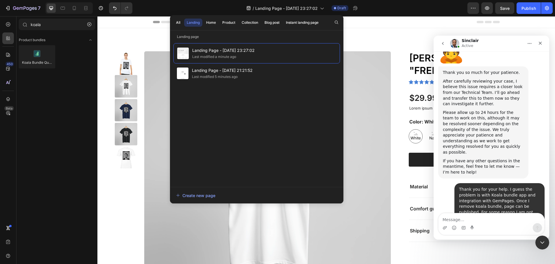
click at [508, 216] on textarea "Message…" at bounding box center [492, 218] width 106 height 10
type textarea "Yes you have my permission"
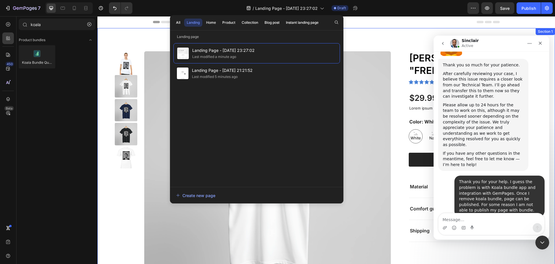
click at [377, 40] on div "Product Images CHARLIE KIRK "FREEDOM" T-SHIRT Product Title Icon Icon Icon Icon…" at bounding box center [326, 173] width 458 height 291
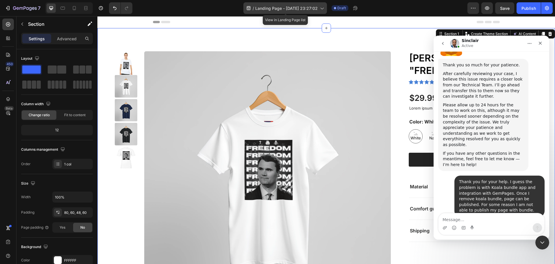
click at [279, 11] on span "Landing Page - Sep 28, 23:27:02" at bounding box center [286, 8] width 62 height 6
click at [222, 9] on div "/ Landing Page - Sep 28, 23:27:02 Draft" at bounding box center [302, 8] width 331 height 12
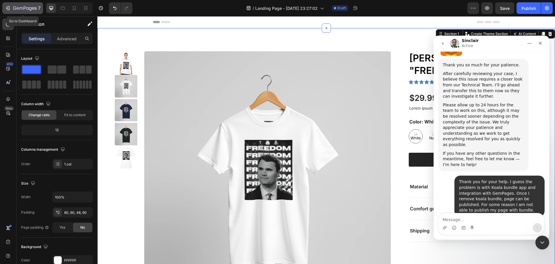
click at [25, 7] on icon "button" at bounding box center [25, 7] width 2 height 3
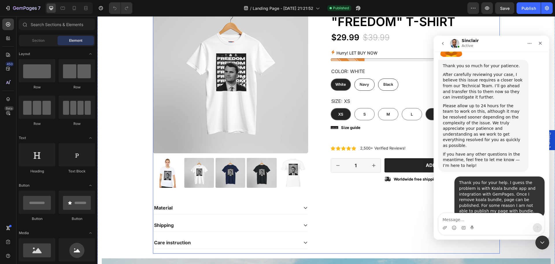
scroll to position [87, 0]
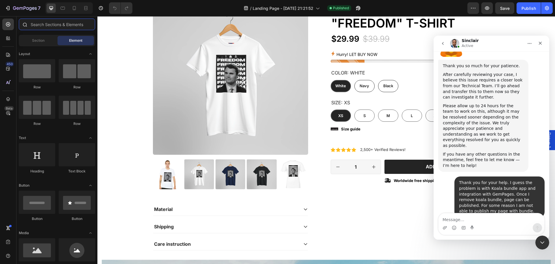
click at [63, 25] on input "text" at bounding box center [57, 25] width 76 height 12
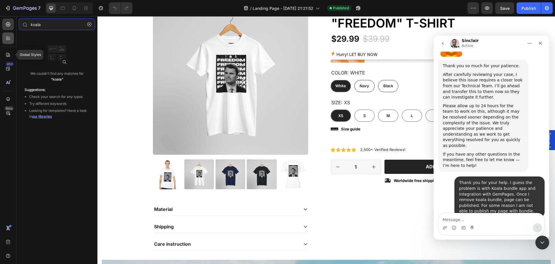
type input "koala"
click at [5, 40] on icon at bounding box center [8, 38] width 6 height 6
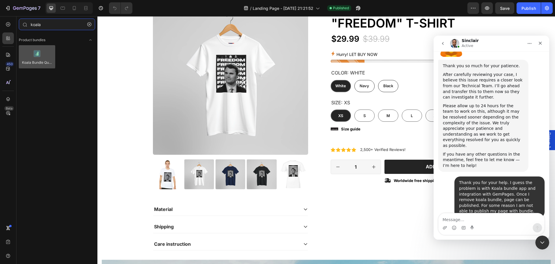
type input "koala"
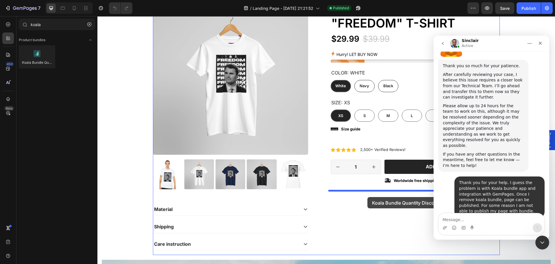
drag, startPoint x: 136, startPoint y: 71, endPoint x: 368, endPoint y: 197, distance: 263.9
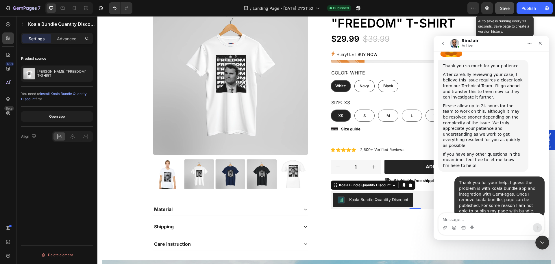
click at [509, 10] on span "Save" at bounding box center [505, 8] width 10 height 5
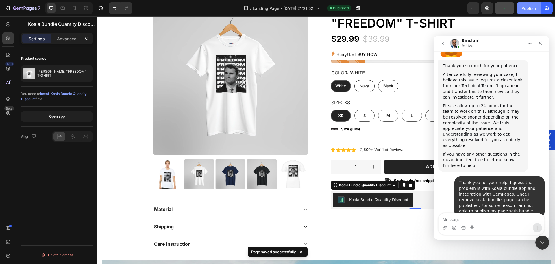
click at [525, 9] on div "Publish" at bounding box center [529, 8] width 14 height 6
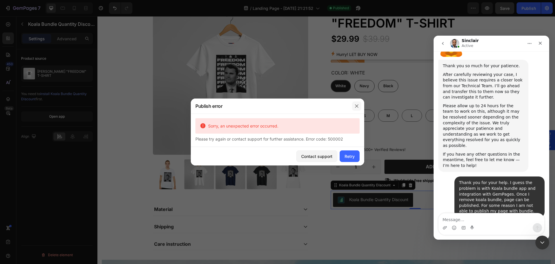
click at [356, 104] on icon "button" at bounding box center [357, 106] width 5 height 5
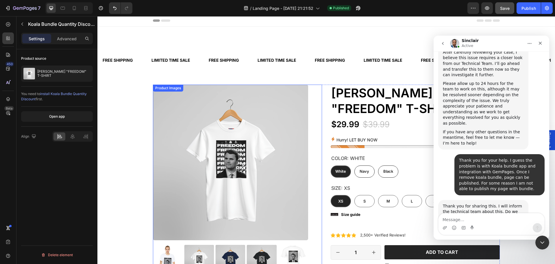
scroll to position [0, 0]
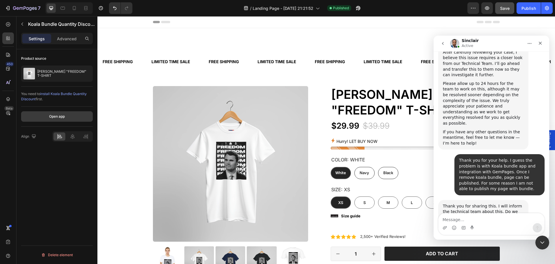
click at [58, 113] on button "Open app" at bounding box center [57, 116] width 72 height 10
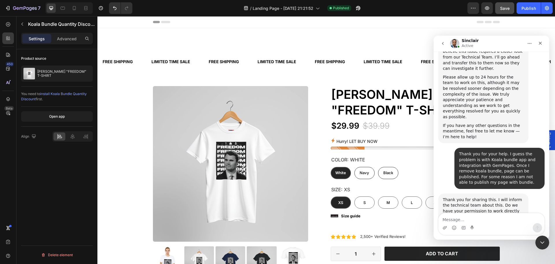
click at [501, 217] on textarea "Message…" at bounding box center [492, 218] width 106 height 10
type textarea "Thank you"
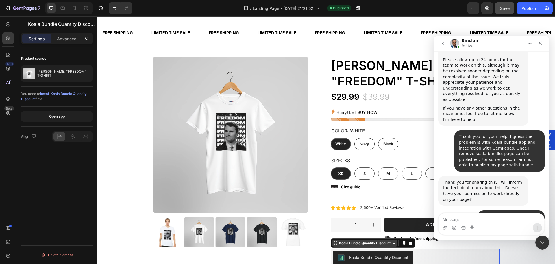
scroll to position [0, 0]
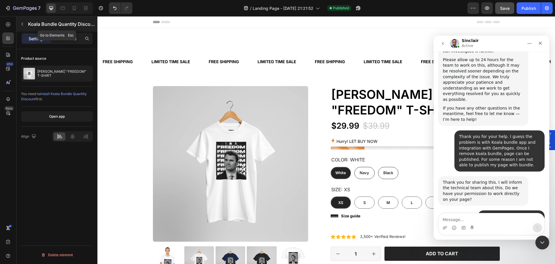
click at [19, 24] on button "button" at bounding box center [22, 23] width 9 height 9
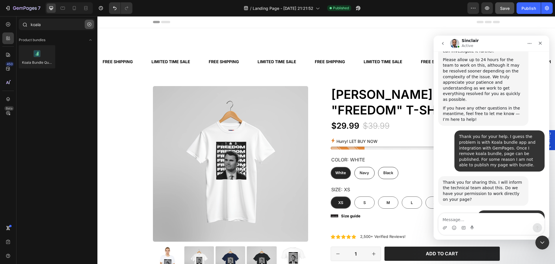
click at [91, 27] on button "button" at bounding box center [89, 24] width 9 height 9
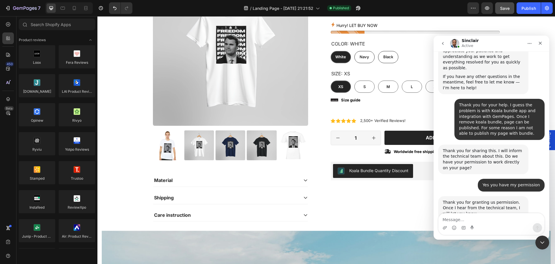
scroll to position [740, 0]
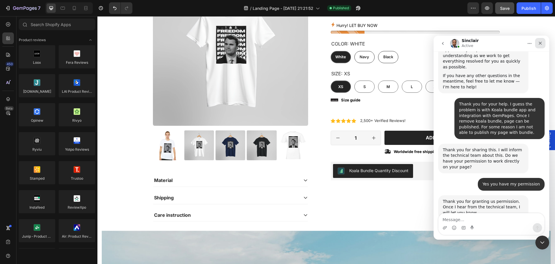
click at [542, 43] on icon "Close" at bounding box center [540, 43] width 5 height 5
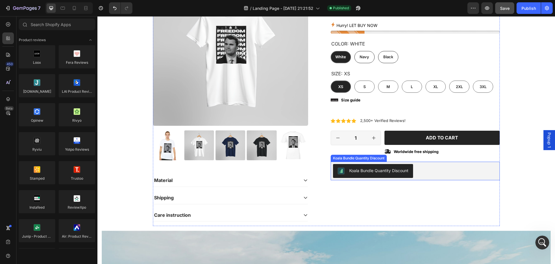
click at [433, 169] on div "Koala Bundle Quantity Discount" at bounding box center [415, 171] width 165 height 14
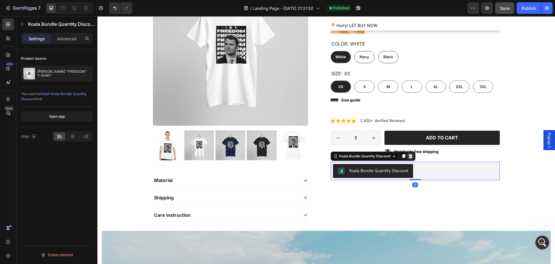
click at [409, 155] on icon at bounding box center [411, 156] width 4 height 4
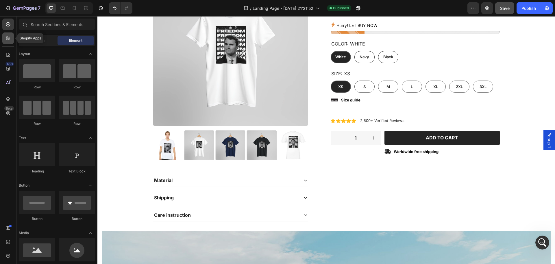
click at [12, 37] on div at bounding box center [8, 38] width 12 height 12
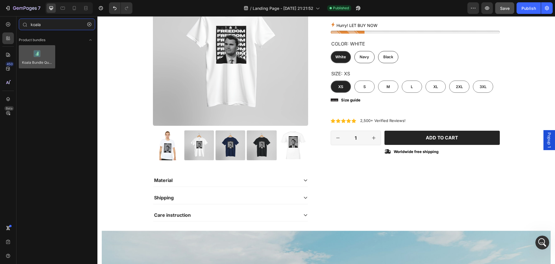
type input "koala"
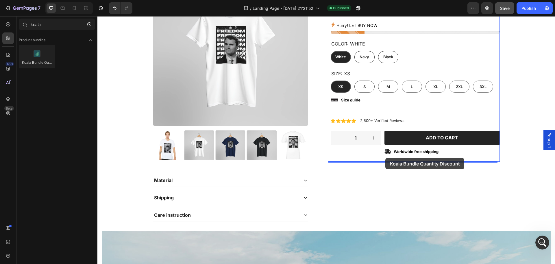
drag, startPoint x: 132, startPoint y: 77, endPoint x: 386, endPoint y: 158, distance: 265.6
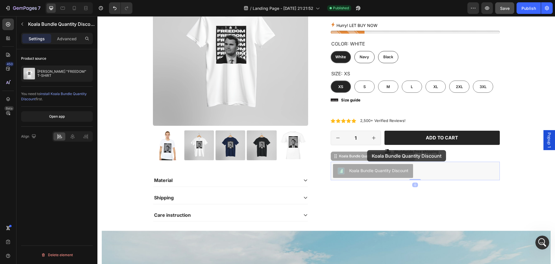
drag, startPoint x: 428, startPoint y: 170, endPoint x: 367, endPoint y: 150, distance: 63.7
click at [367, 150] on div "Header FREE SHIPPING Text Block LIMITED TIME SALE Text Block FREE SHIPPING Text…" at bounding box center [326, 259] width 458 height 719
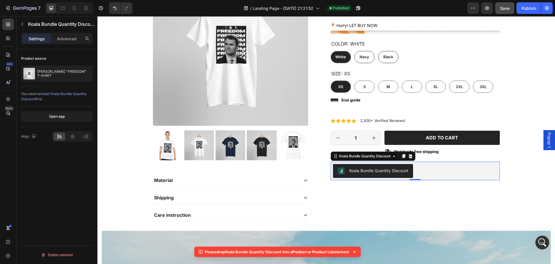
click at [432, 190] on div "Icon Icon Icon Icon Icon Icon List 2,500+ Verified Reviews! Text Block Row [PER…" at bounding box center [415, 98] width 169 height 256
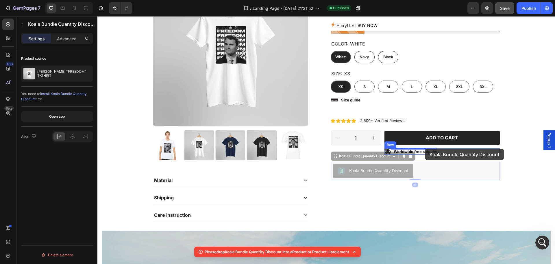
drag, startPoint x: 426, startPoint y: 171, endPoint x: 425, endPoint y: 148, distance: 22.6
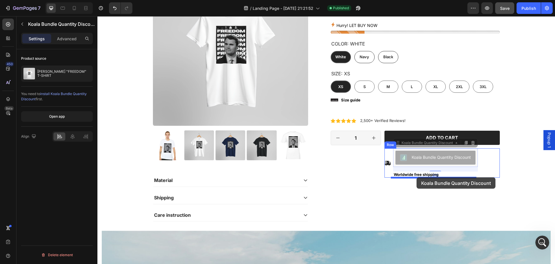
drag, startPoint x: 430, startPoint y: 157, endPoint x: 417, endPoint y: 177, distance: 24.2
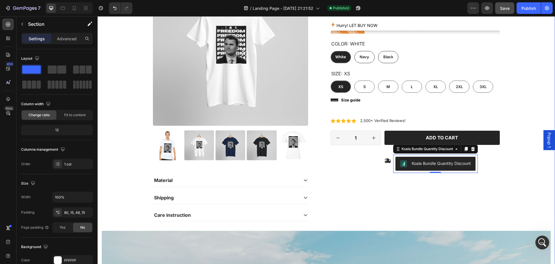
click at [522, 167] on div "FREE SHIPPING Text Block LIMITED TIME SALE Text Block FREE SHIPPING Text Block …" at bounding box center [326, 169] width 449 height 468
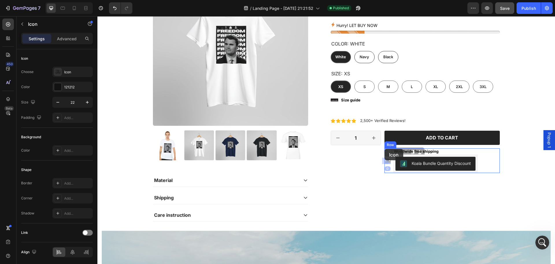
drag, startPoint x: 384, startPoint y: 161, endPoint x: 385, endPoint y: 149, distance: 11.9
click at [385, 149] on div "Header FREE SHIPPING Text Block LIMITED TIME SALE Text Block FREE SHIPPING Text…" at bounding box center [326, 259] width 458 height 719
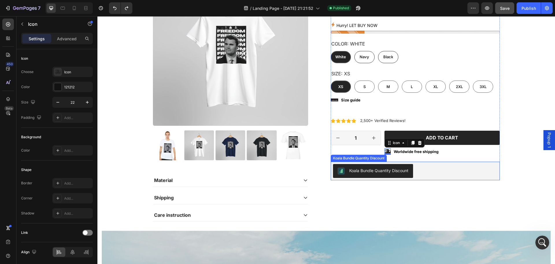
click at [393, 168] on div "Koala Bundle Quantity Discount" at bounding box center [378, 170] width 59 height 6
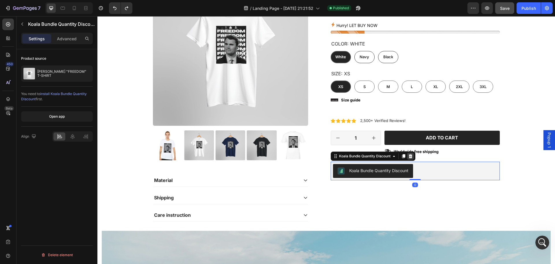
click at [410, 156] on icon at bounding box center [411, 156] width 4 height 4
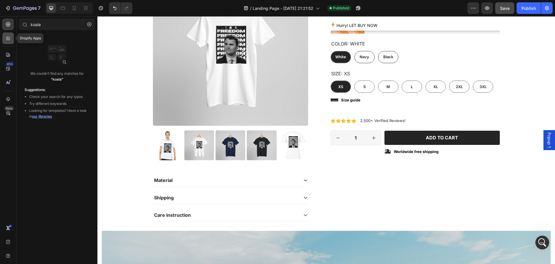
click at [12, 38] on div at bounding box center [8, 38] width 12 height 12
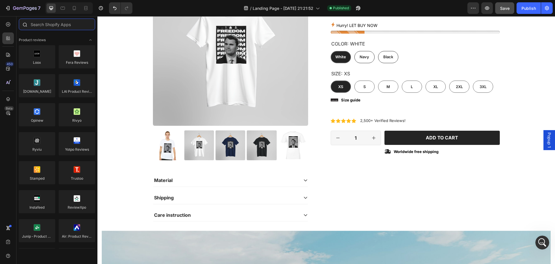
click at [48, 26] on input "text" at bounding box center [57, 25] width 76 height 12
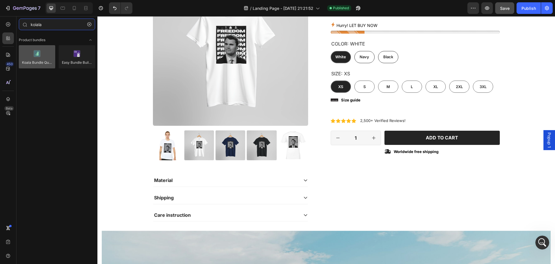
type input "koiala"
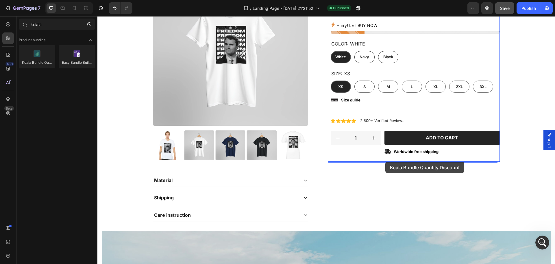
drag, startPoint x: 135, startPoint y: 77, endPoint x: 386, endPoint y: 161, distance: 264.2
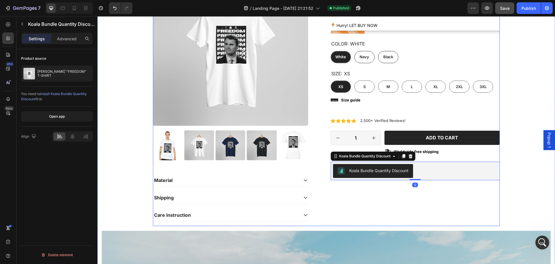
click at [421, 201] on div "Icon Icon Icon Icon Icon Icon List 2,500+ Verified Reviews! Text Block Row [PER…" at bounding box center [415, 98] width 169 height 256
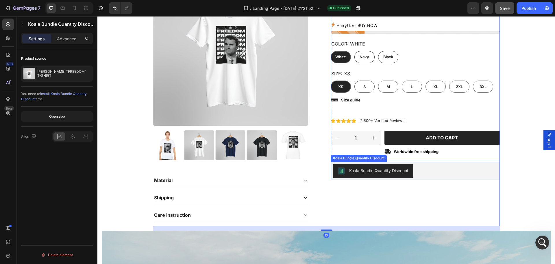
click at [390, 172] on div "Koala Bundle Quantity Discount" at bounding box center [378, 170] width 59 height 6
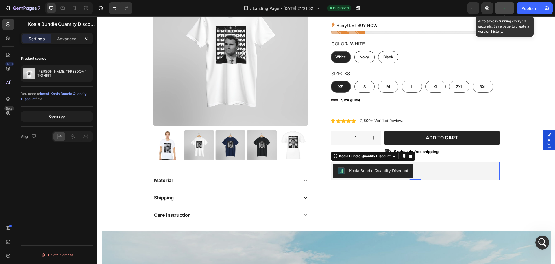
click at [509, 11] on button "button" at bounding box center [504, 8] width 19 height 12
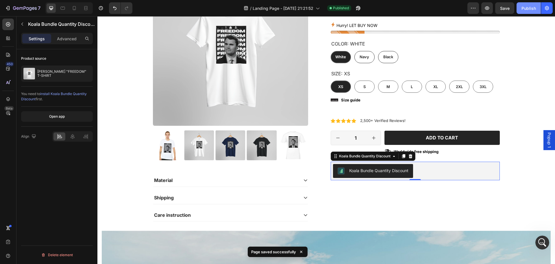
click at [526, 14] on button "Publish" at bounding box center [529, 8] width 24 height 12
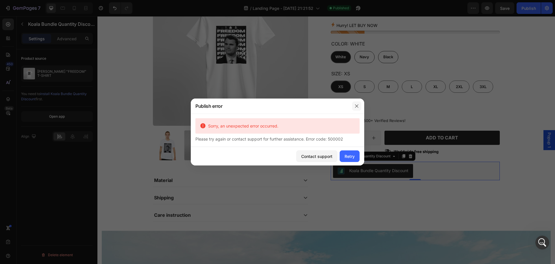
drag, startPoint x: 359, startPoint y: 104, endPoint x: 261, endPoint y: 98, distance: 97.9
click at [359, 104] on icon "button" at bounding box center [357, 106] width 5 height 5
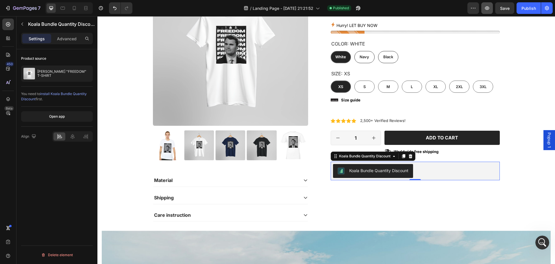
click at [485, 12] on button "button" at bounding box center [488, 8] width 12 height 12
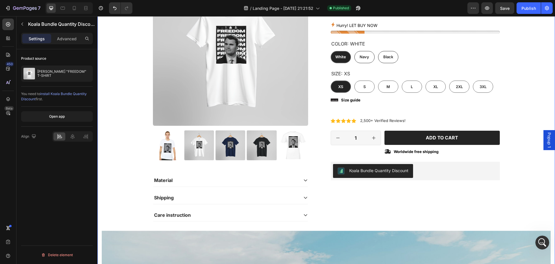
click at [516, 67] on div "FREE SHIPPING Text Block LIMITED TIME SALE Text Block FREE SHIPPING Text Block …" at bounding box center [326, 169] width 449 height 468
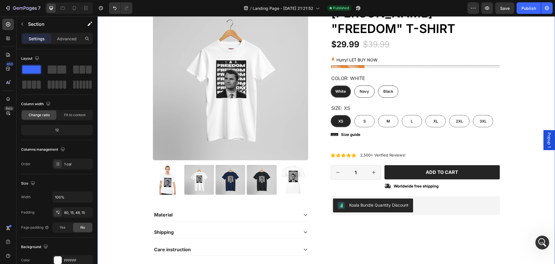
scroll to position [0, 0]
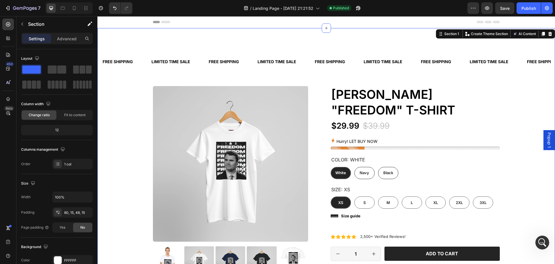
click at [518, 78] on div "FREE SHIPPING Text Block LIMITED TIME SALE Text Block FREE SHIPPING Text Block …" at bounding box center [326, 68] width 449 height 35
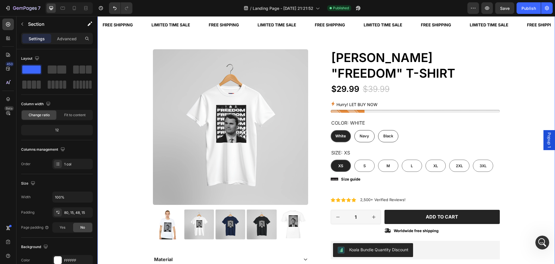
scroll to position [145, 0]
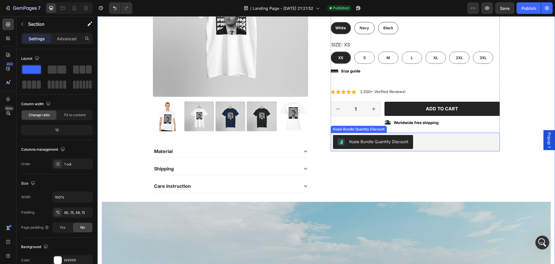
click at [408, 142] on button "Koala Bundle Quantity Discount" at bounding box center [373, 142] width 80 height 14
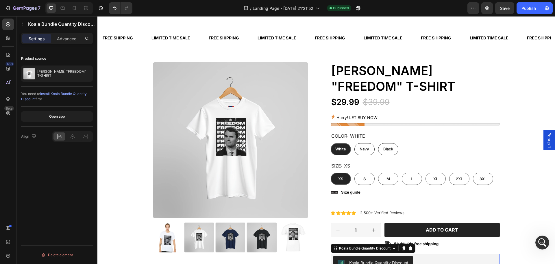
scroll to position [0, 0]
